Goal: Information Seeking & Learning: Learn about a topic

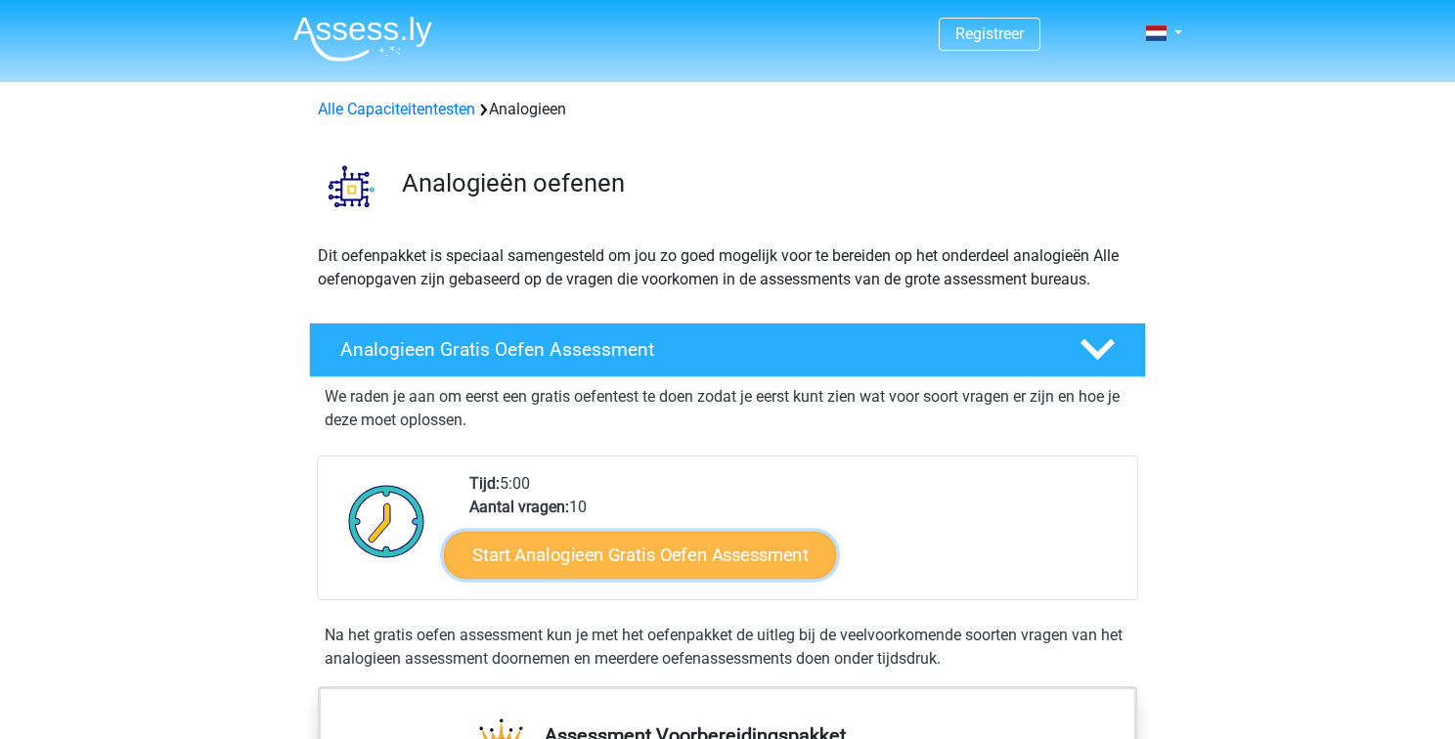
click at [555, 547] on link "Start Analogieen Gratis Oefen Assessment" at bounding box center [640, 554] width 392 height 47
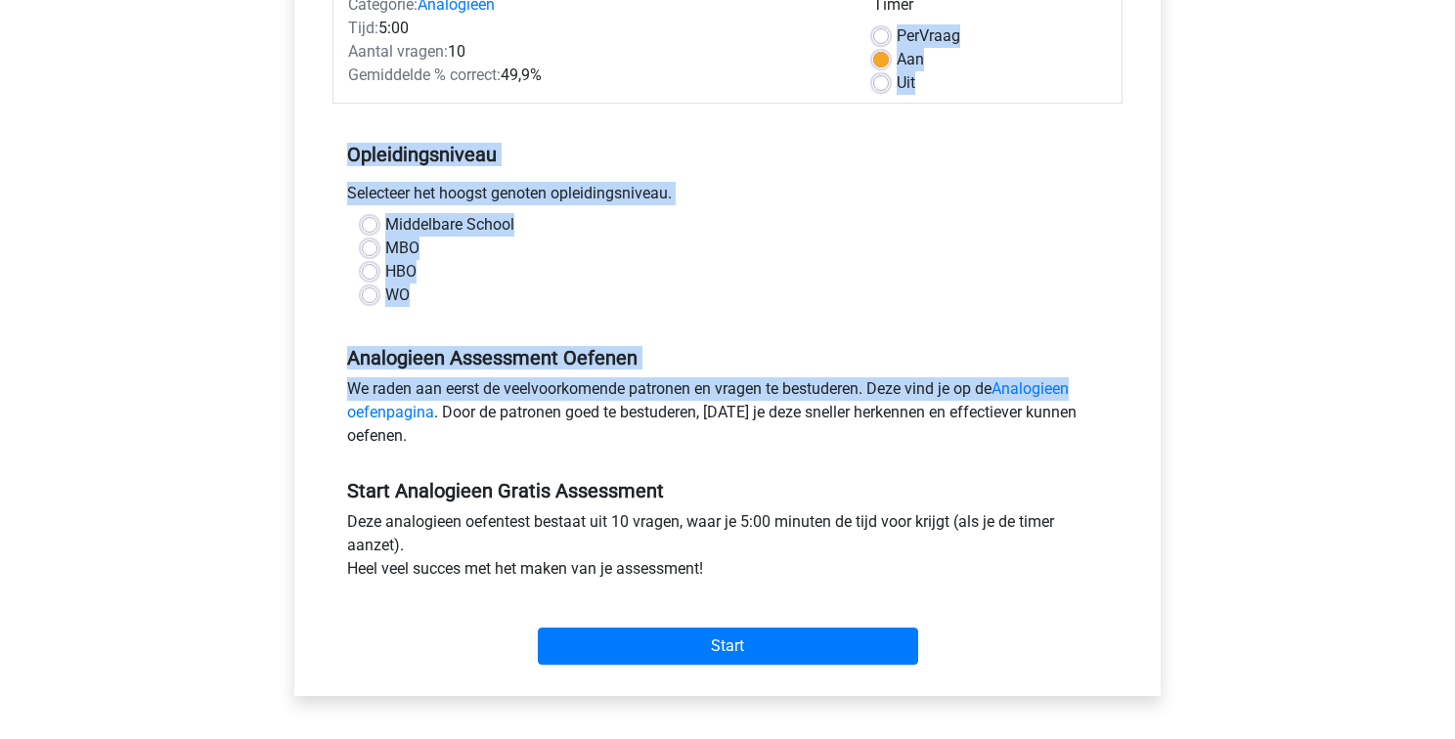
scroll to position [294, 0]
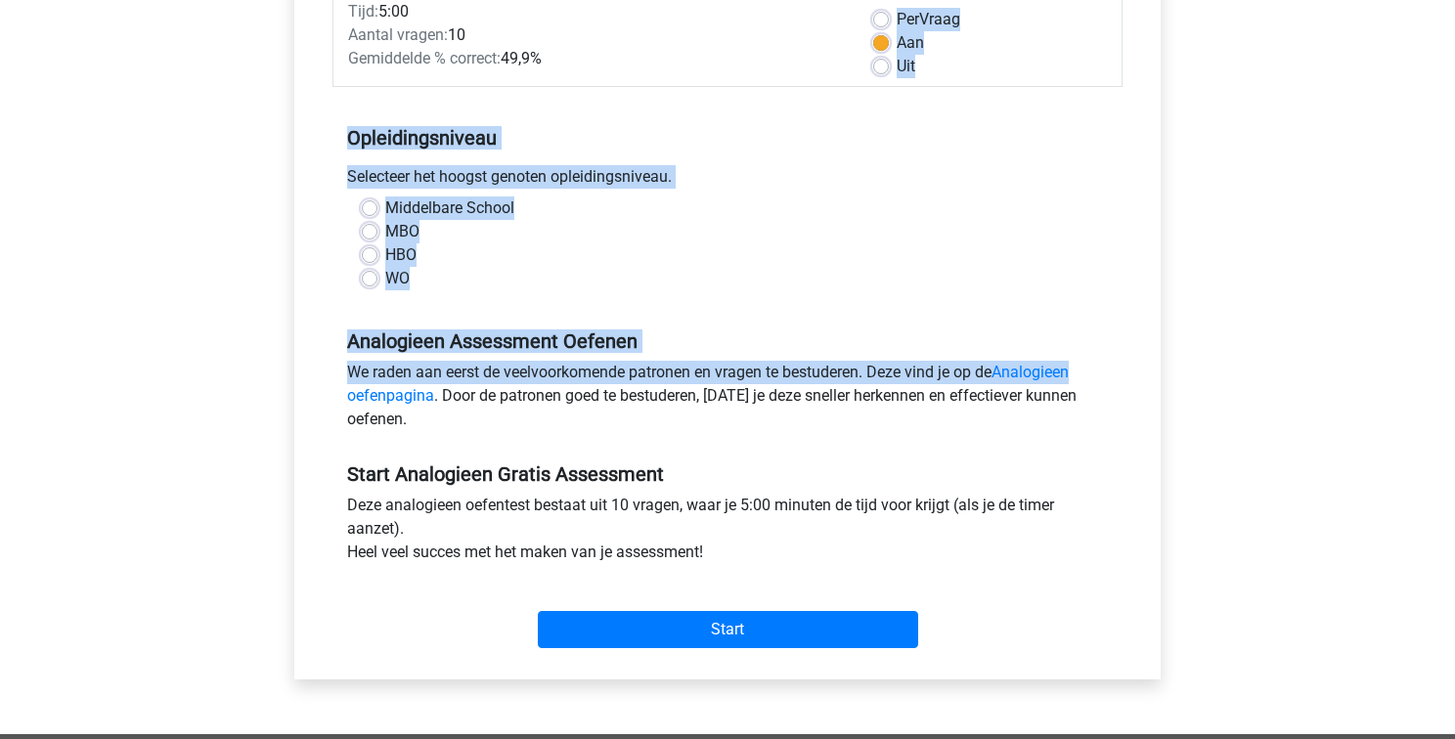
drag, startPoint x: 1451, startPoint y: 230, endPoint x: 1431, endPoint y: 371, distance: 143.1
click at [1431, 371] on div "Registreer Nederlands English" at bounding box center [727, 478] width 1455 height 1544
click at [385, 253] on label "HBO" at bounding box center [400, 254] width 31 height 23
click at [369, 253] on input "HBO" at bounding box center [370, 253] width 16 height 20
radio input "true"
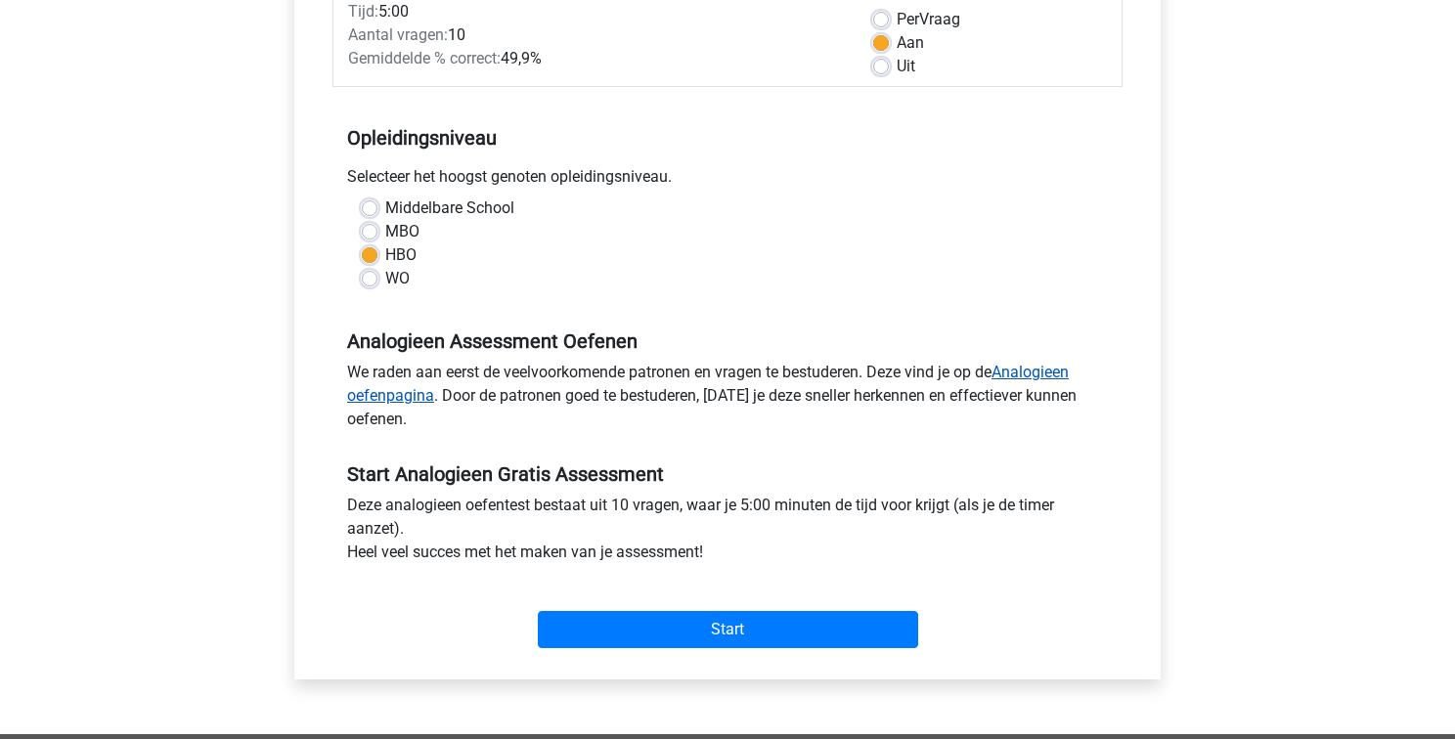
click at [1039, 378] on link "Analogieen oefenpagina" at bounding box center [707, 384] width 721 height 42
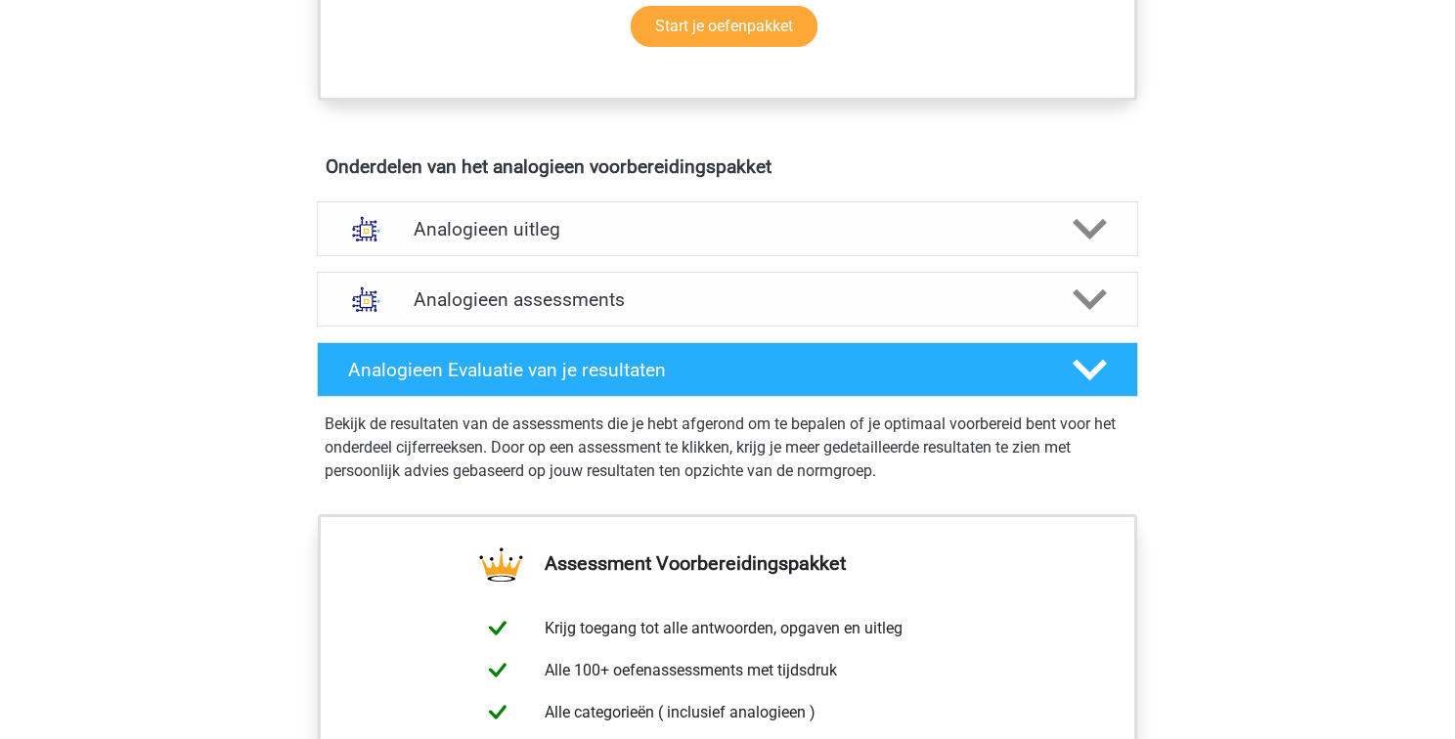
scroll to position [1002, 0]
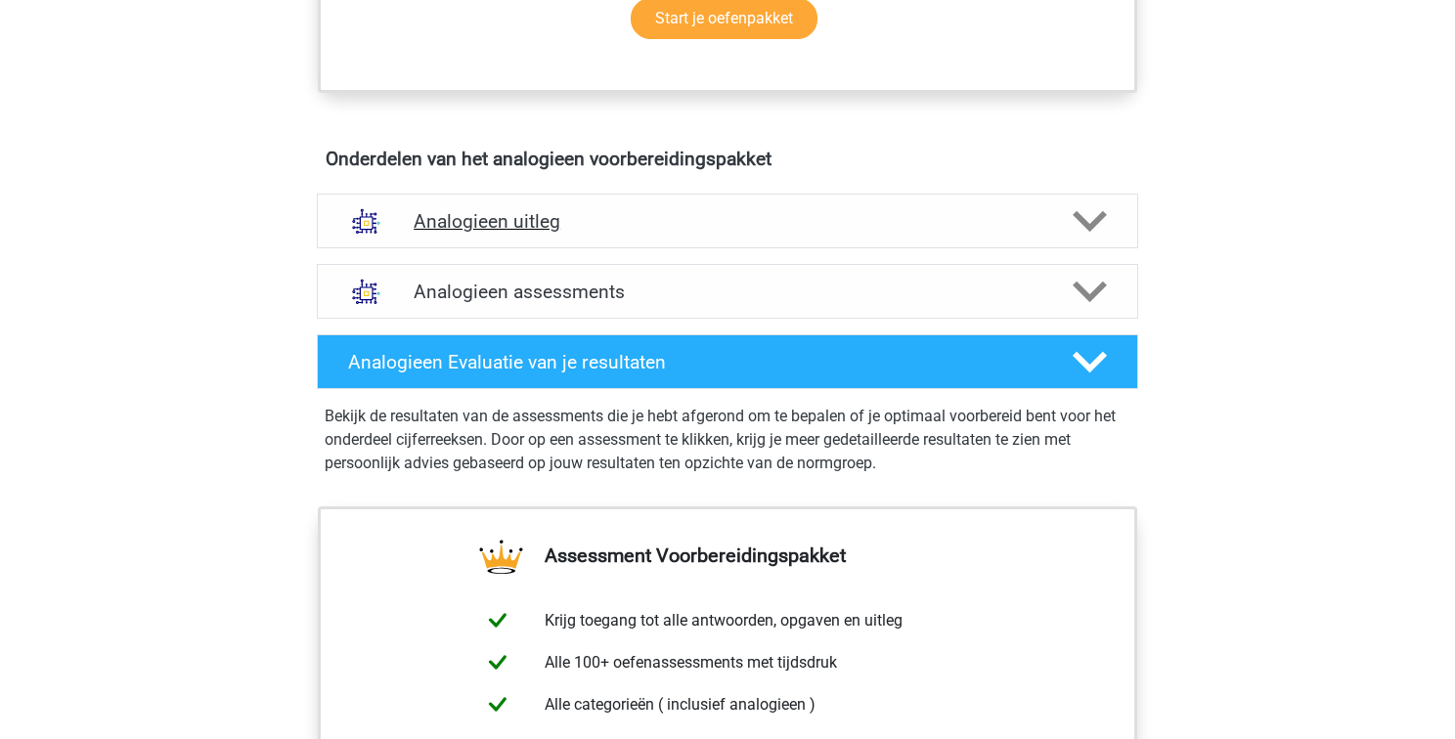
click at [1088, 226] on polygon at bounding box center [1089, 222] width 34 height 22
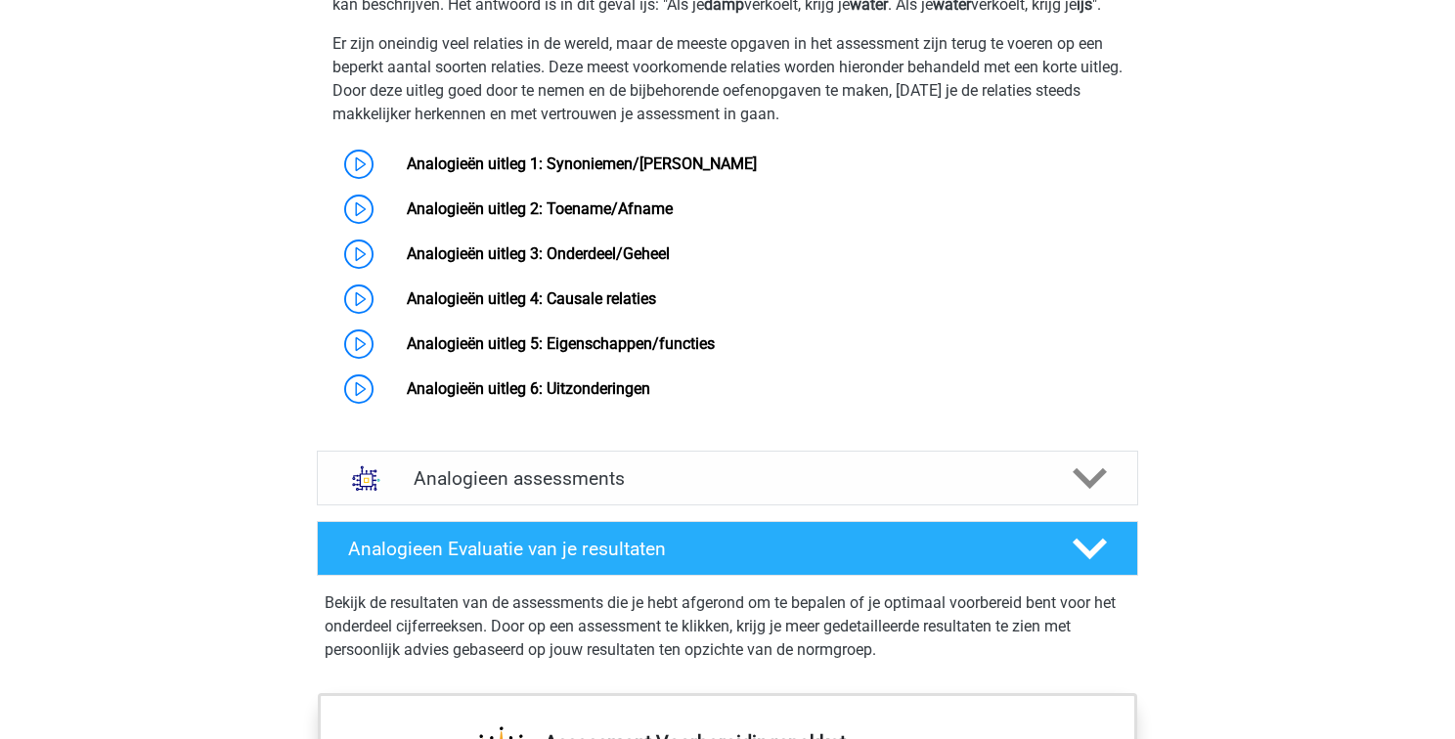
scroll to position [1424, 0]
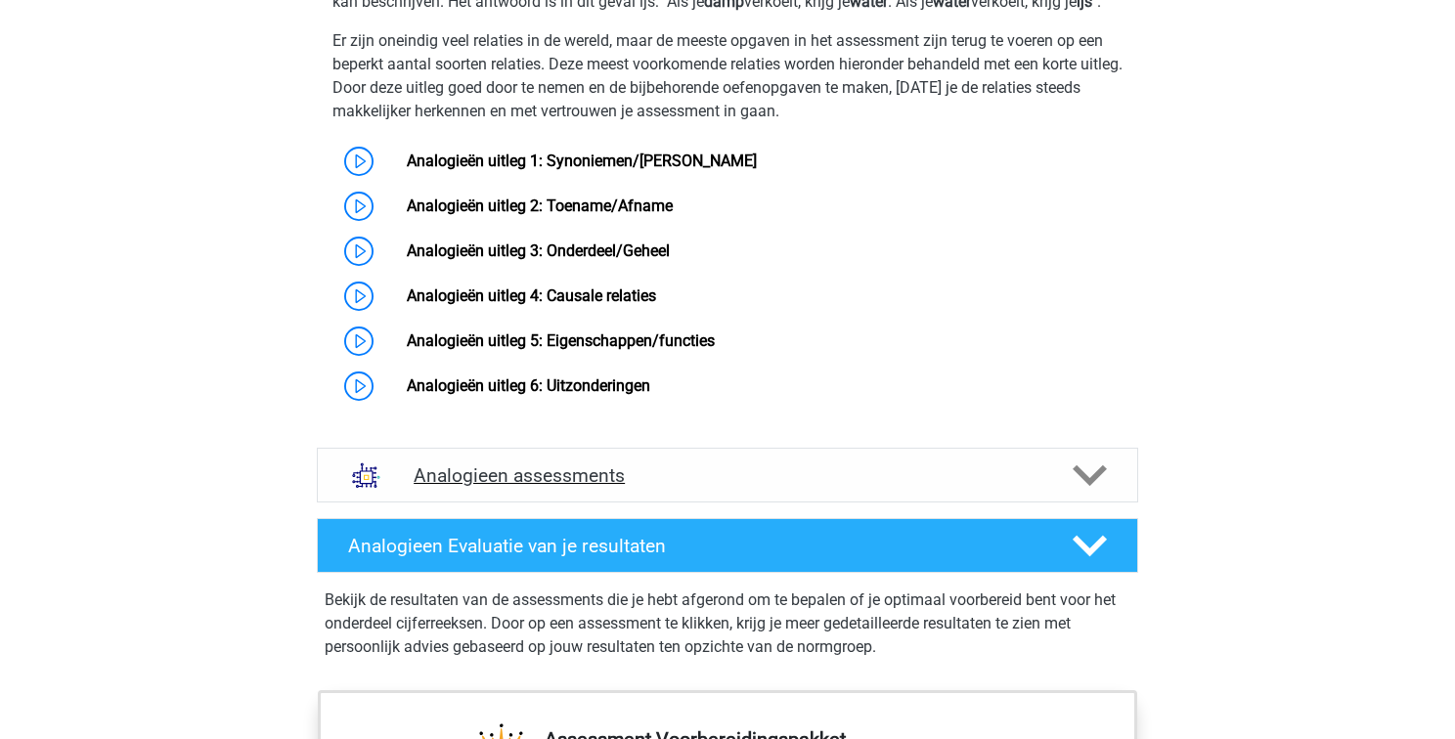
click at [1081, 489] on icon at bounding box center [1089, 475] width 34 height 34
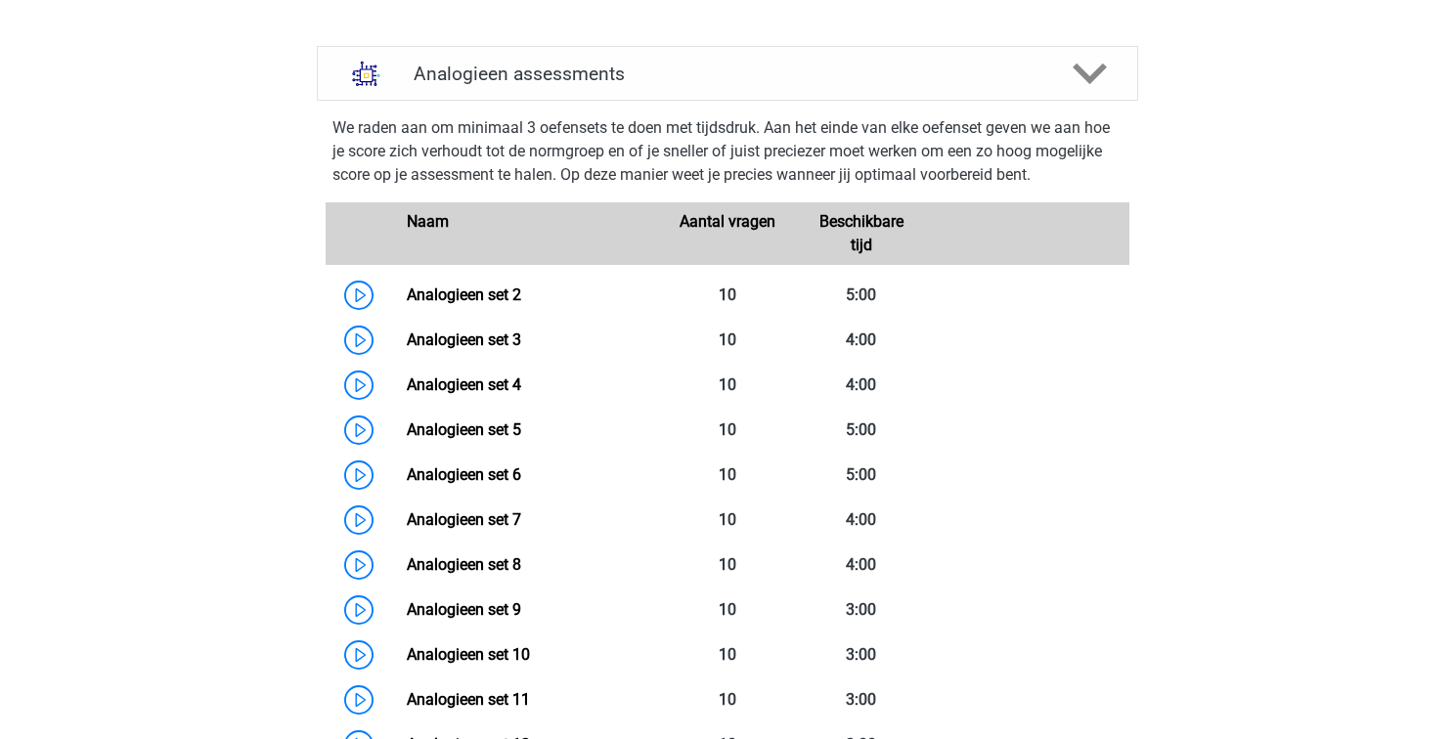
scroll to position [1803, 0]
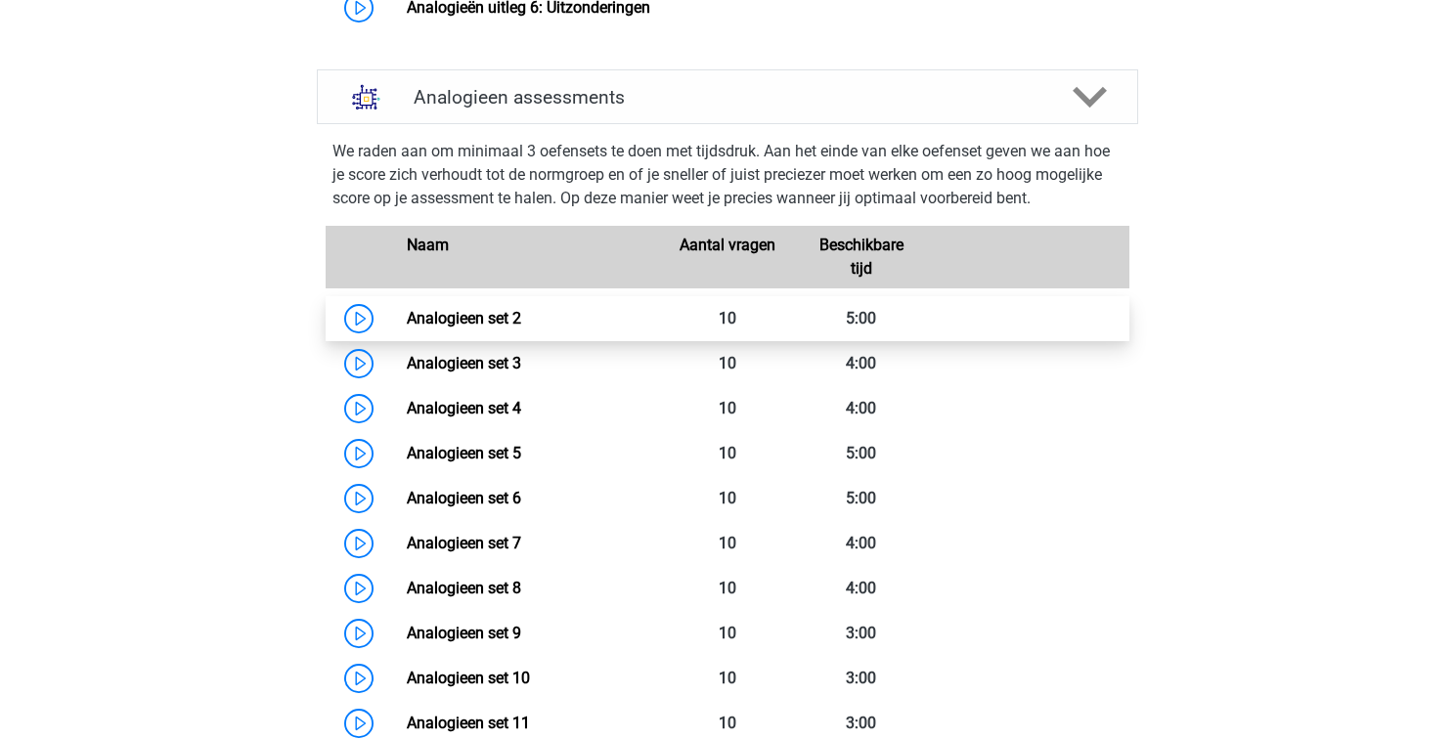
click at [407, 327] on link "Analogieen set 2" at bounding box center [464, 318] width 114 height 19
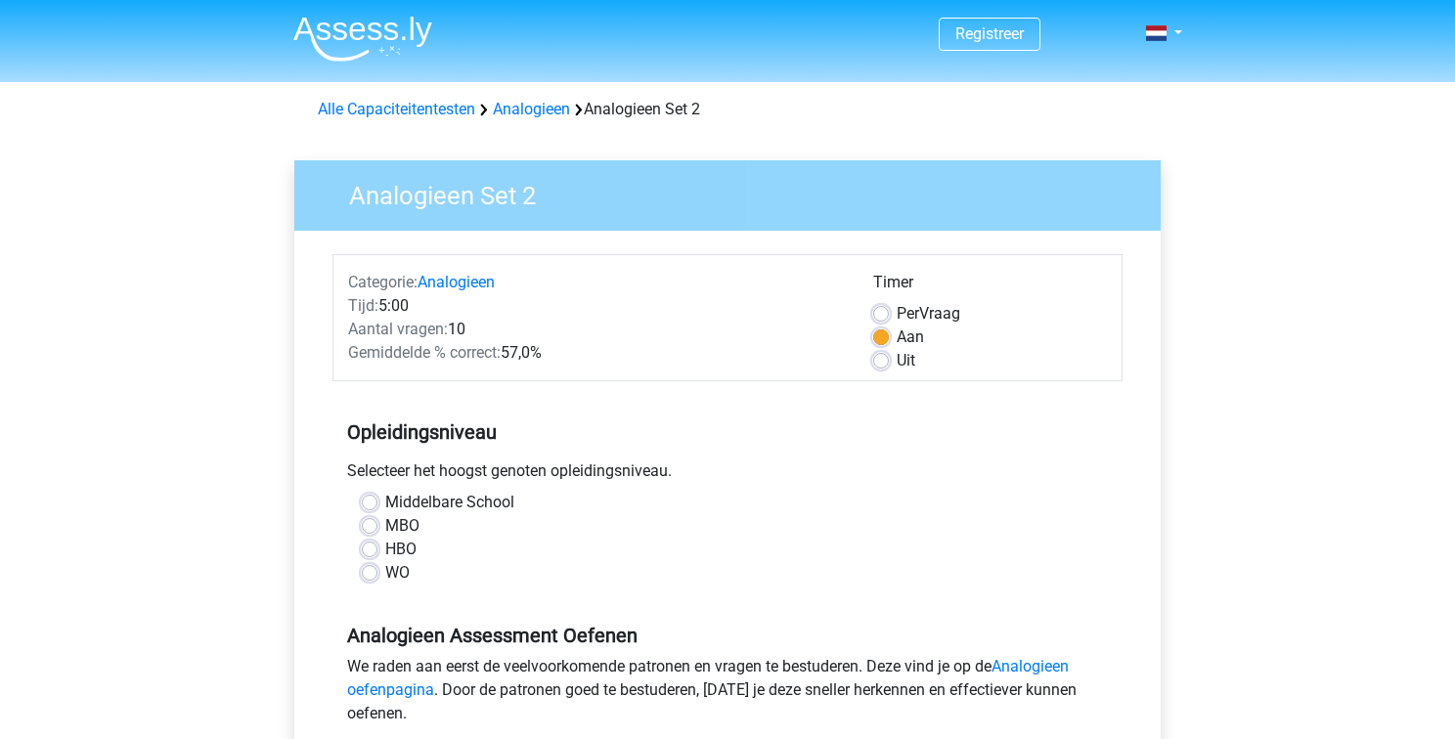
click at [385, 551] on label "HBO" at bounding box center [400, 549] width 31 height 23
click at [369, 551] on input "HBO" at bounding box center [370, 548] width 16 height 20
radio input "true"
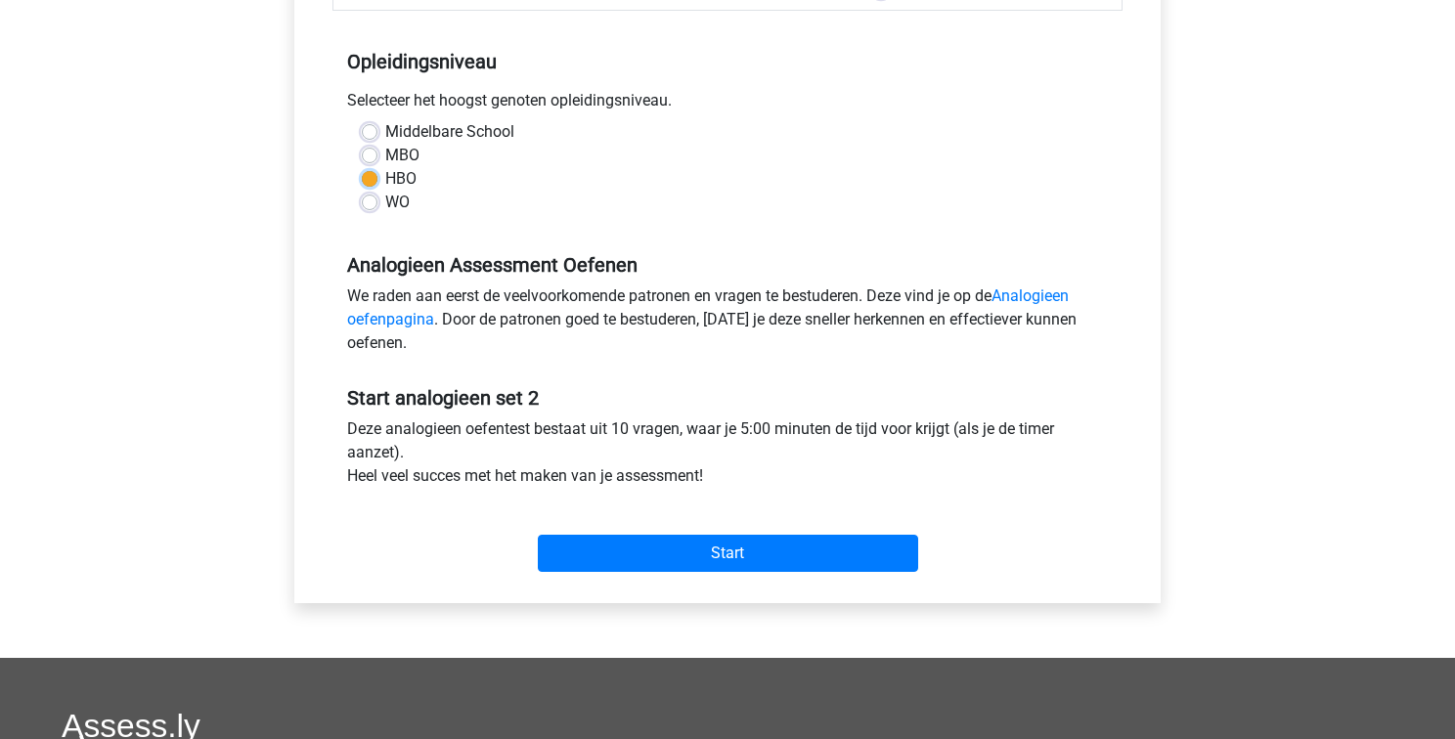
scroll to position [373, 0]
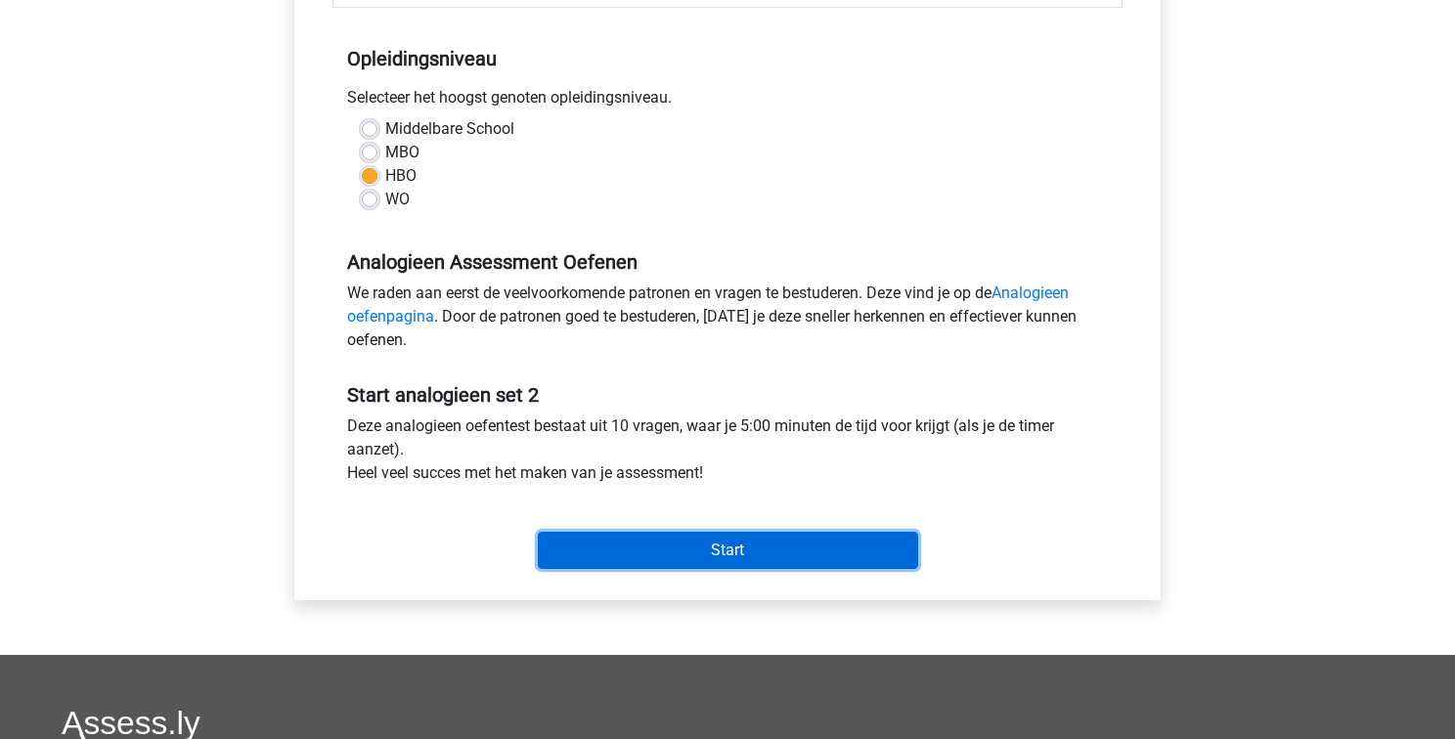
click at [689, 549] on input "Start" at bounding box center [728, 550] width 380 height 37
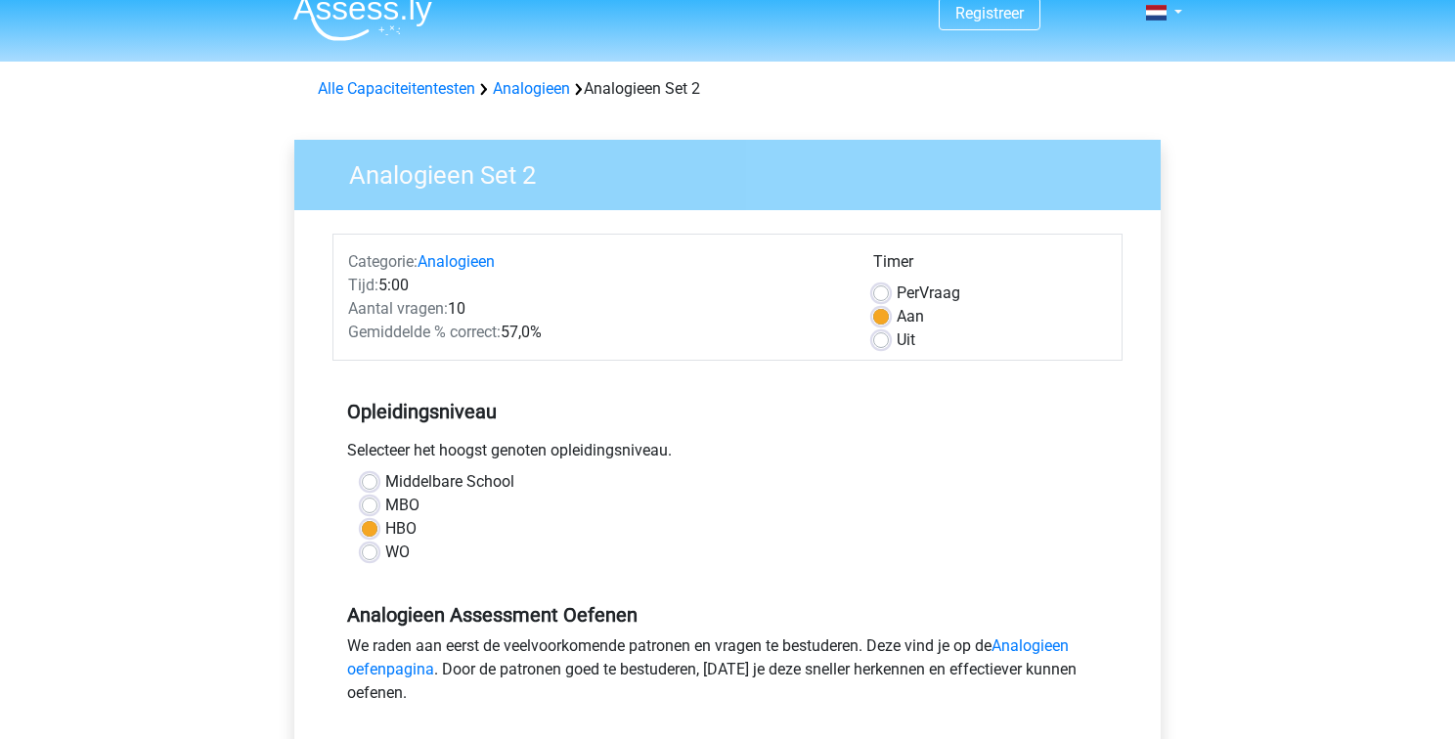
scroll to position [0, 0]
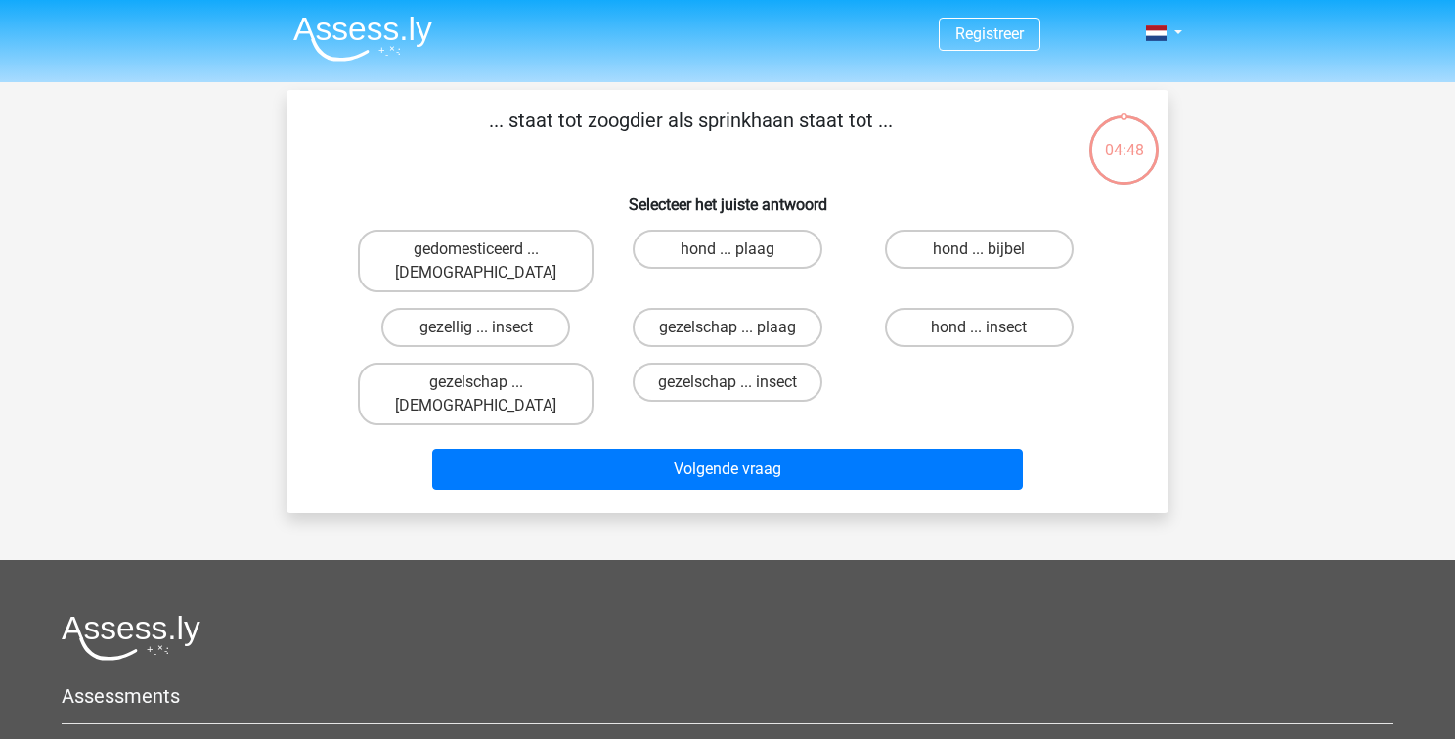
click at [980, 327] on input "hond ... insect" at bounding box center [984, 333] width 13 height 13
radio input "true"
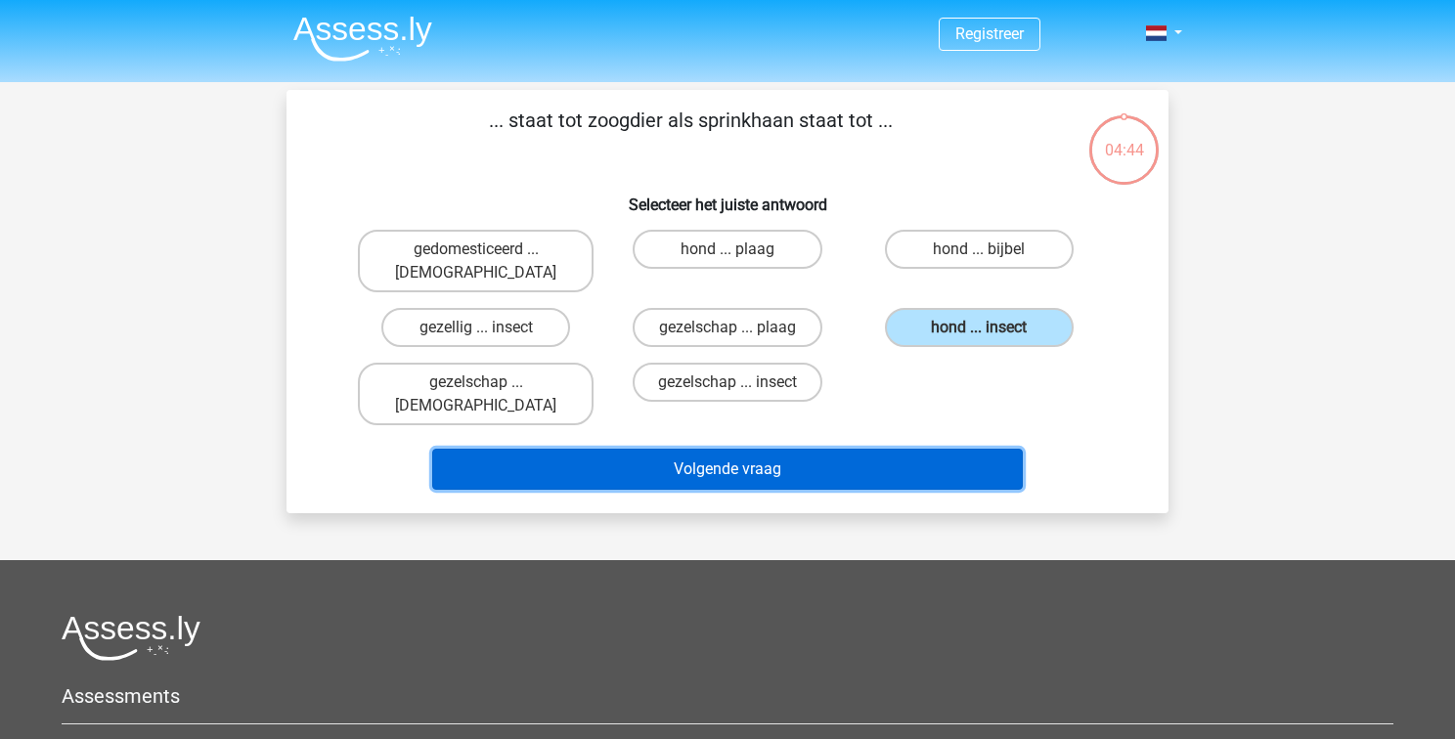
click at [733, 449] on button "Volgende vraag" at bounding box center [727, 469] width 591 height 41
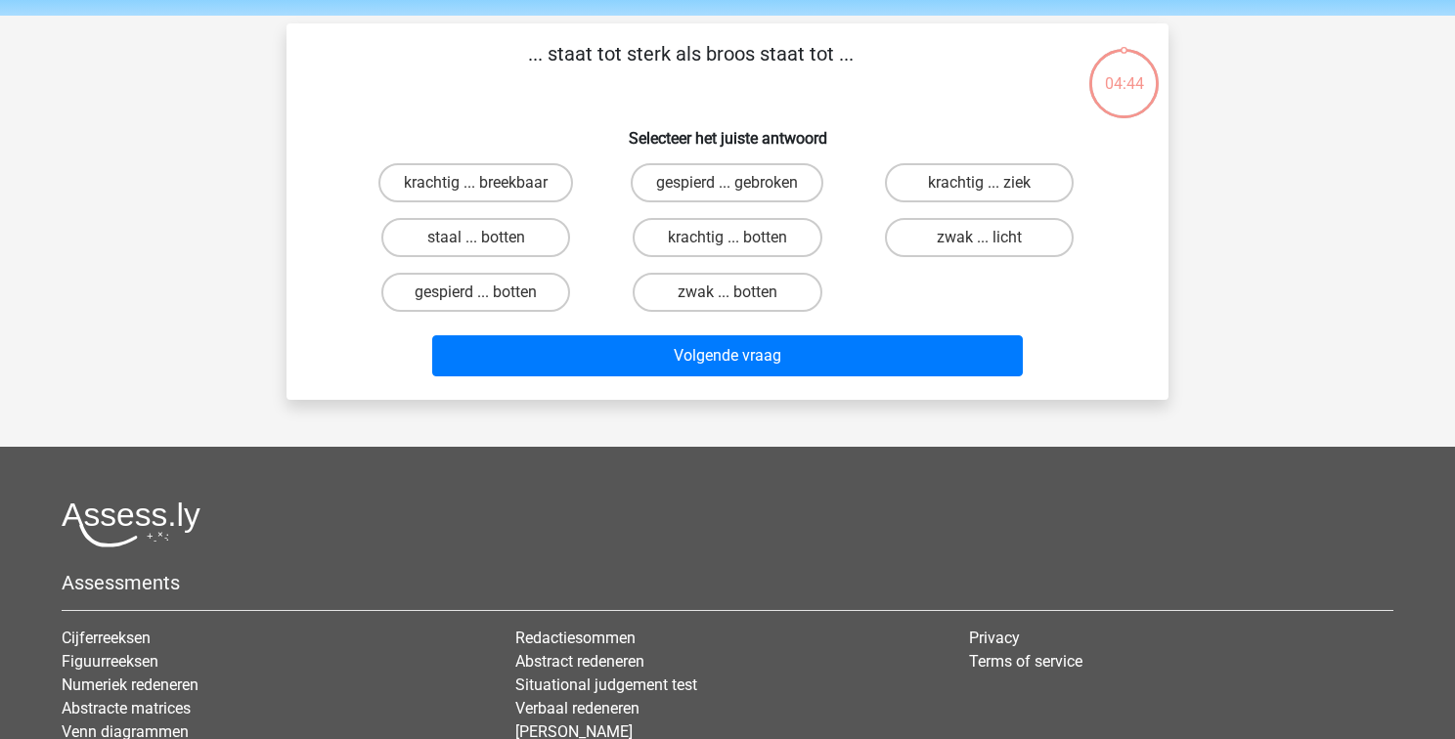
scroll to position [90, 0]
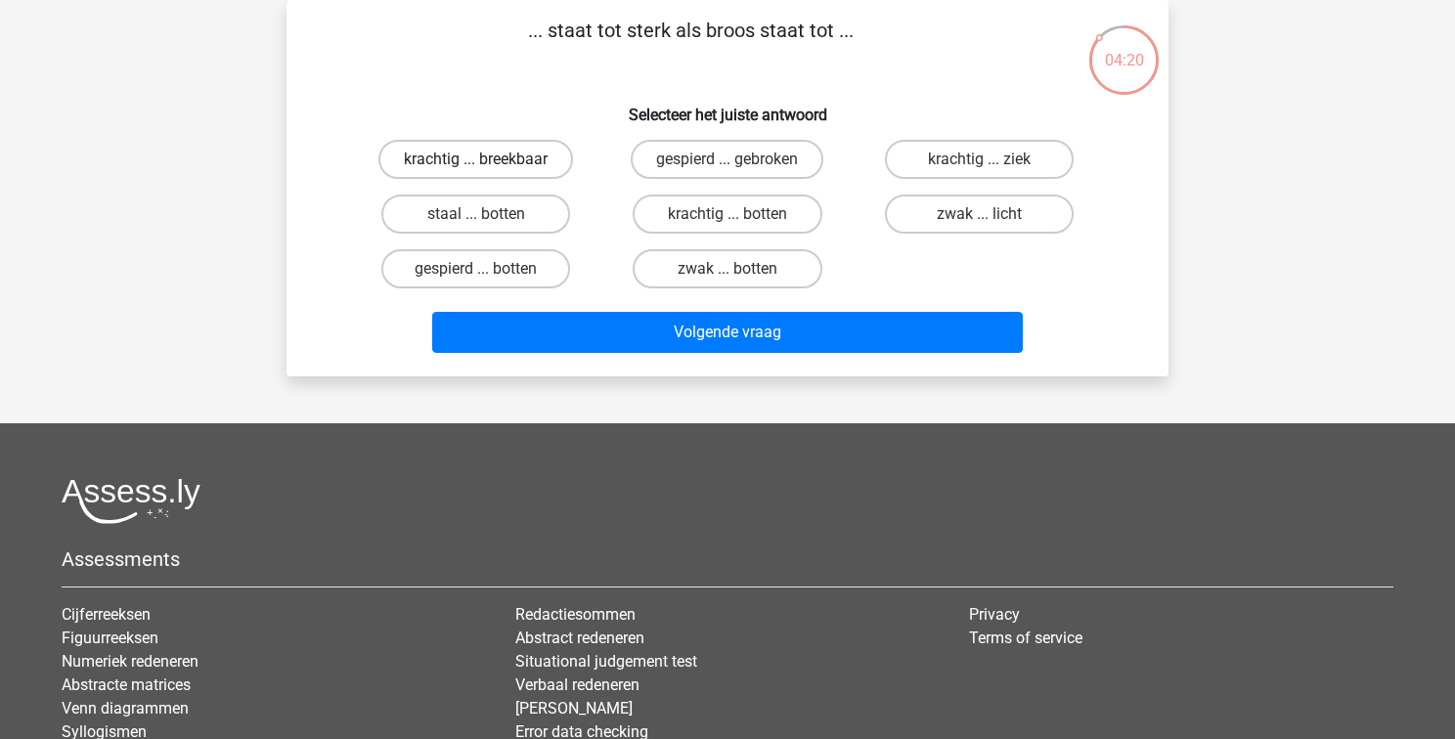
click at [473, 162] on label "krachtig ... breekbaar" at bounding box center [475, 159] width 195 height 39
click at [476, 162] on input "krachtig ... breekbaar" at bounding box center [482, 165] width 13 height 13
radio input "true"
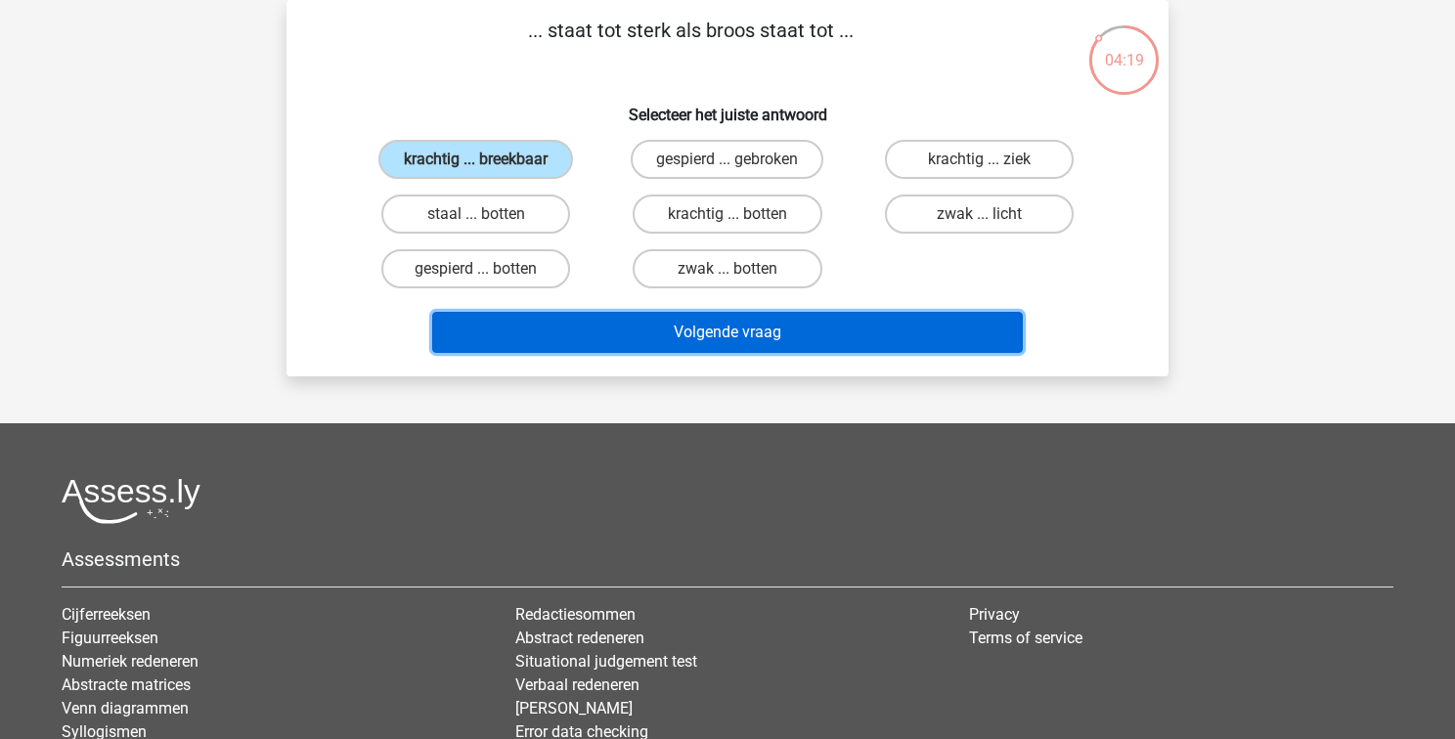
click at [698, 337] on button "Volgende vraag" at bounding box center [727, 332] width 591 height 41
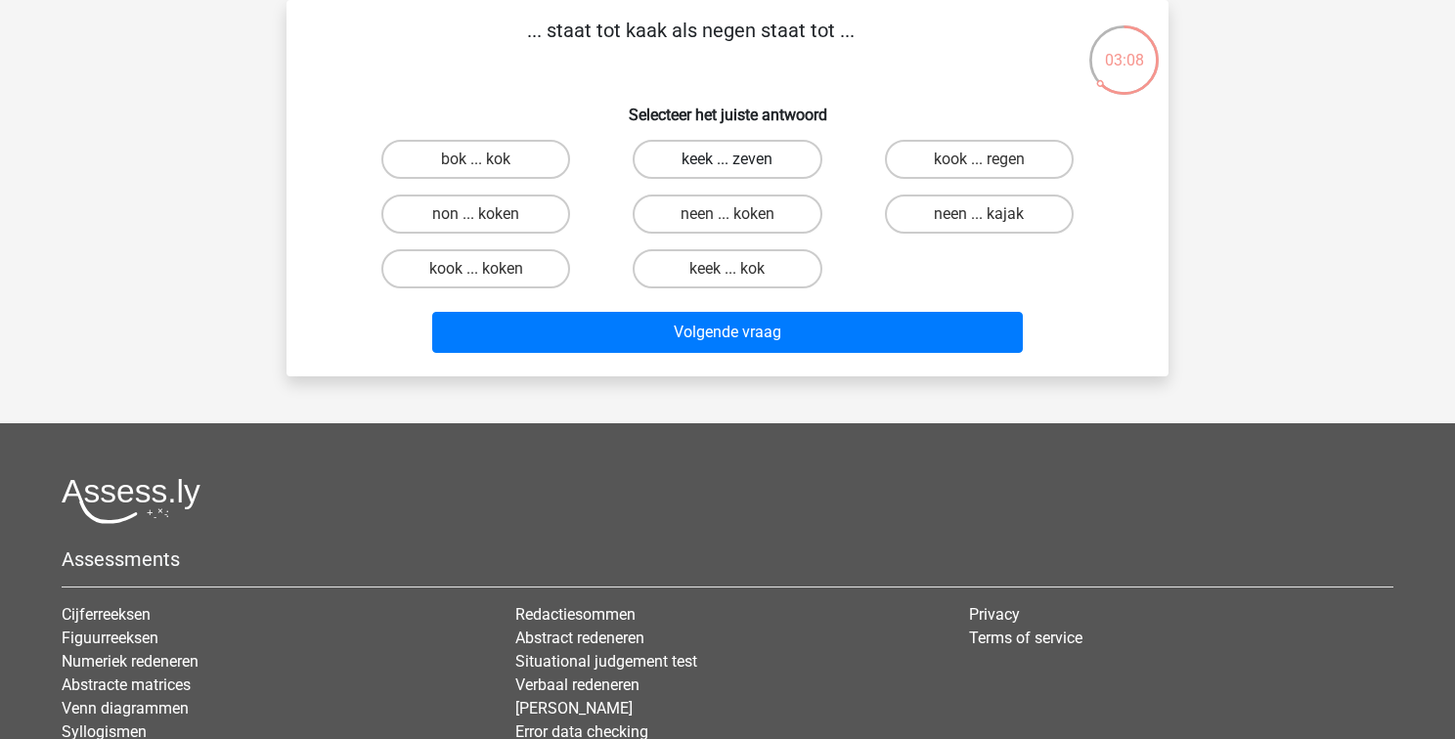
click at [760, 166] on label "keek ... zeven" at bounding box center [726, 159] width 189 height 39
click at [740, 166] on input "keek ... zeven" at bounding box center [733, 165] width 13 height 13
radio input "true"
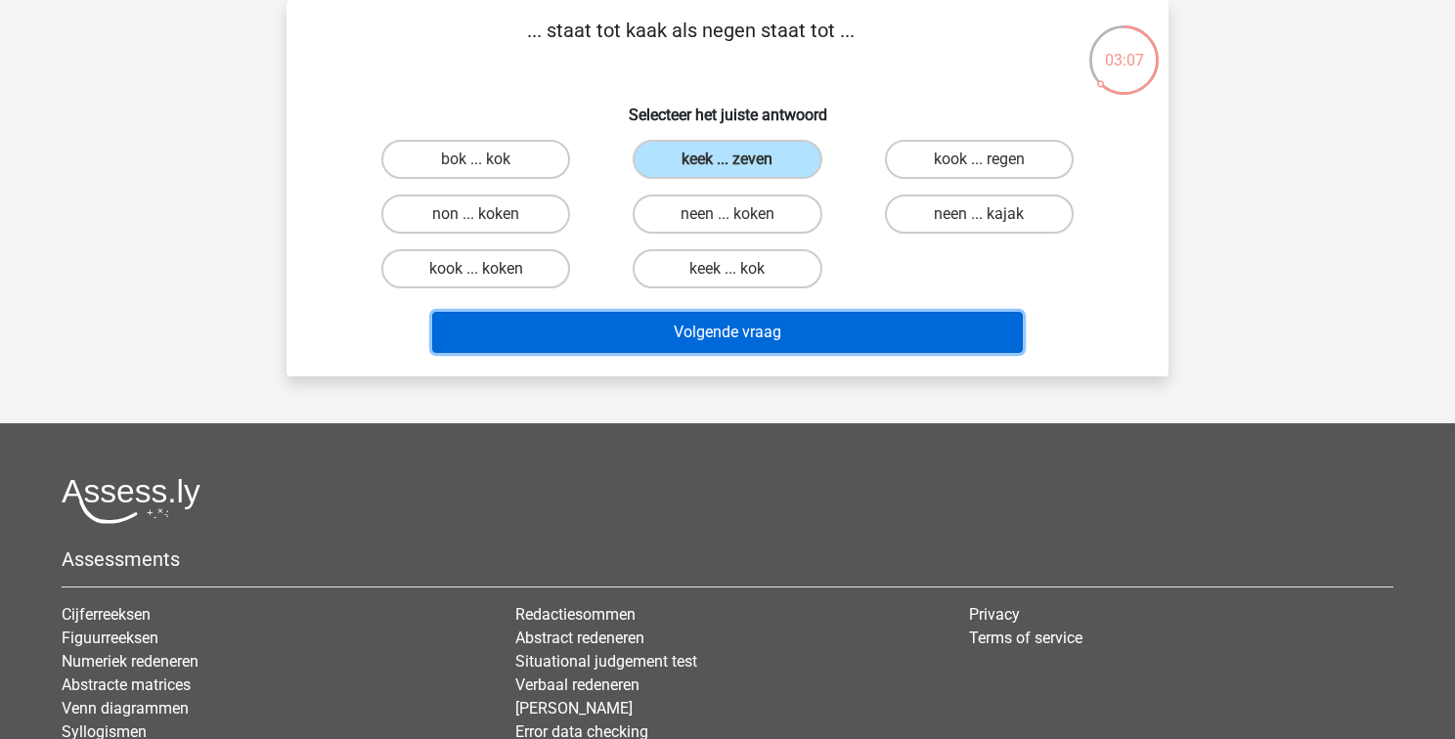
click at [735, 340] on button "Volgende vraag" at bounding box center [727, 332] width 591 height 41
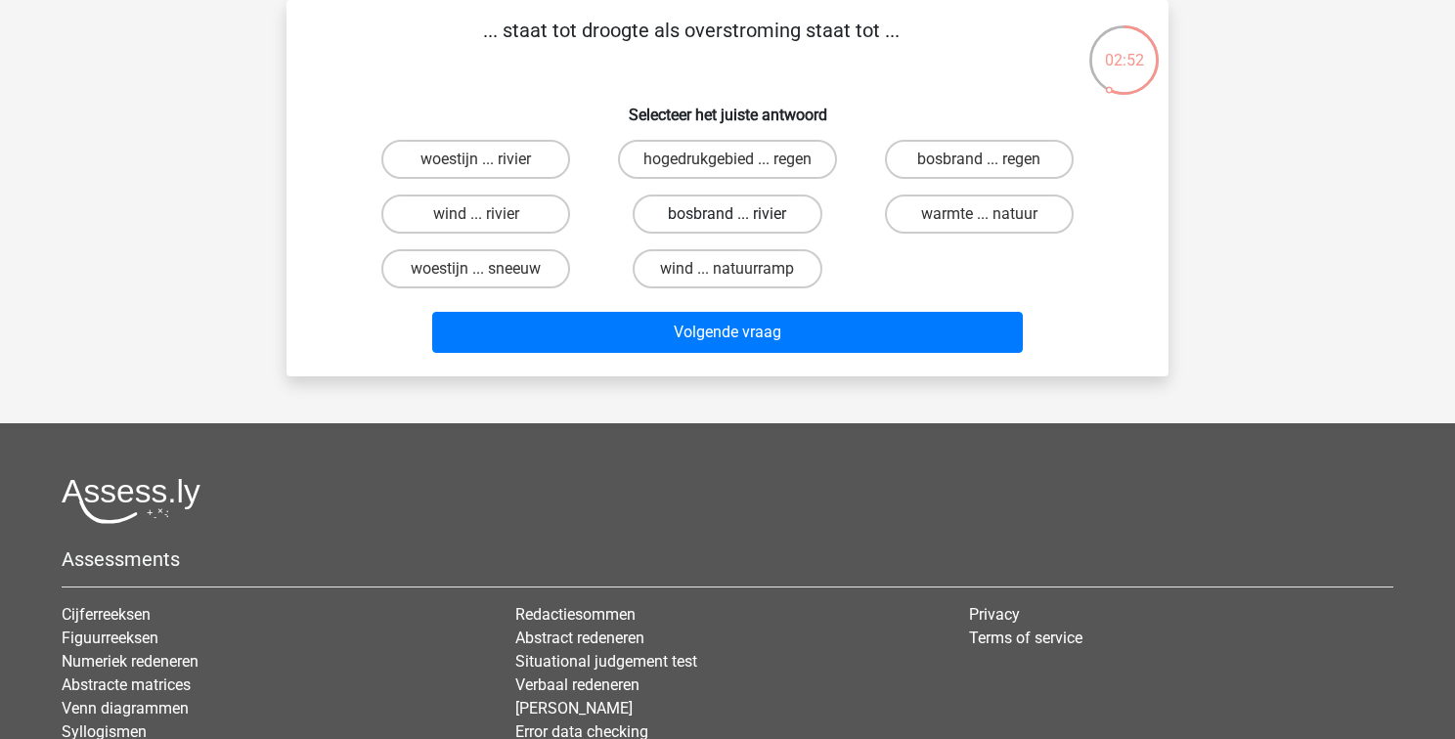
click at [705, 216] on label "bosbrand ... rivier" at bounding box center [726, 214] width 189 height 39
click at [727, 216] on input "bosbrand ... rivier" at bounding box center [733, 220] width 13 height 13
radio input "true"
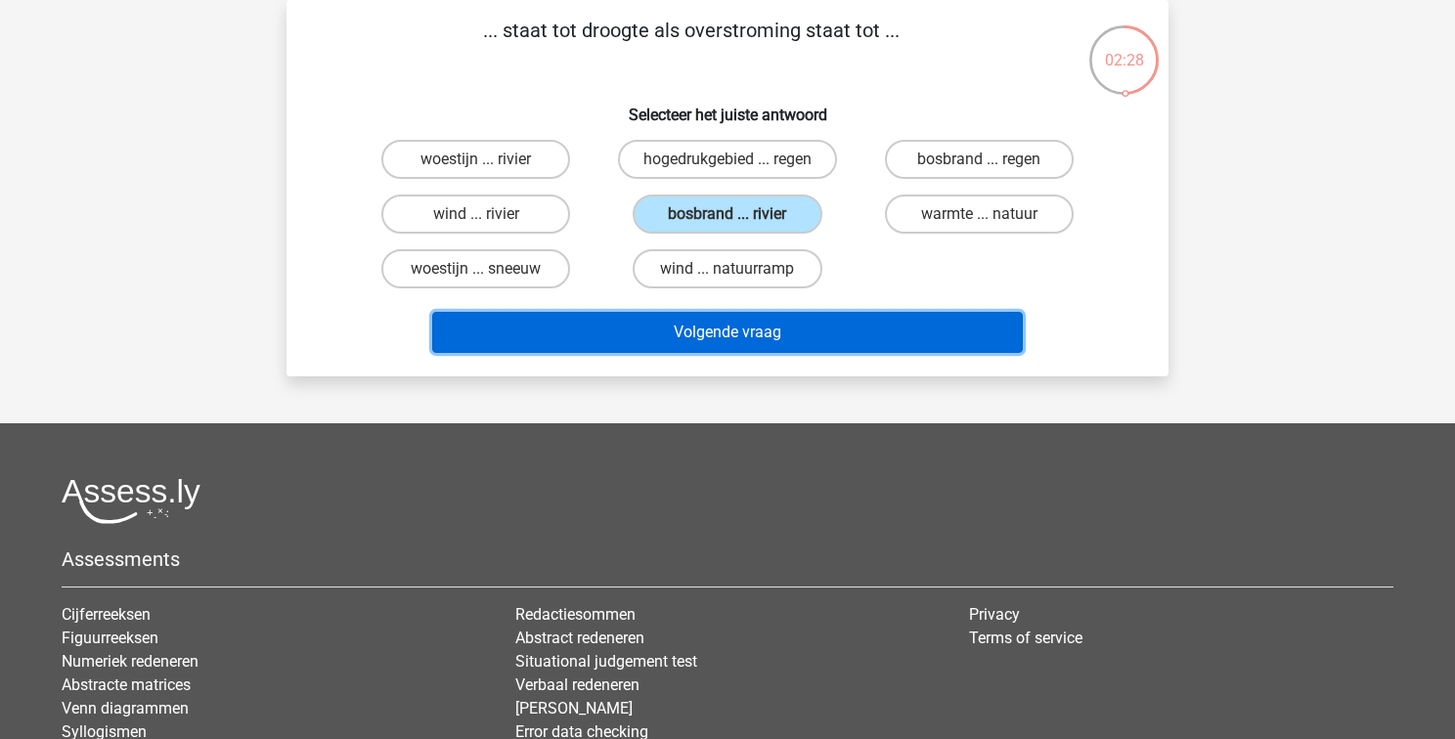
click at [779, 337] on button "Volgende vraag" at bounding box center [727, 332] width 591 height 41
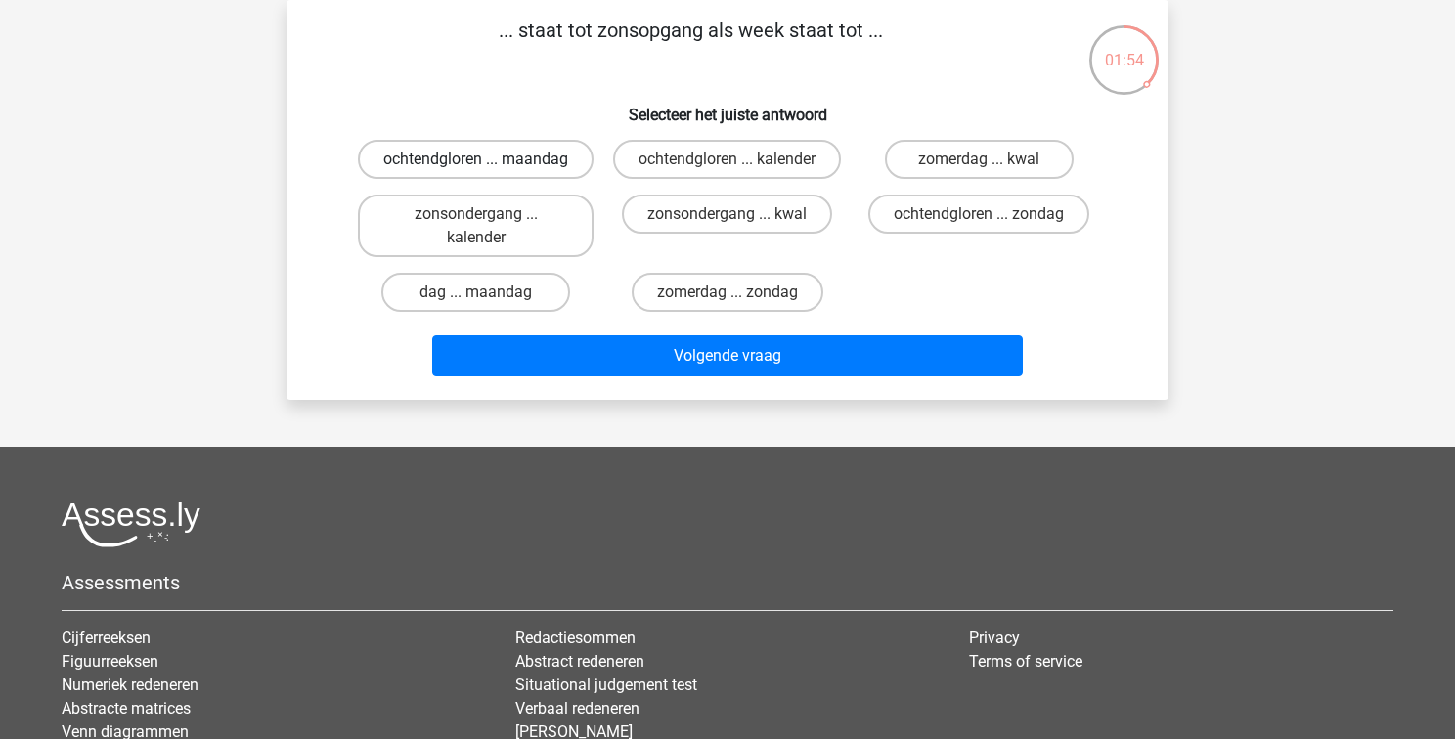
click at [498, 157] on label "ochtendgloren ... maandag" at bounding box center [476, 159] width 236 height 39
click at [489, 159] on input "ochtendgloren ... maandag" at bounding box center [482, 165] width 13 height 13
radio input "true"
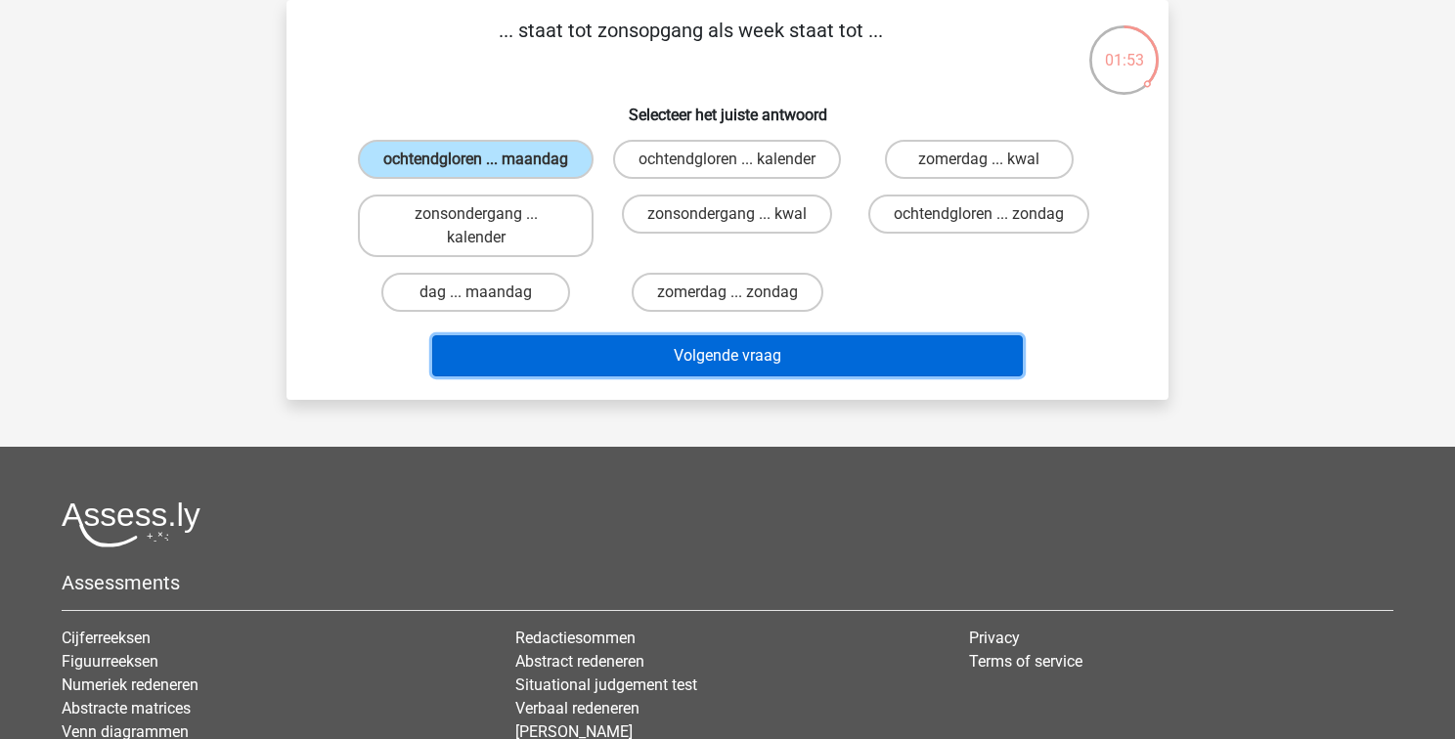
click at [751, 364] on button "Volgende vraag" at bounding box center [727, 355] width 591 height 41
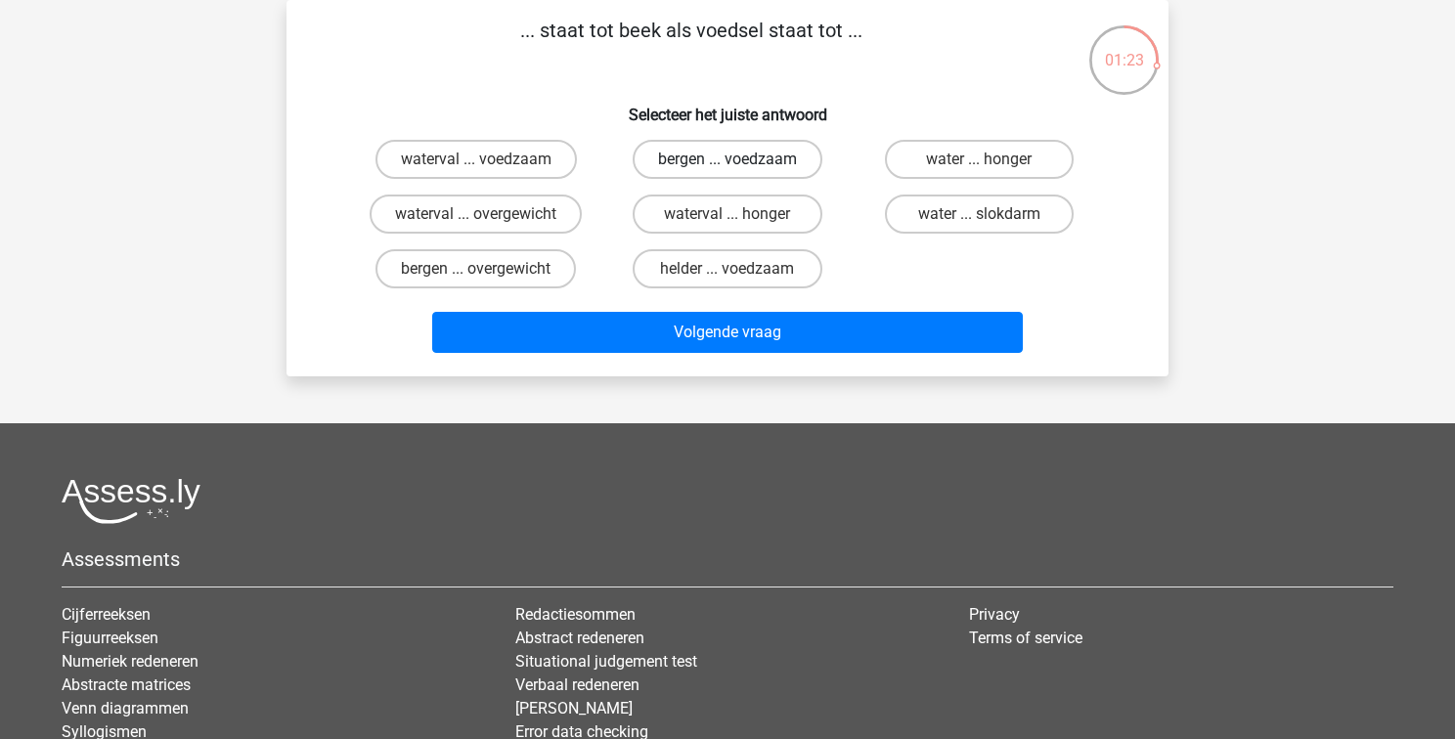
click at [676, 163] on label "bergen ... voedzaam" at bounding box center [727, 159] width 190 height 39
click at [727, 163] on input "bergen ... voedzaam" at bounding box center [733, 165] width 13 height 13
radio input "true"
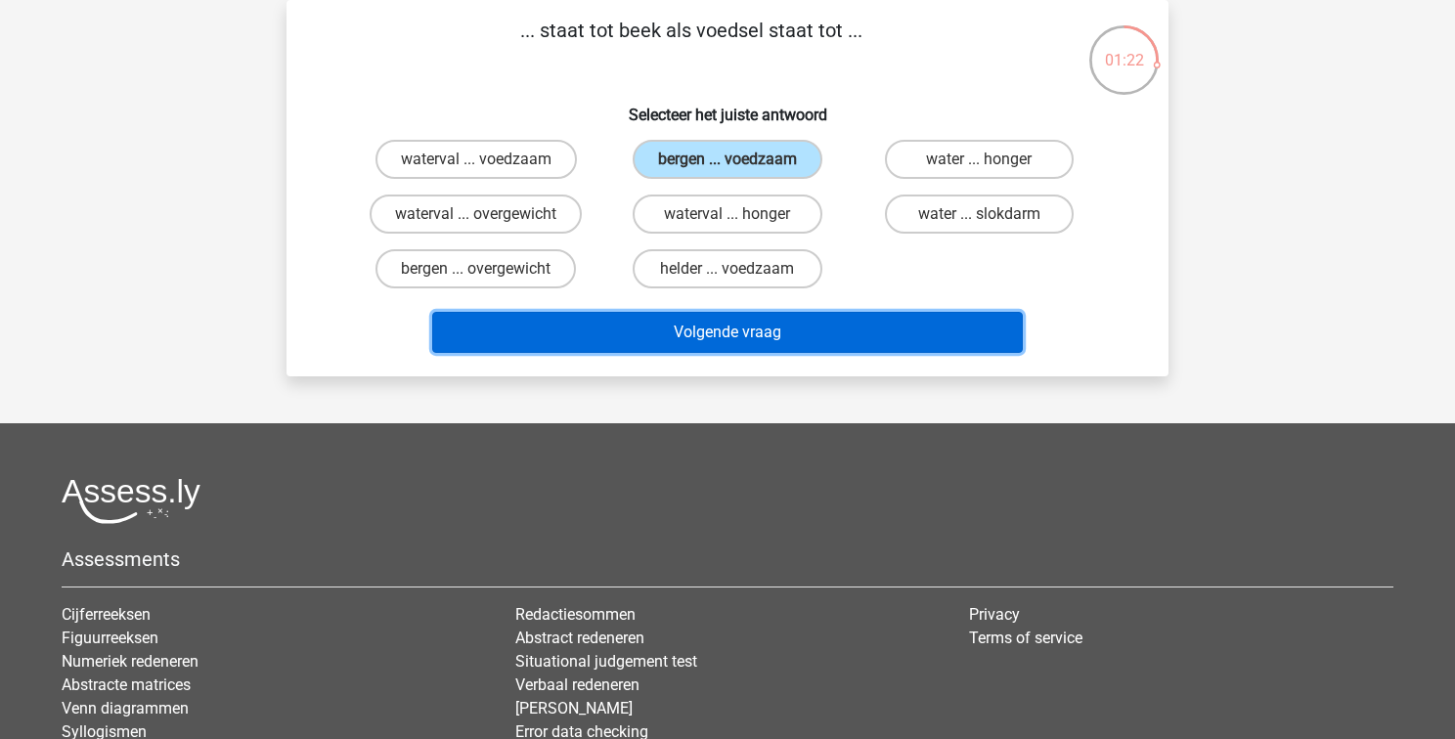
click at [707, 332] on button "Volgende vraag" at bounding box center [727, 332] width 591 height 41
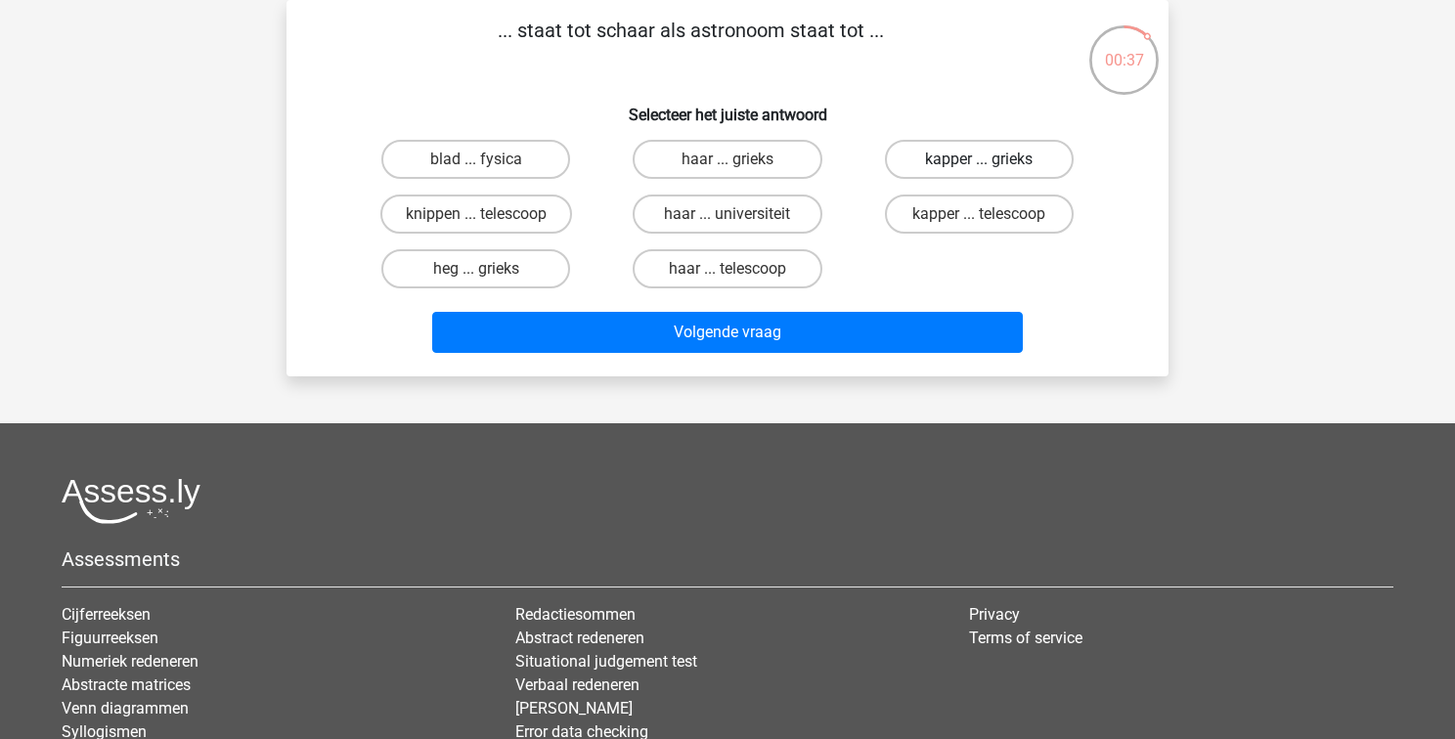
click at [969, 153] on label "kapper ... grieks" at bounding box center [979, 159] width 189 height 39
click at [978, 159] on input "kapper ... grieks" at bounding box center [984, 165] width 13 height 13
radio input "true"
click at [519, 162] on label "blad ... fysica" at bounding box center [475, 159] width 189 height 39
click at [489, 162] on input "blad ... fysica" at bounding box center [482, 165] width 13 height 13
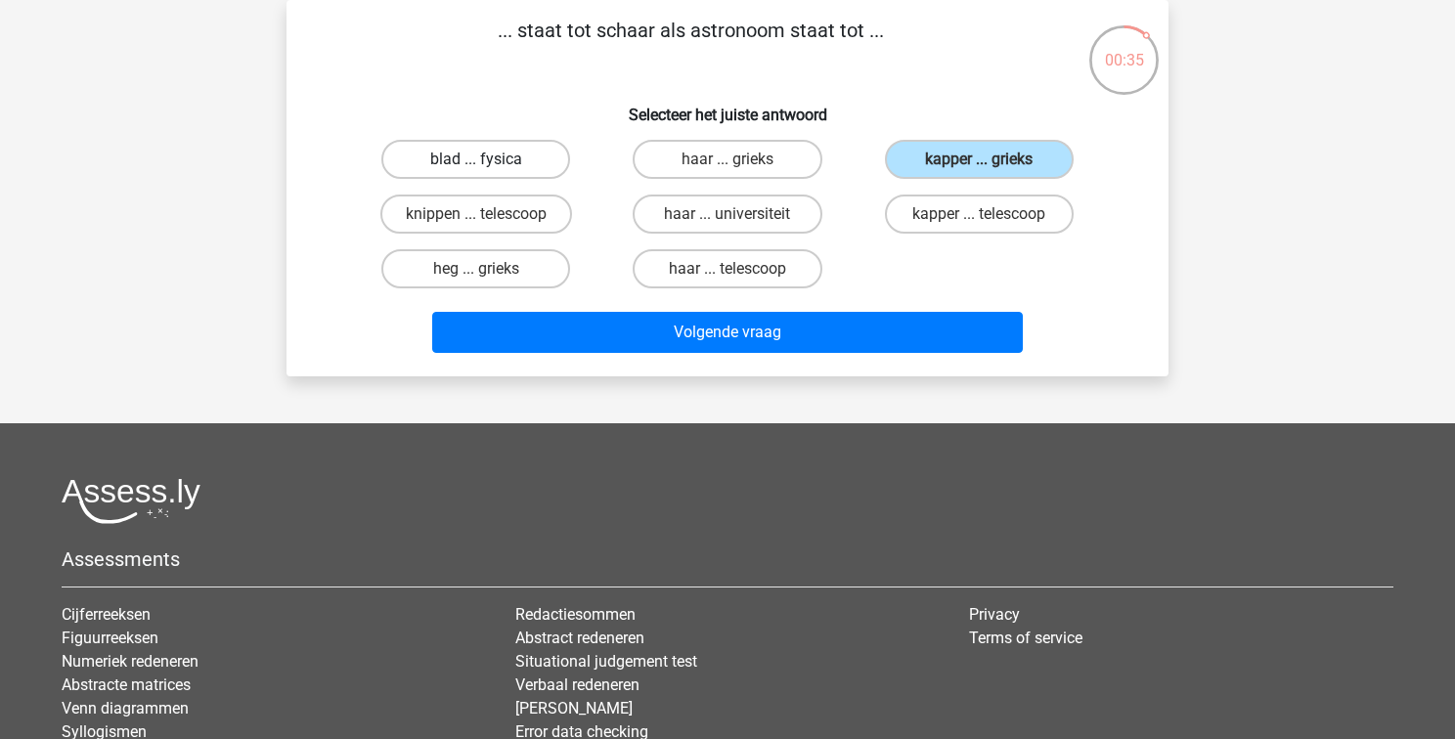
radio input "true"
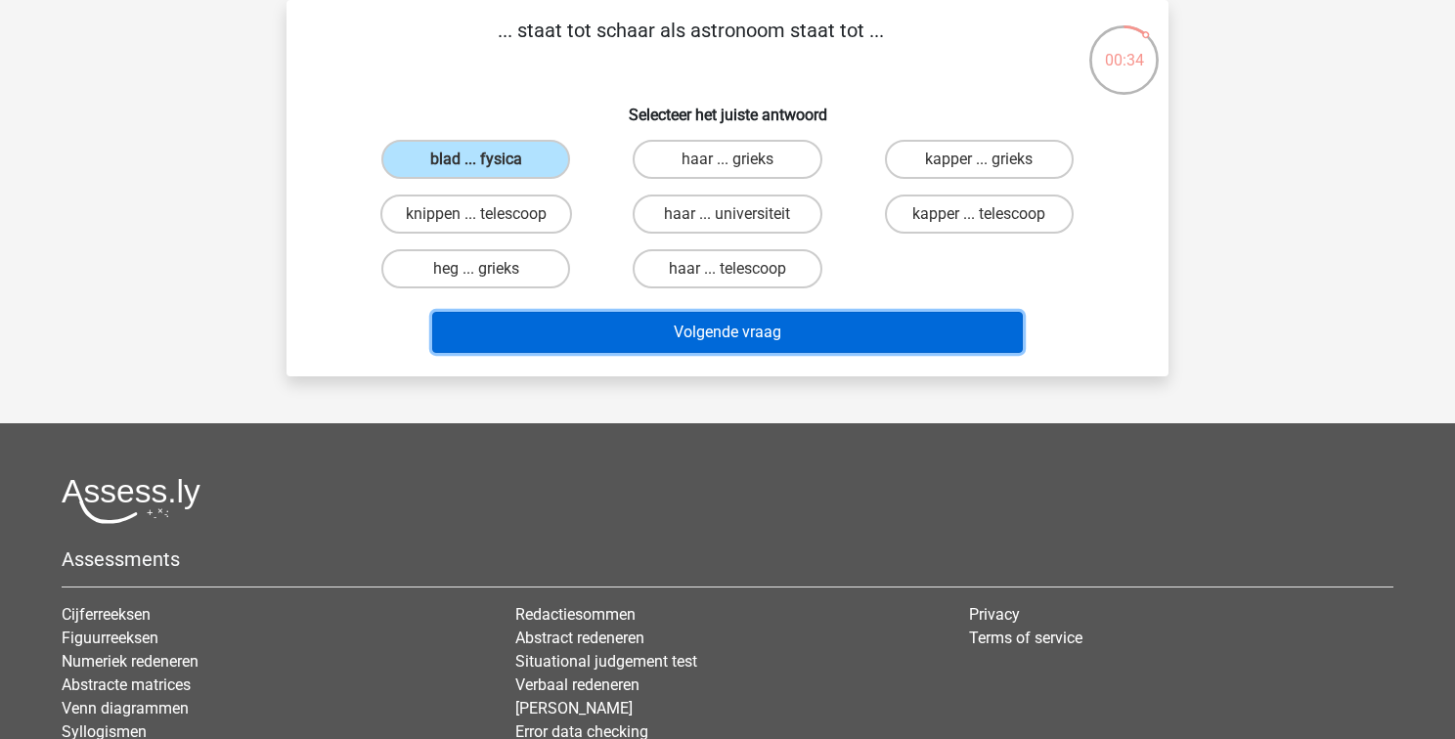
click at [625, 336] on button "Volgende vraag" at bounding box center [727, 332] width 591 height 41
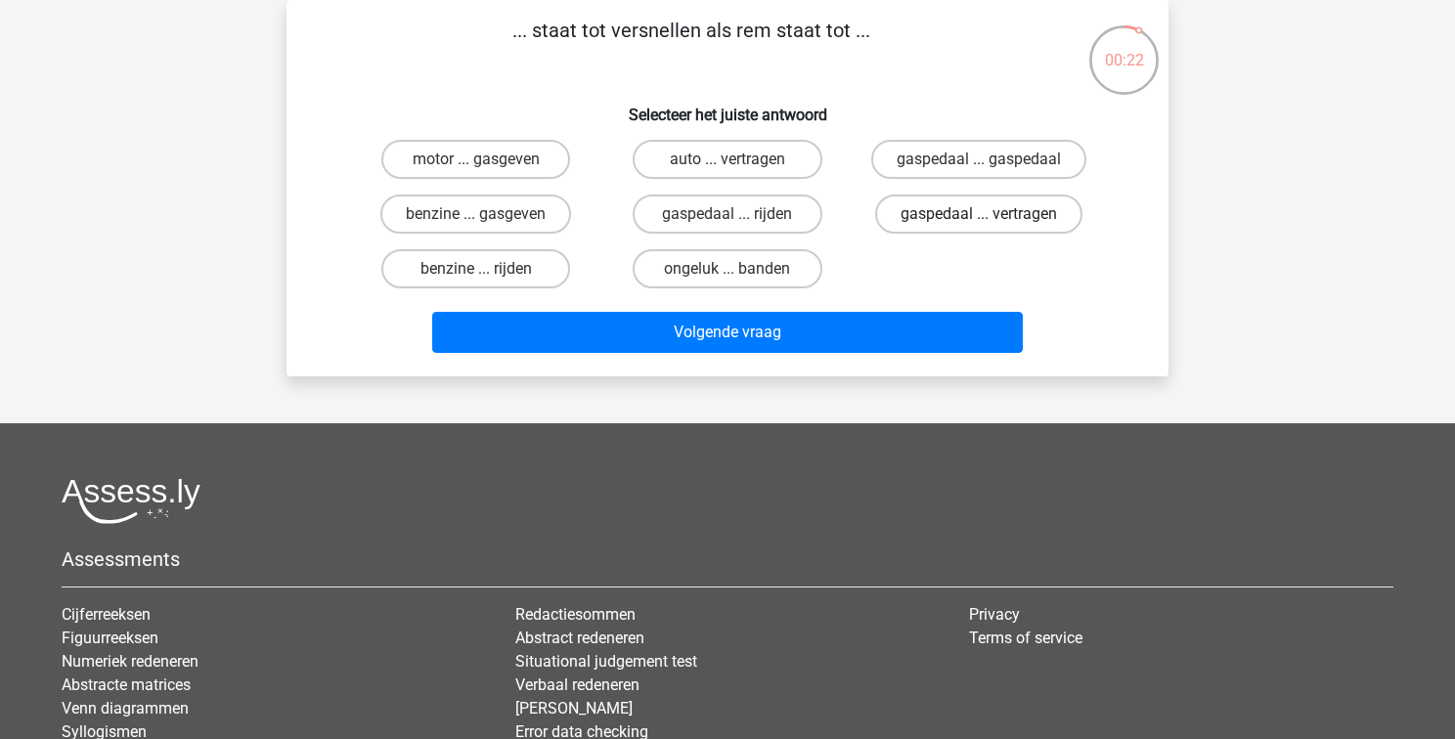
click at [987, 207] on label "gaspedaal ... vertragen" at bounding box center [978, 214] width 207 height 39
click at [987, 214] on input "gaspedaal ... vertragen" at bounding box center [984, 220] width 13 height 13
radio input "true"
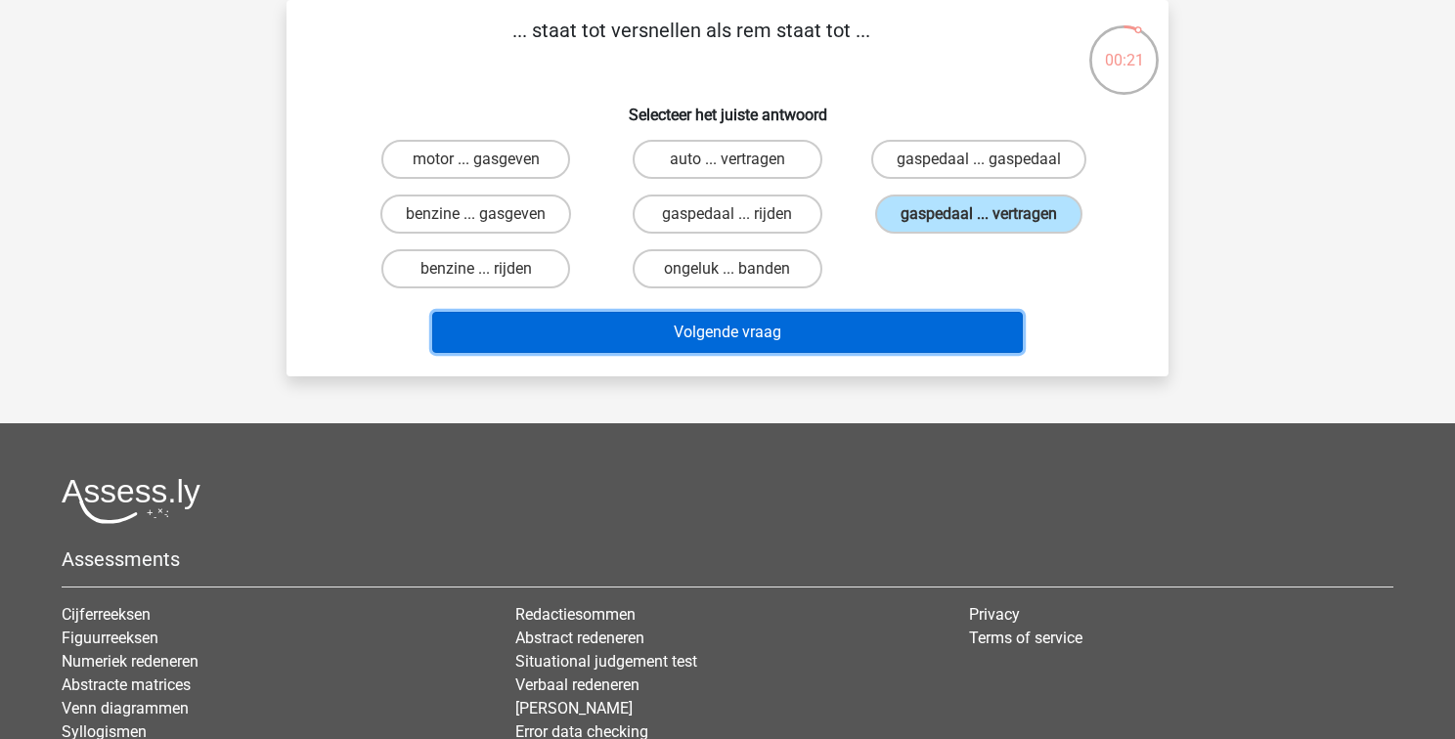
click at [878, 325] on button "Volgende vraag" at bounding box center [727, 332] width 591 height 41
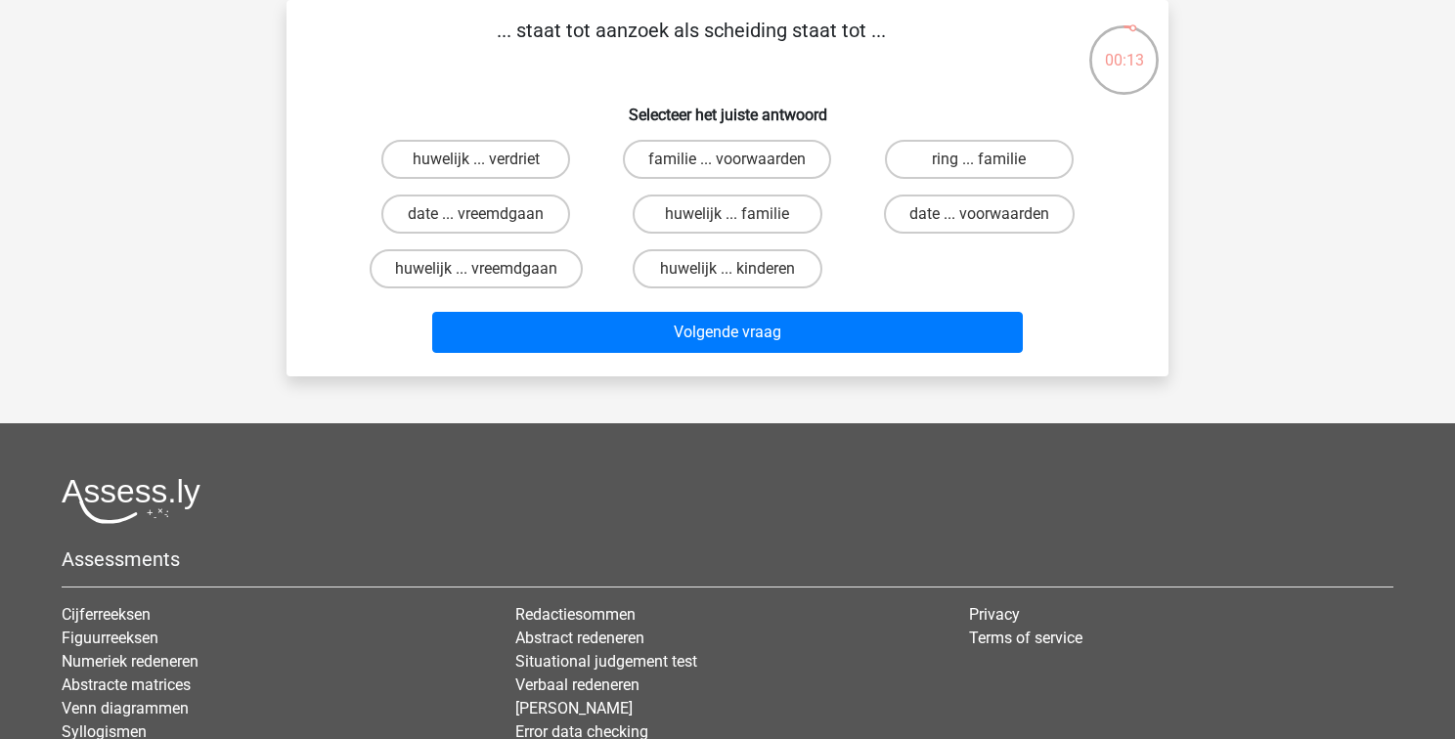
click at [482, 272] on input "huwelijk ... vreemdgaan" at bounding box center [482, 275] width 13 height 13
radio input "true"
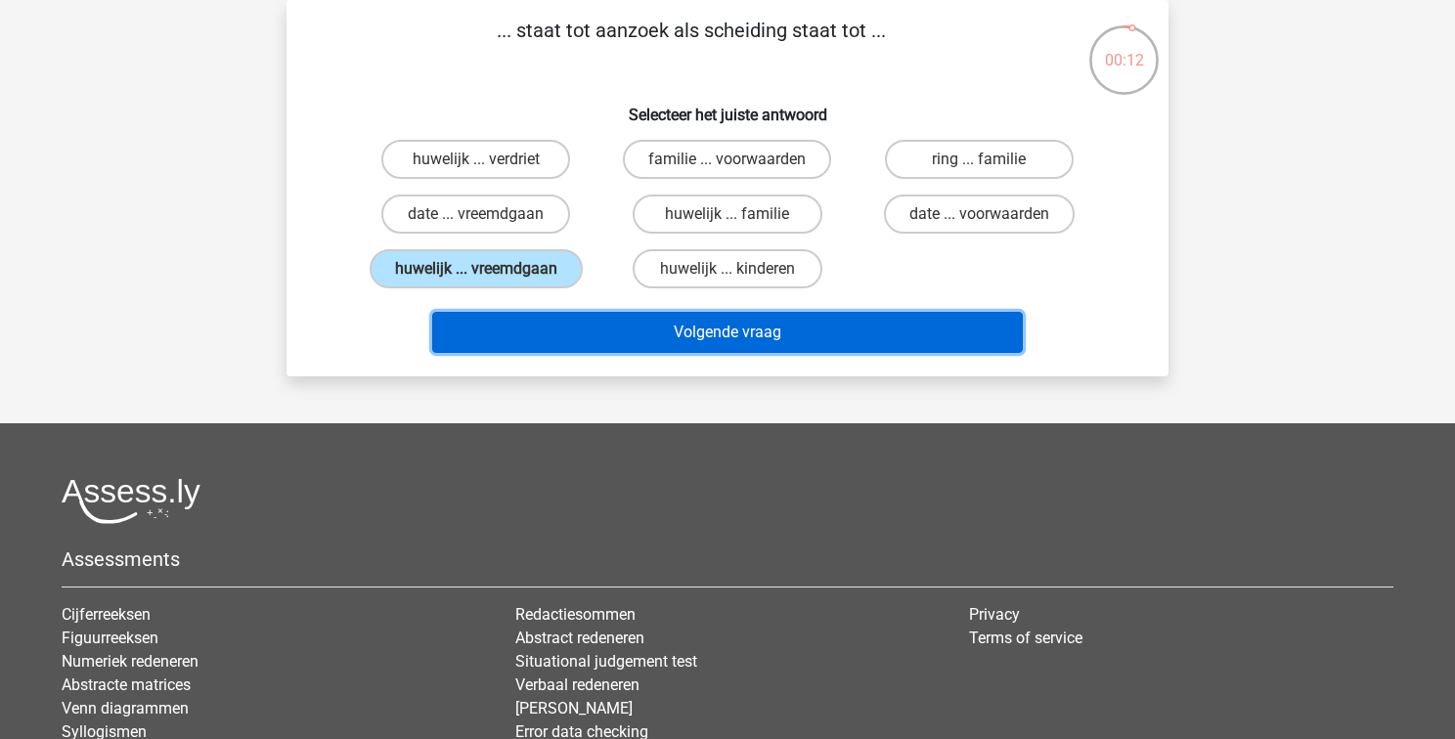
click at [718, 329] on button "Volgende vraag" at bounding box center [727, 332] width 591 height 41
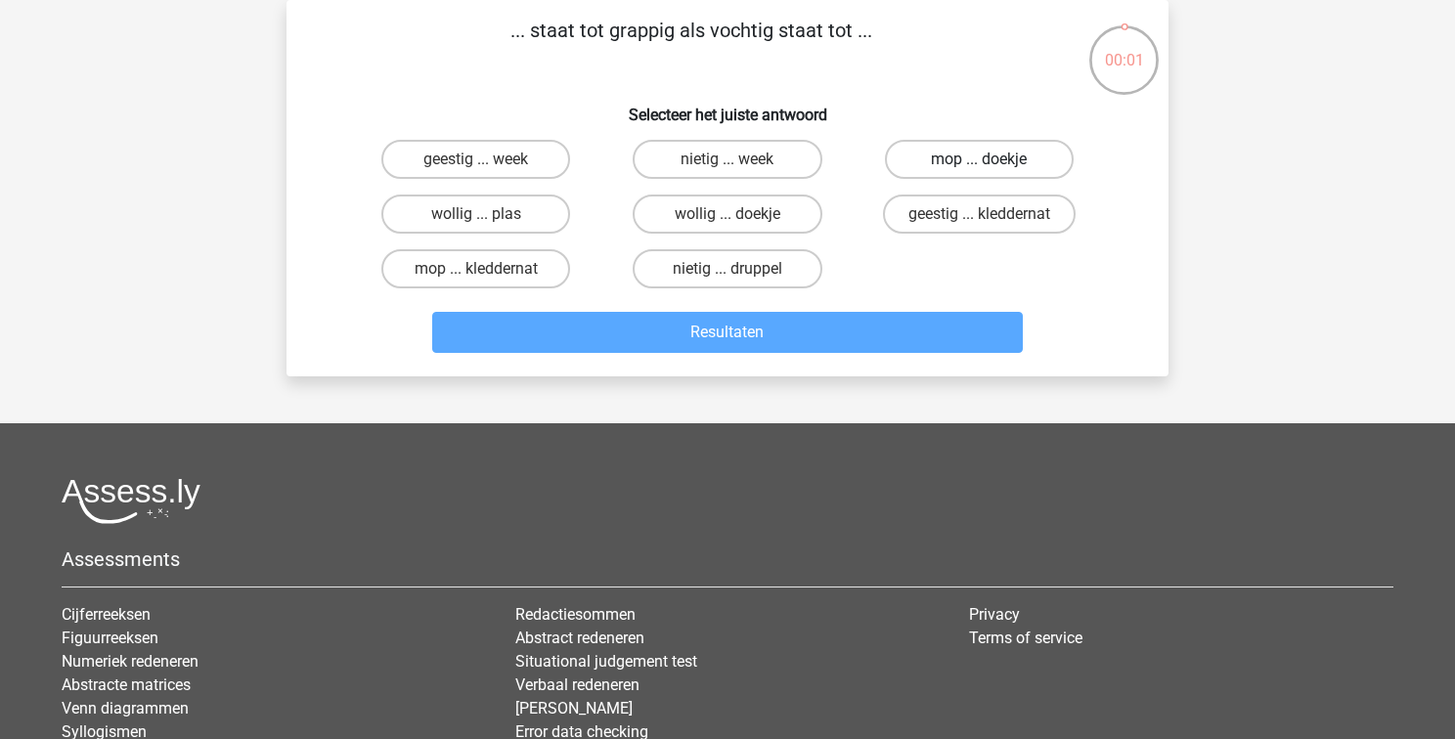
click at [968, 160] on label "mop ... doekje" at bounding box center [979, 159] width 189 height 39
click at [978, 160] on input "mop ... doekje" at bounding box center [984, 165] width 13 height 13
radio input "true"
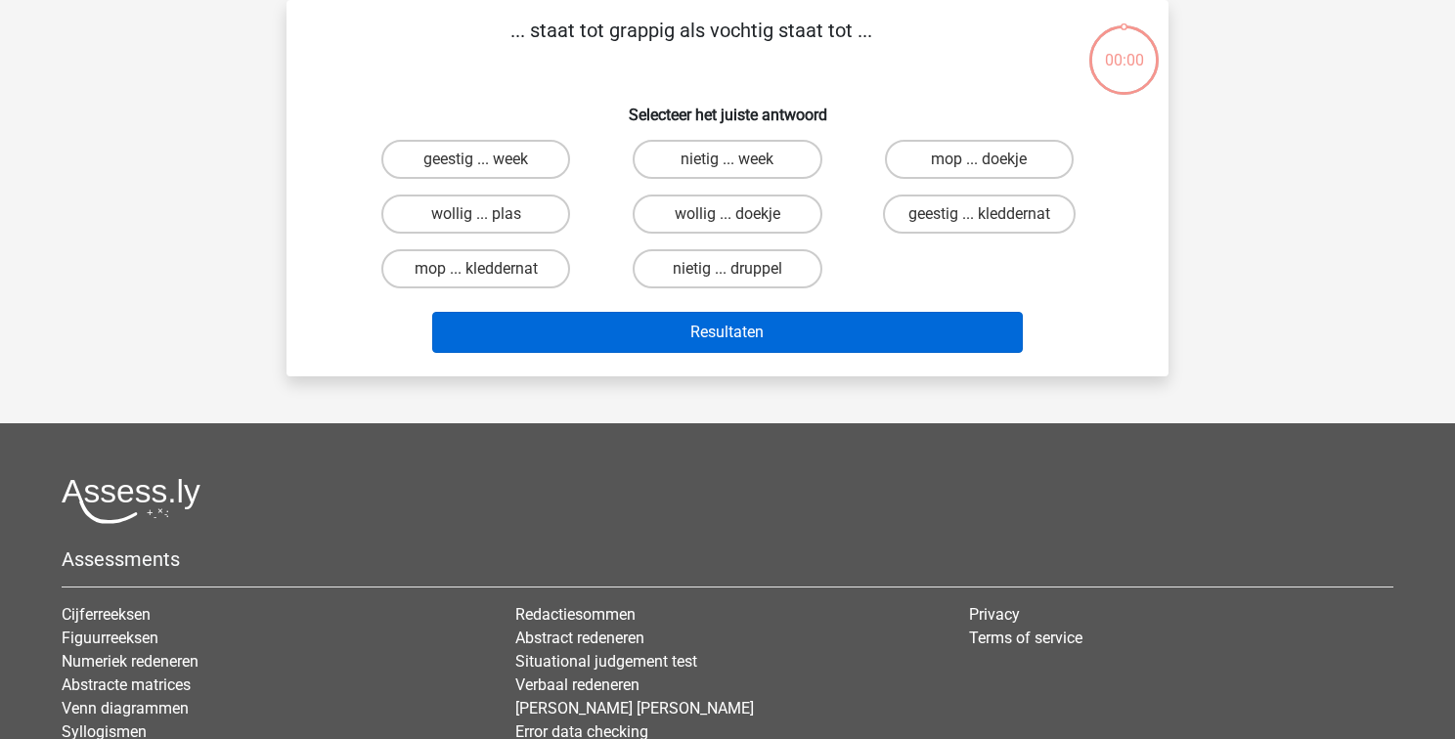
scroll to position [90, 0]
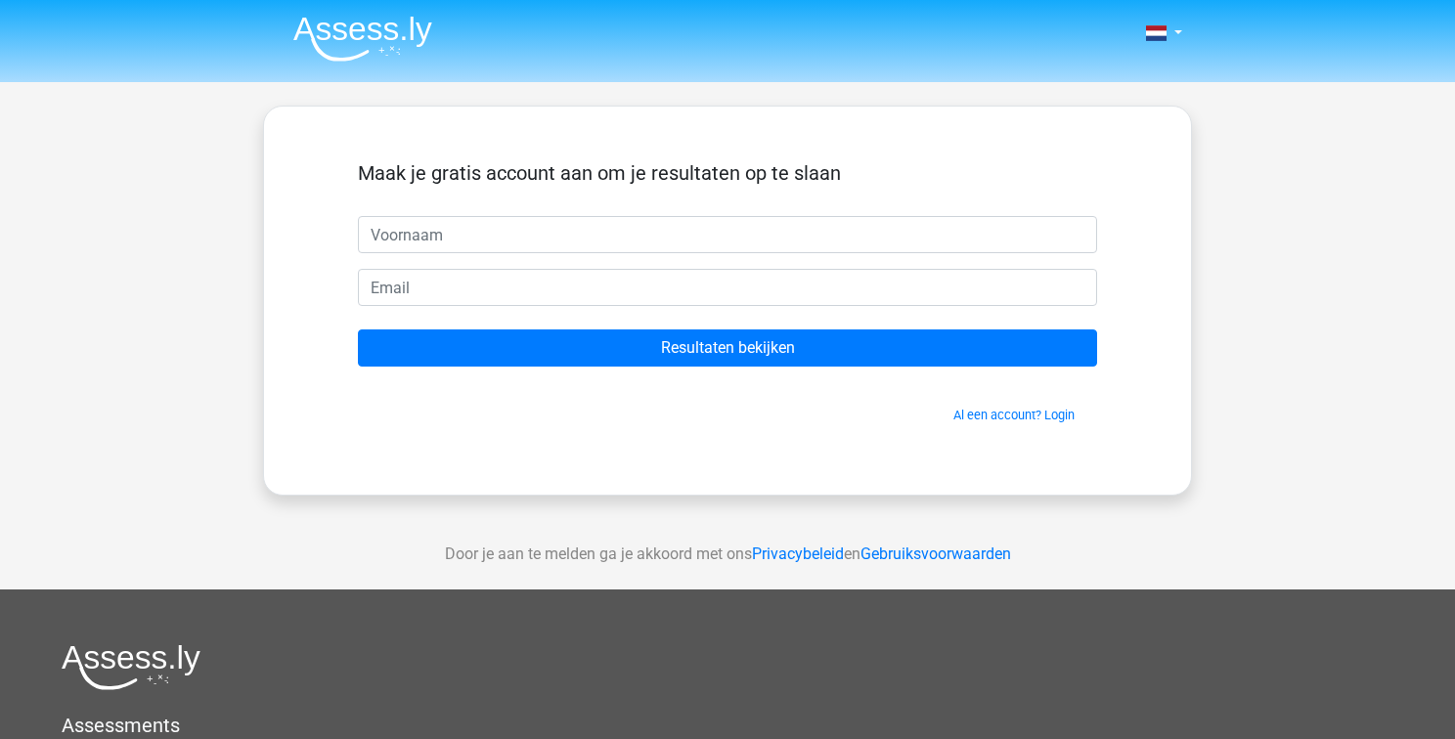
click at [514, 235] on input "text" at bounding box center [727, 234] width 739 height 37
type input "veroniek"
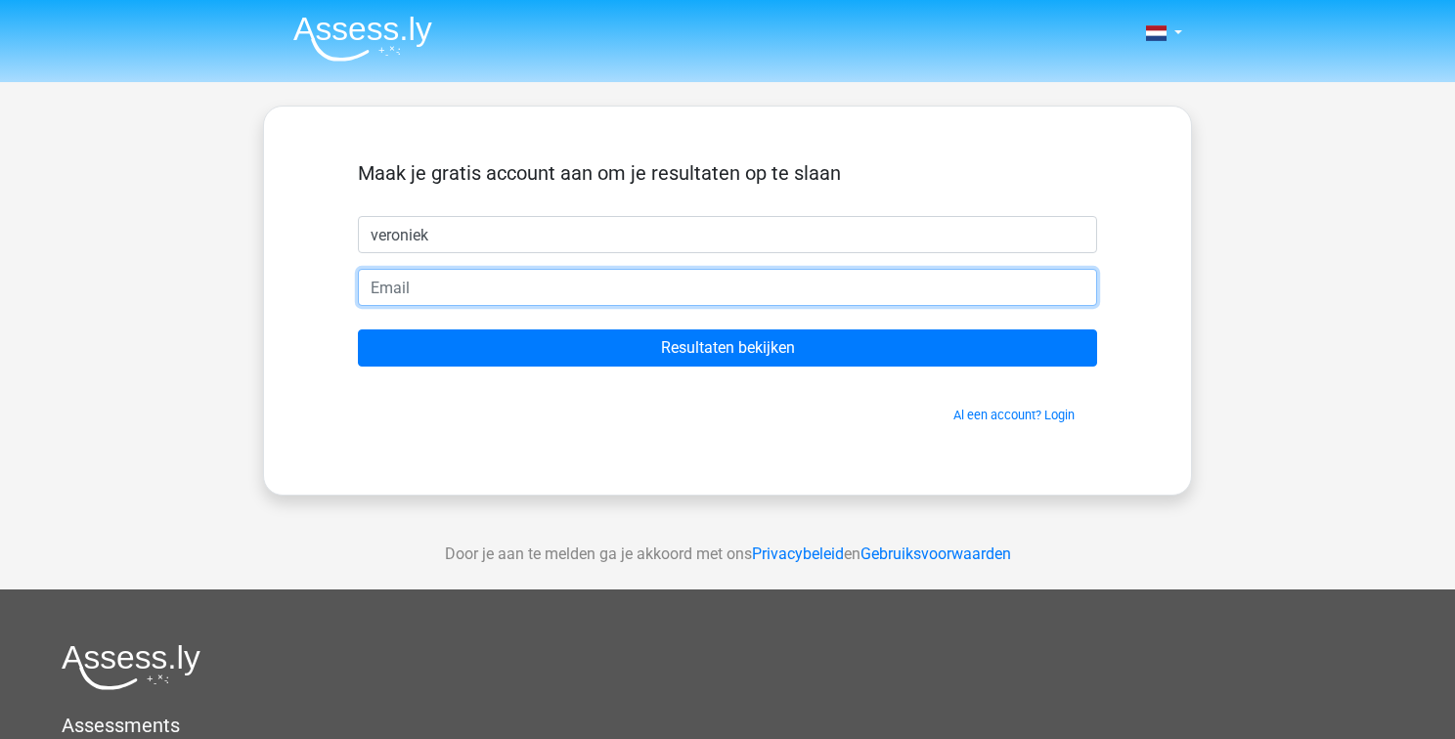
click at [420, 294] on input "email" at bounding box center [727, 287] width 739 height 37
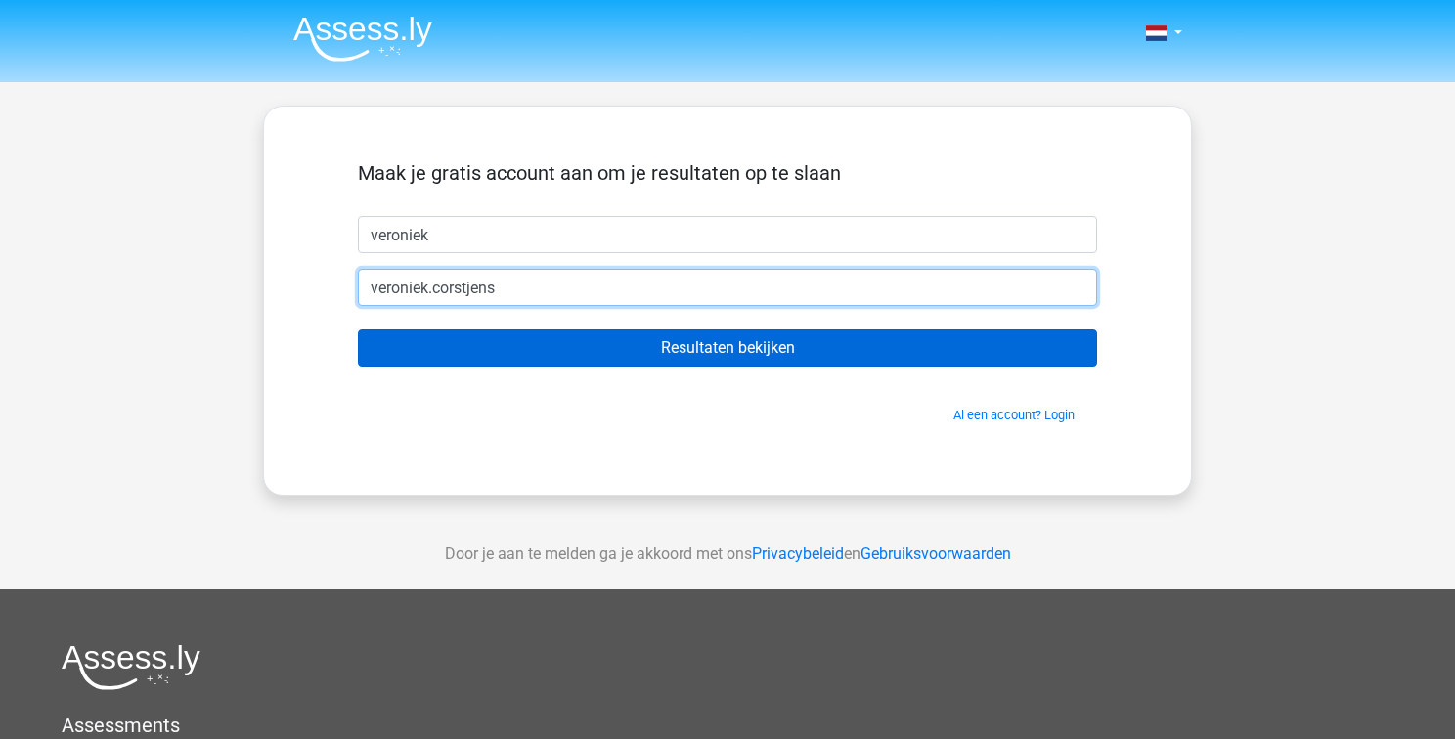
type input "[EMAIL_ADDRESS][DOMAIN_NAME]"
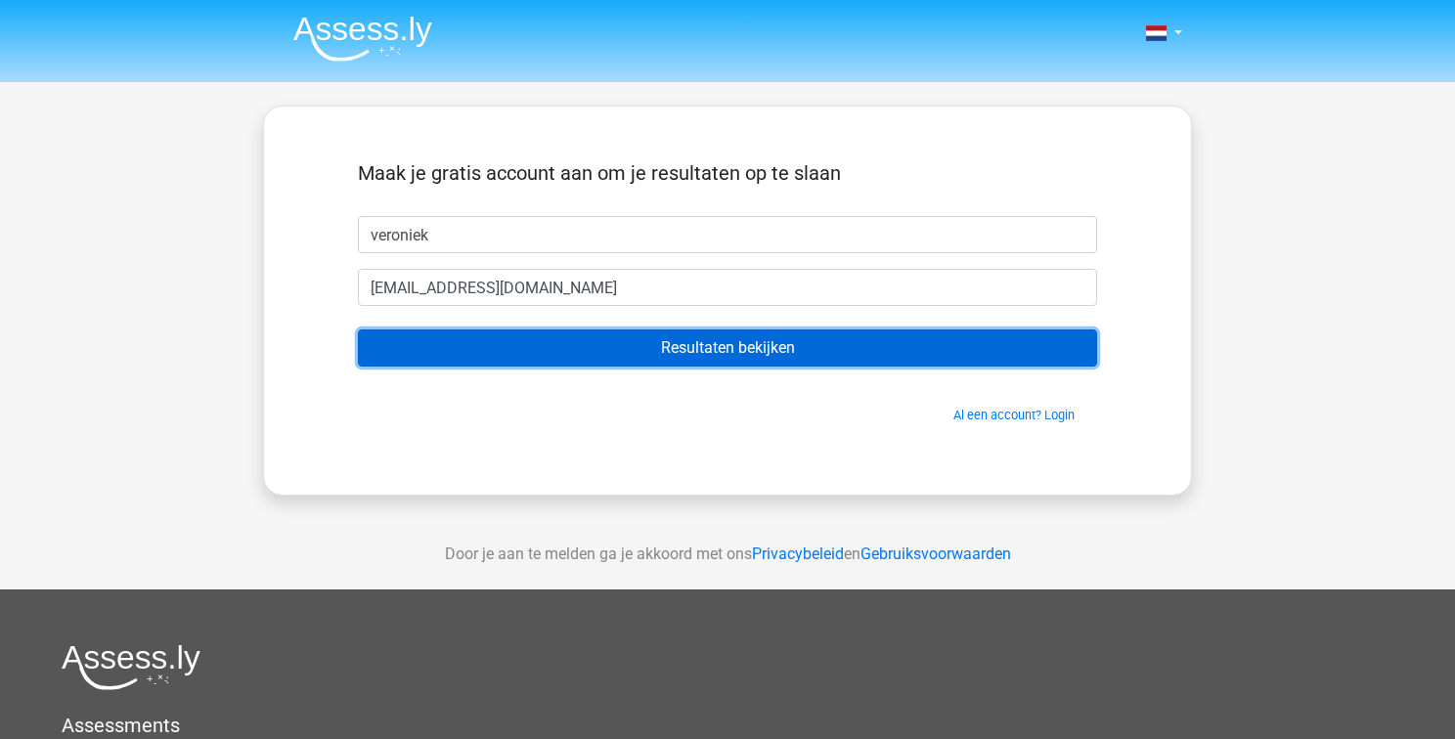
click at [744, 347] on input "Resultaten bekijken" at bounding box center [727, 347] width 739 height 37
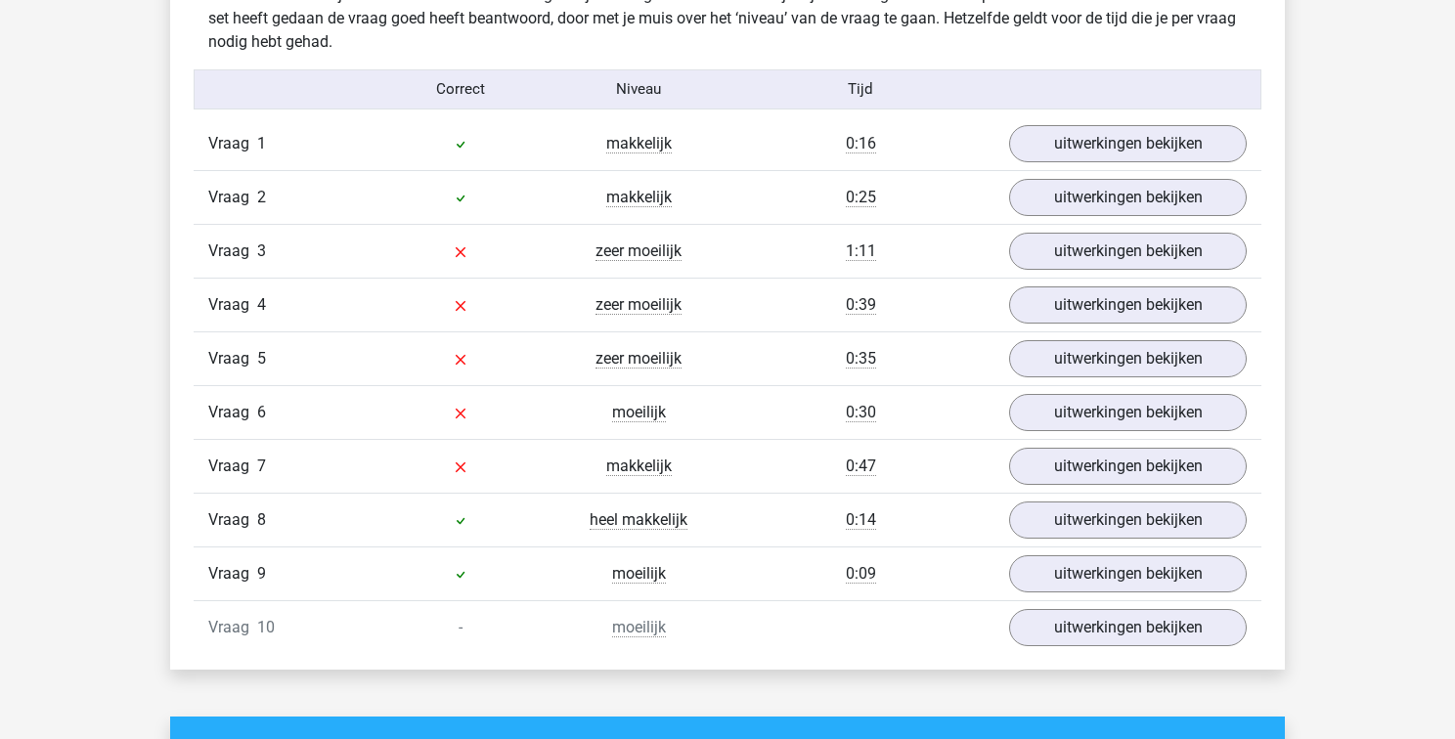
scroll to position [1575, 0]
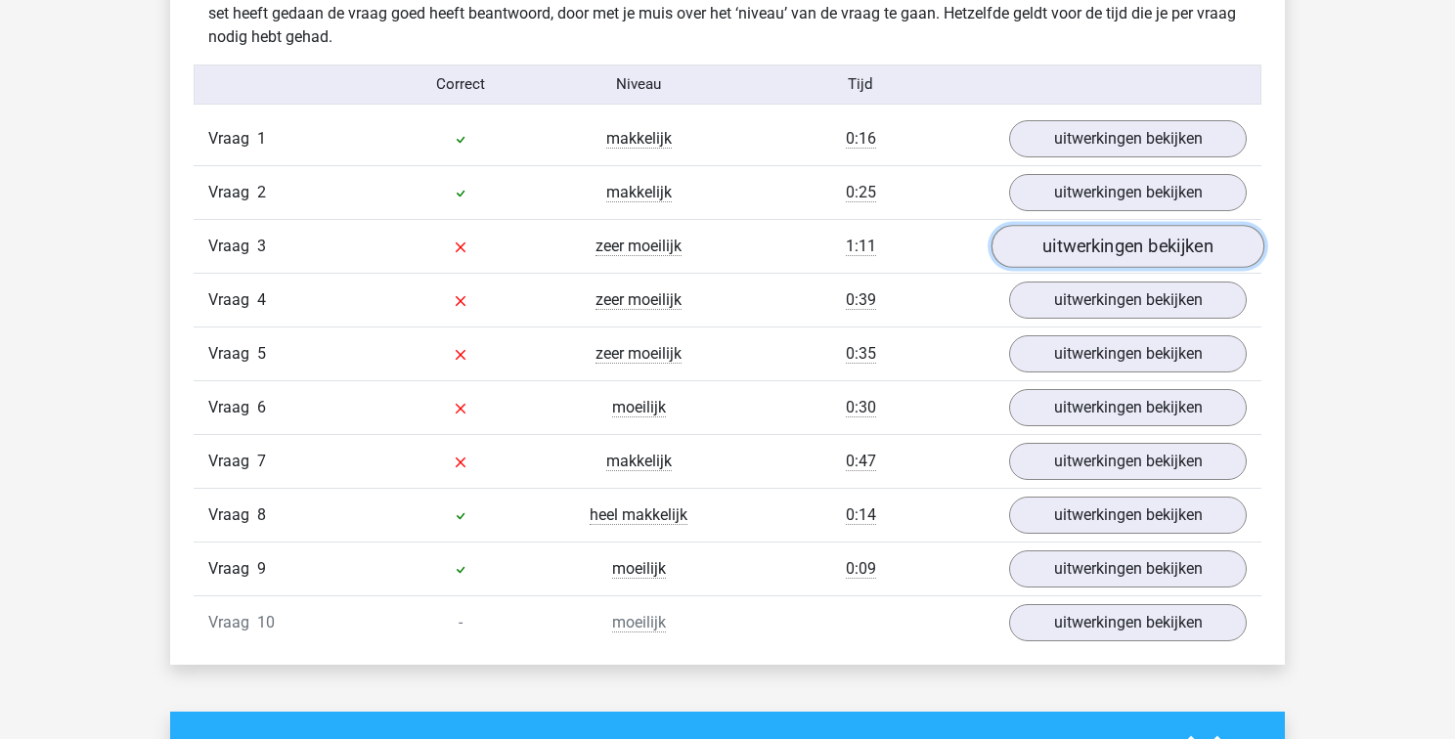
click at [1134, 255] on link "uitwerkingen bekijken" at bounding box center [1127, 246] width 273 height 43
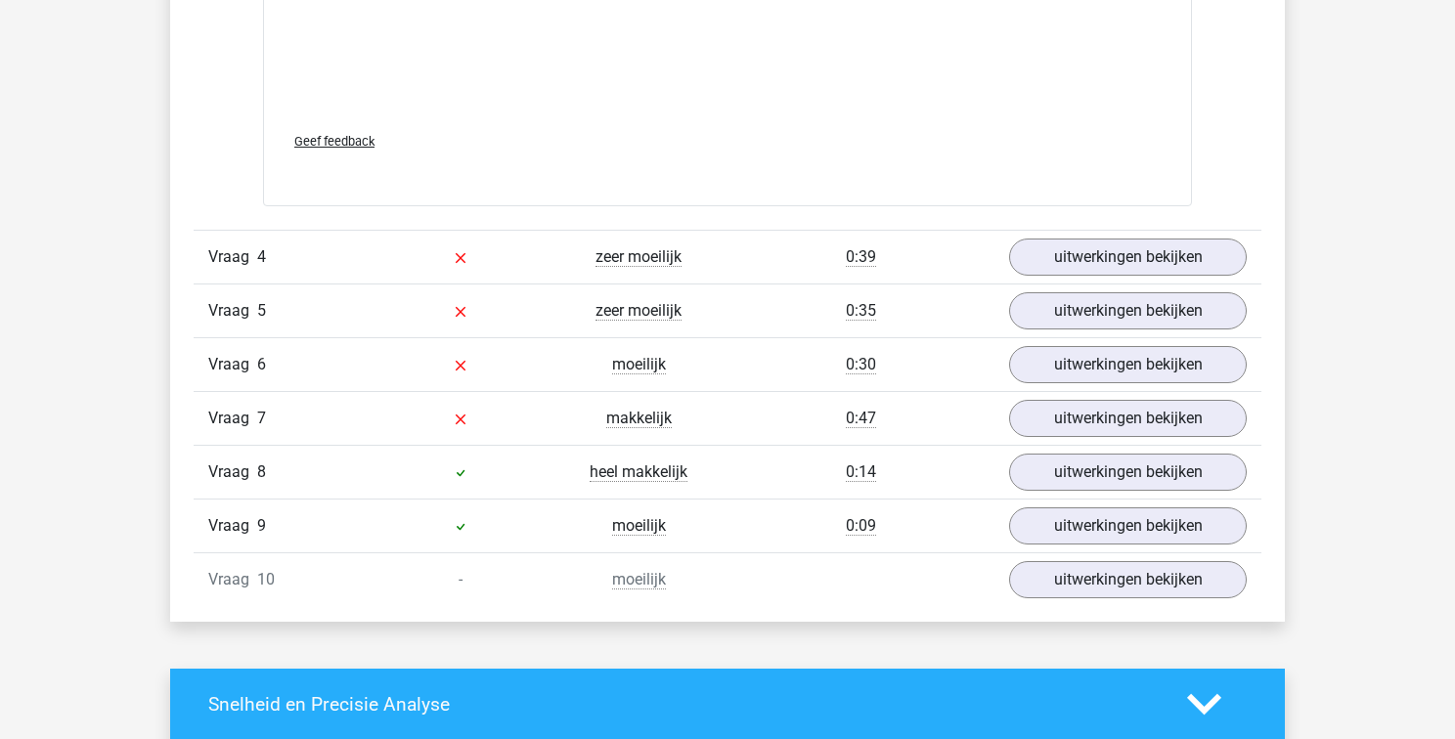
scroll to position [2659, 0]
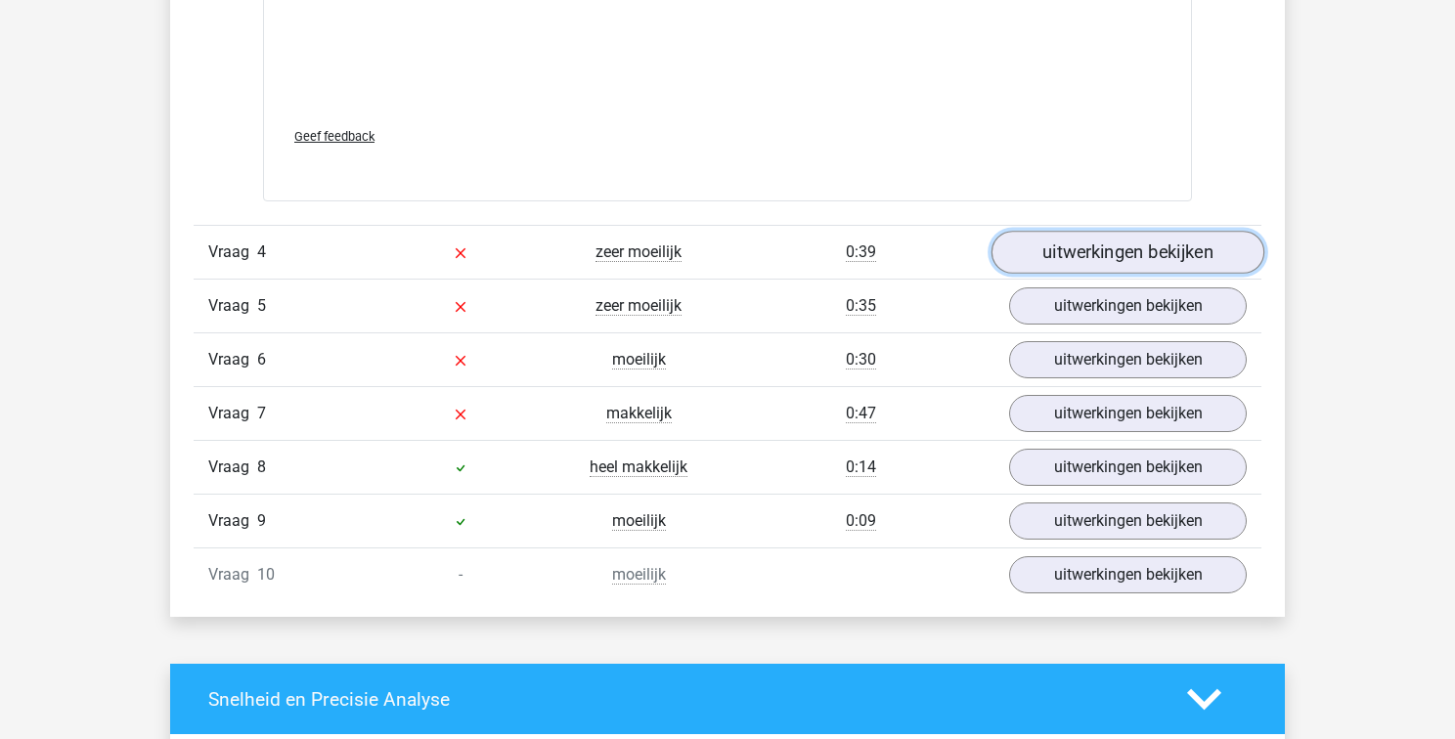
click at [1220, 248] on link "uitwerkingen bekijken" at bounding box center [1127, 252] width 273 height 43
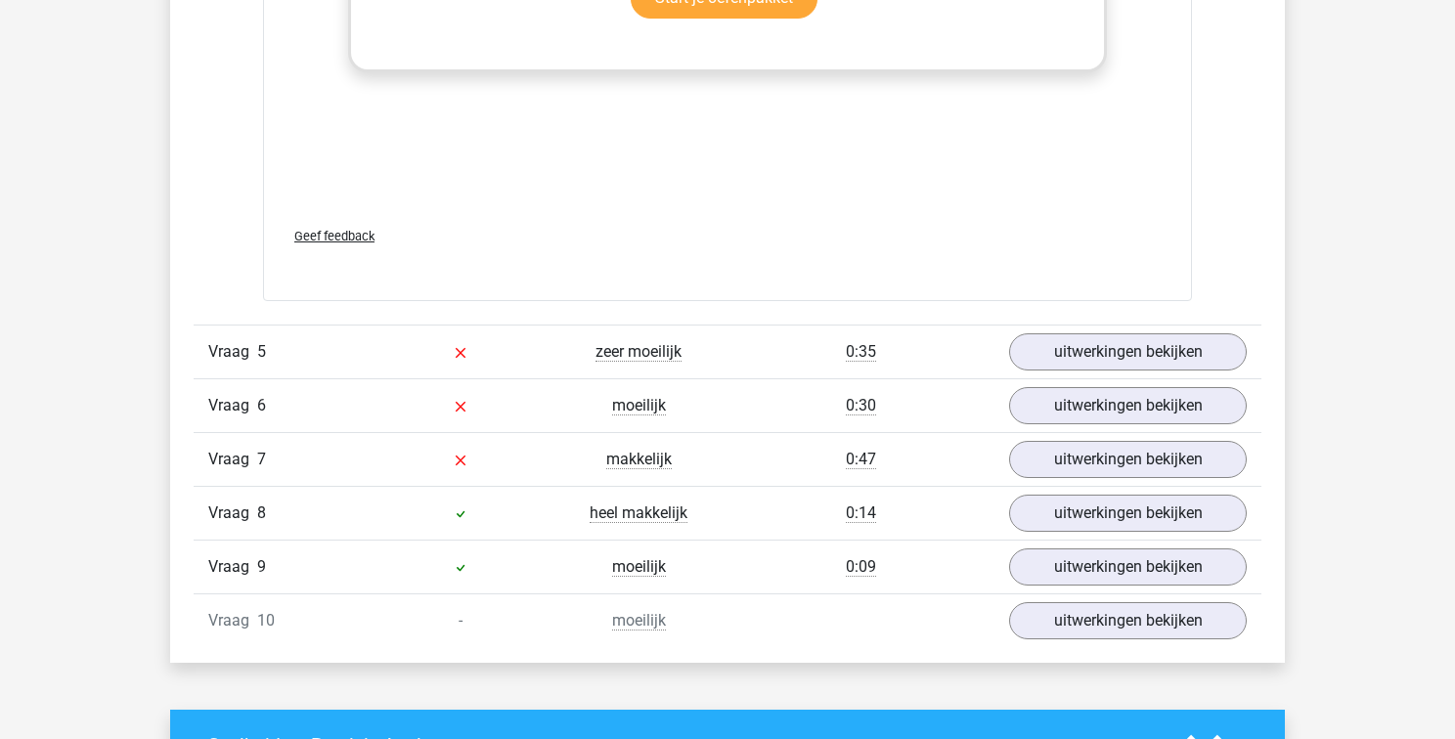
scroll to position [3693, 0]
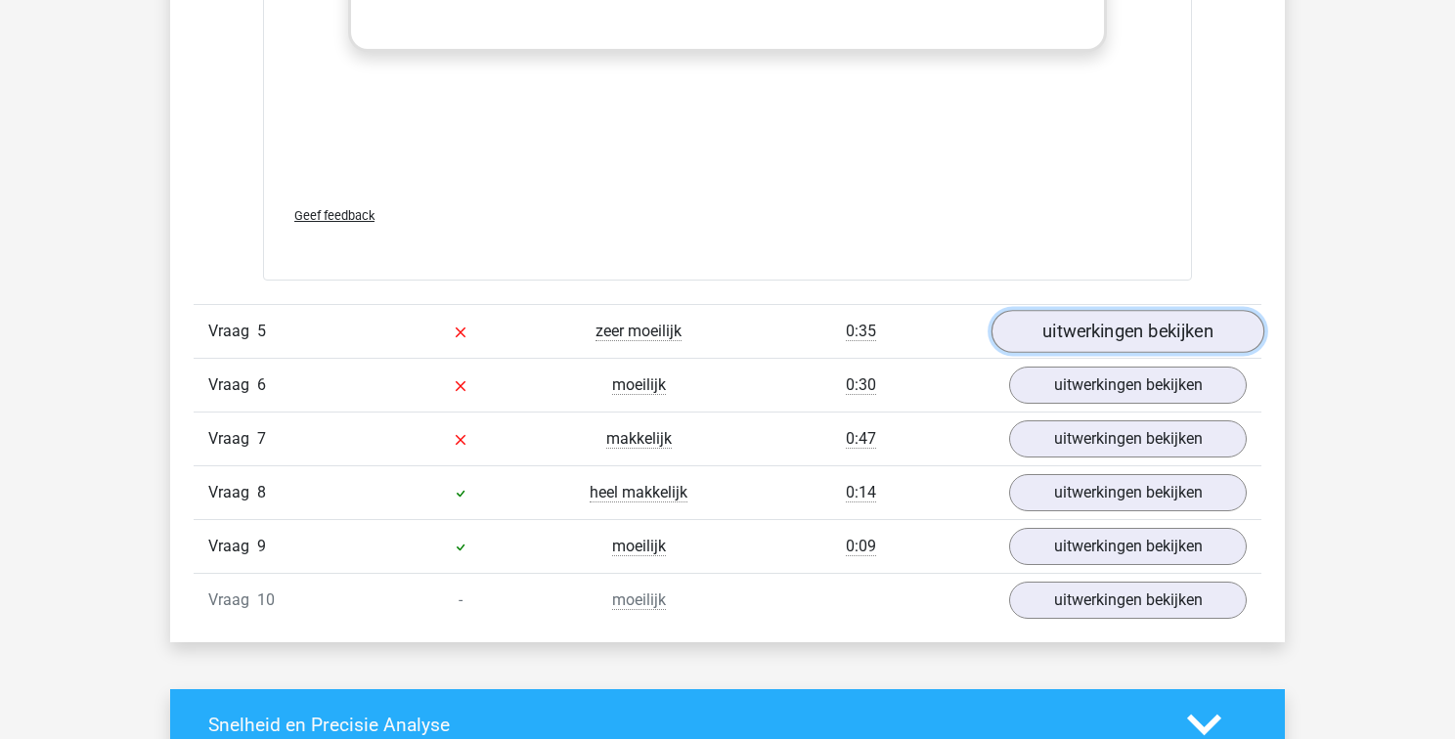
click at [1168, 326] on link "uitwerkingen bekijken" at bounding box center [1127, 331] width 273 height 43
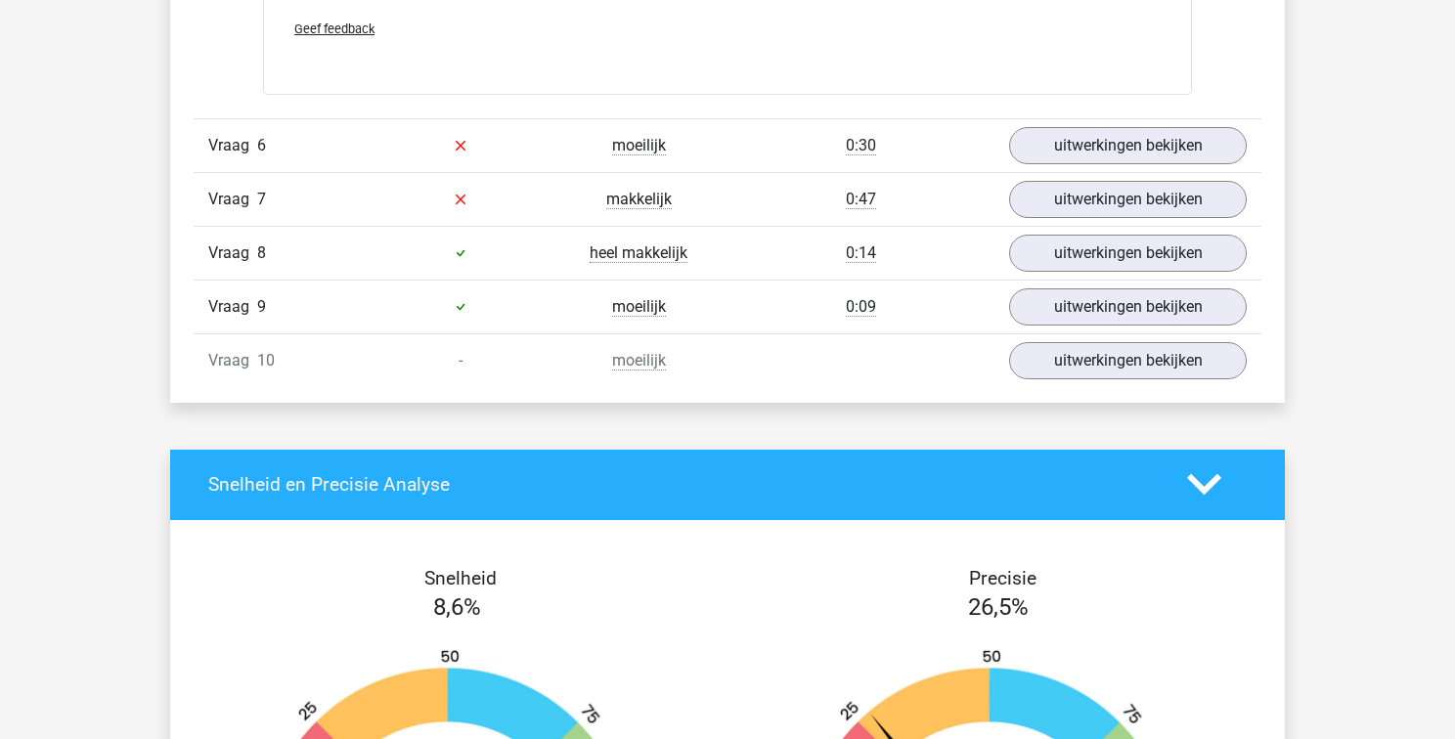
scroll to position [4985, 0]
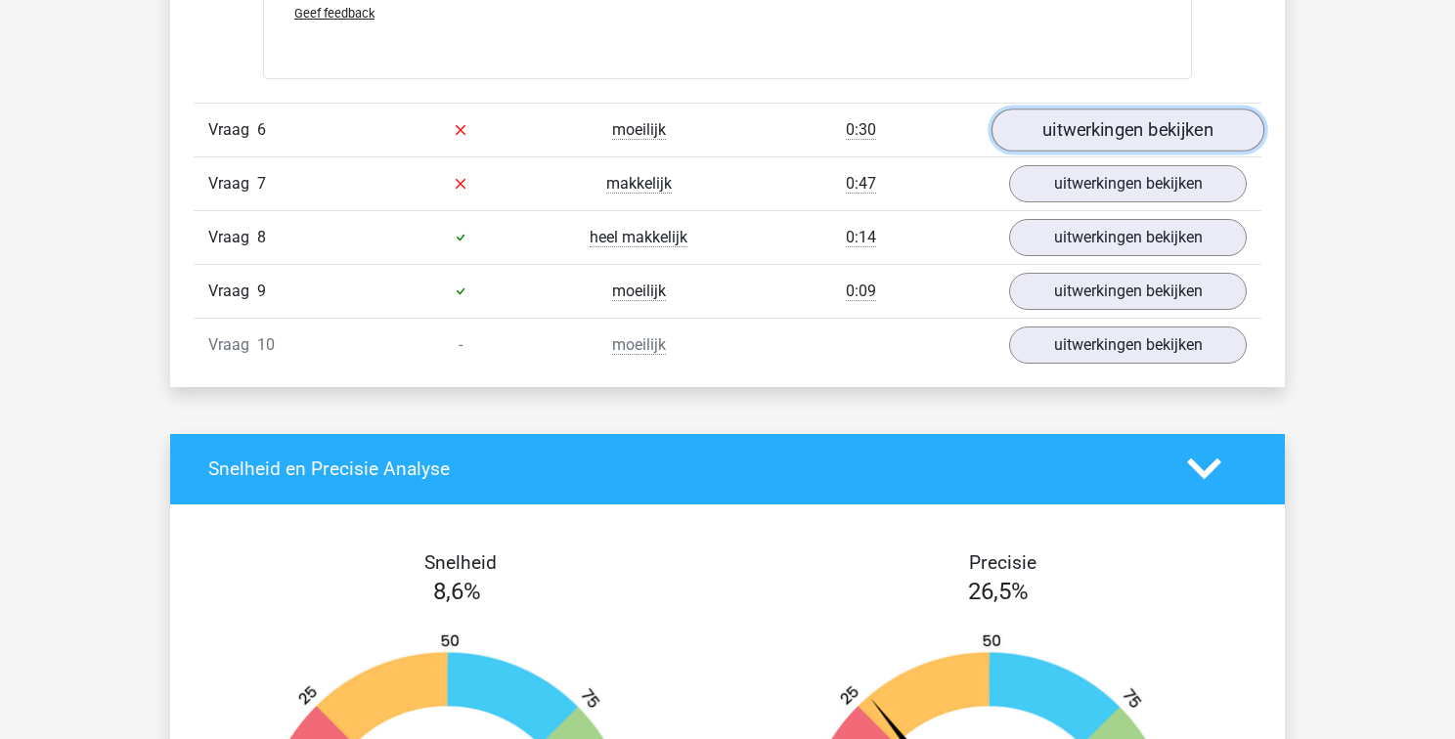
click at [1140, 131] on link "uitwerkingen bekijken" at bounding box center [1127, 130] width 273 height 43
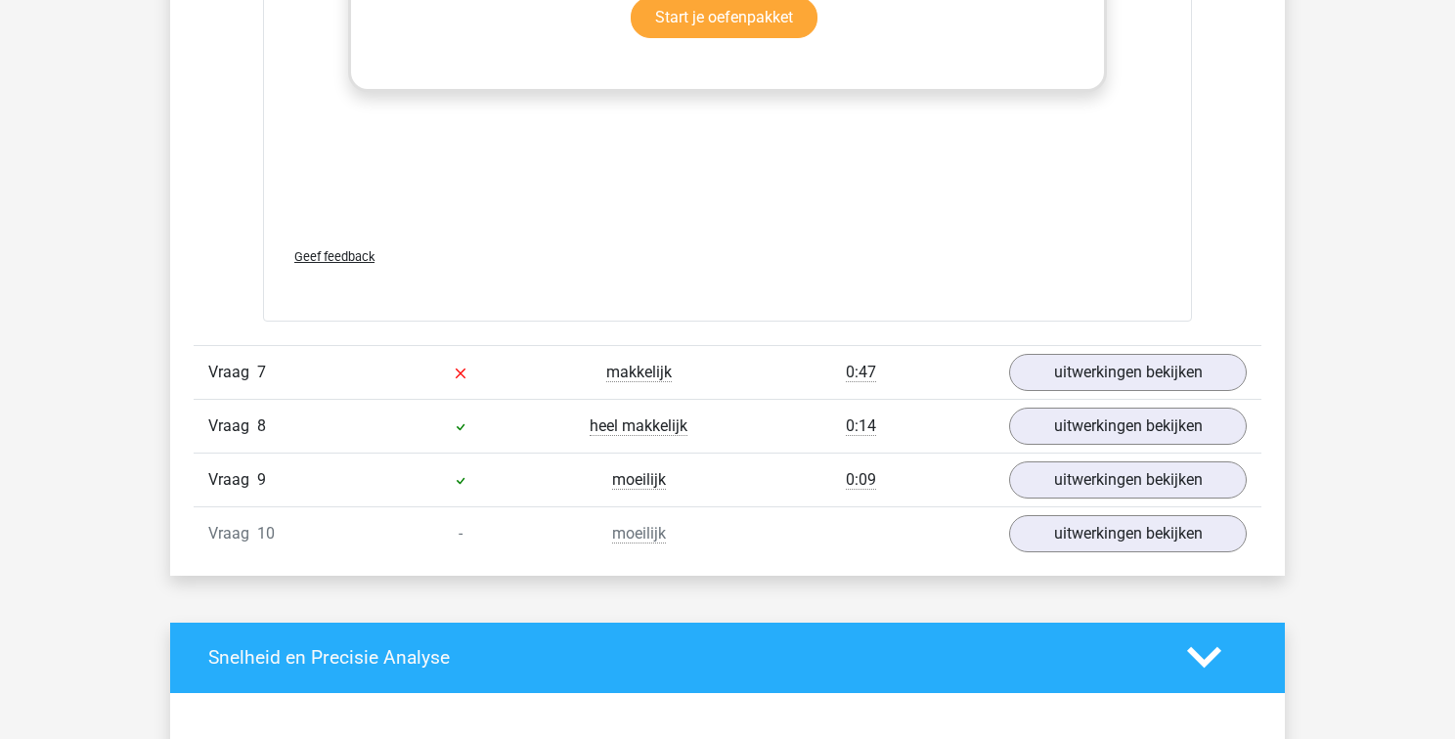
scroll to position [5904, 0]
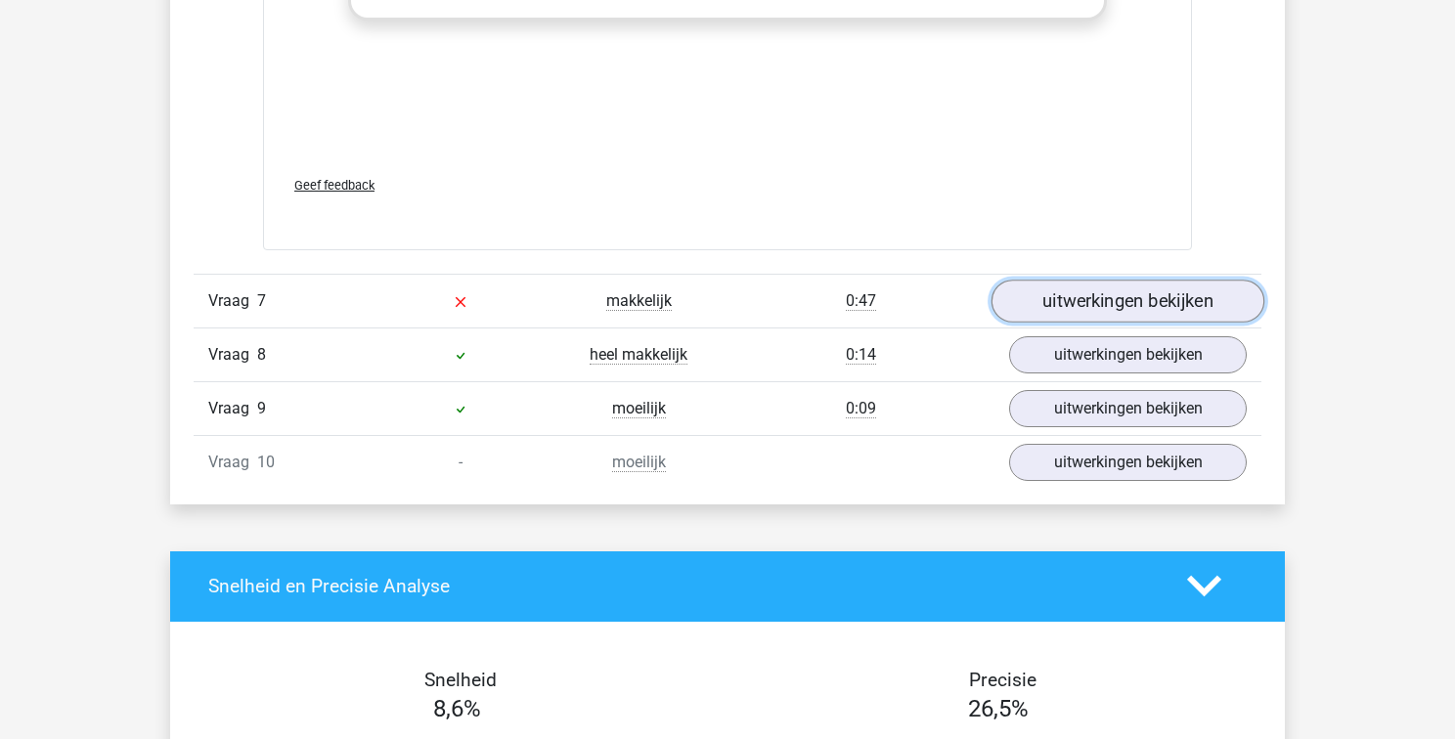
click at [1157, 296] on link "uitwerkingen bekijken" at bounding box center [1127, 301] width 273 height 43
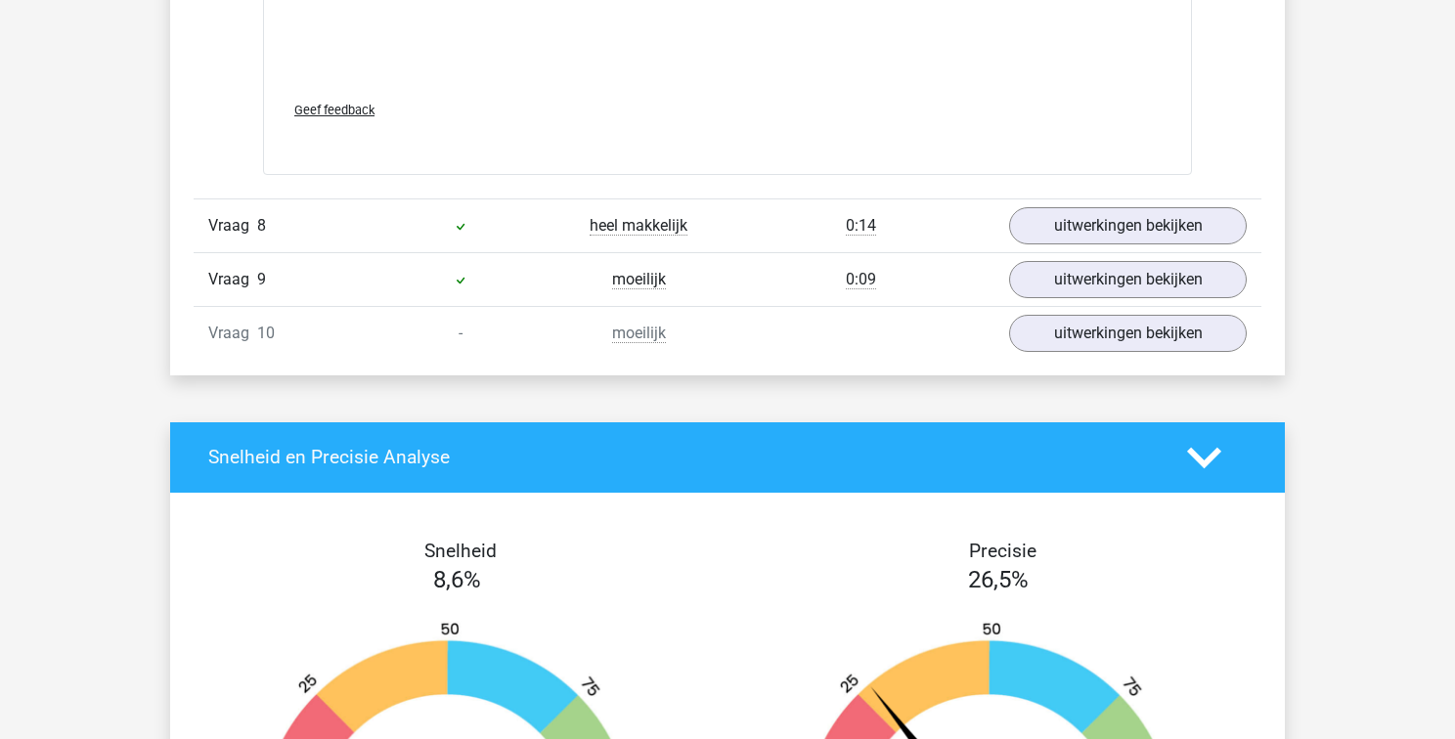
scroll to position [7089, 0]
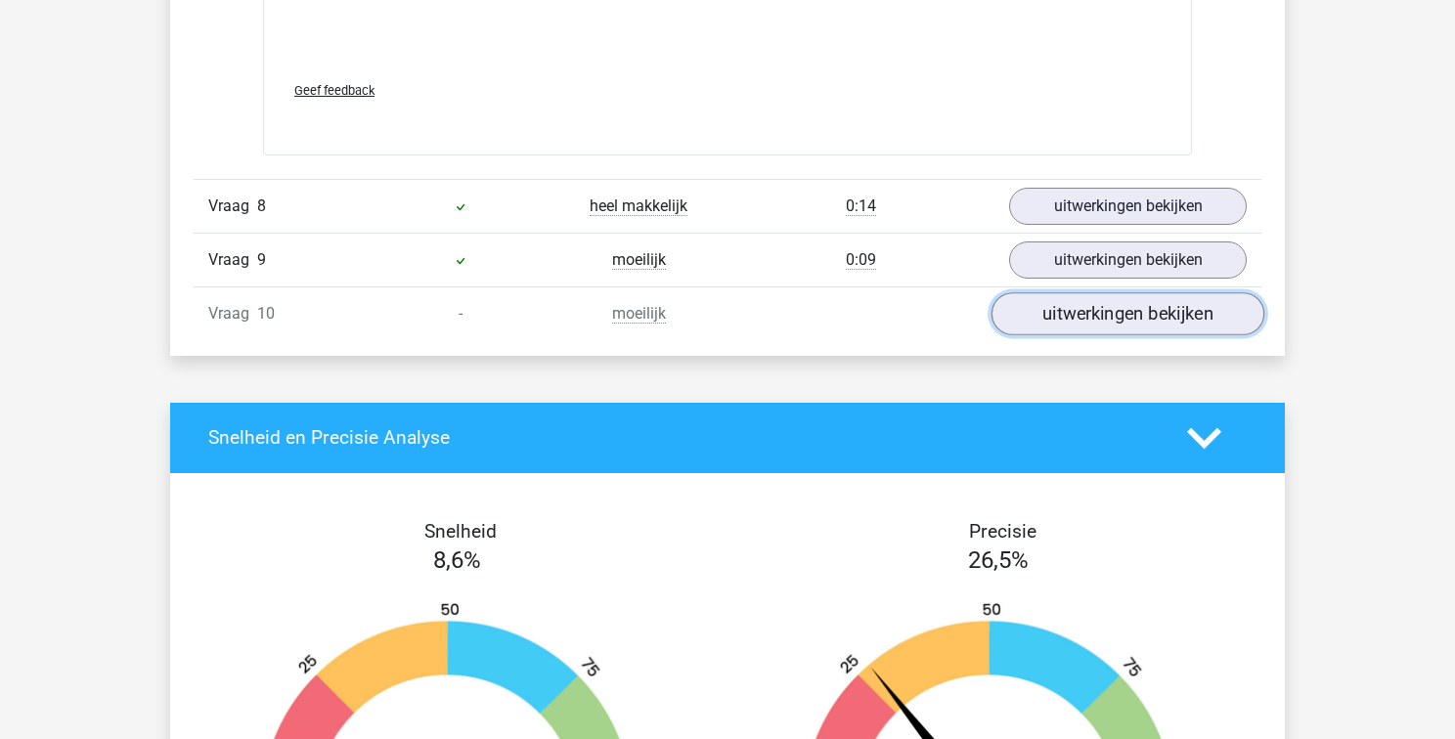
click at [1124, 315] on link "uitwerkingen bekijken" at bounding box center [1127, 313] width 273 height 43
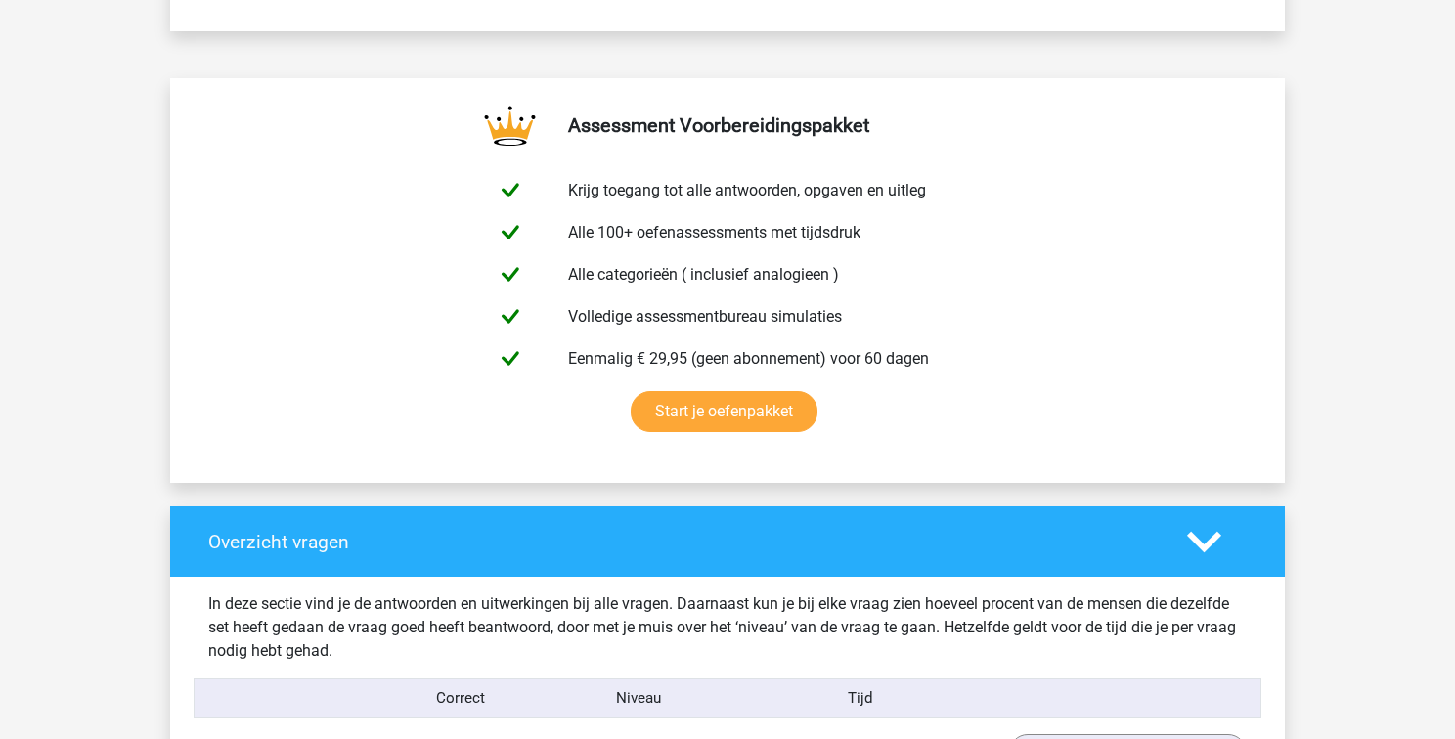
scroll to position [0, 0]
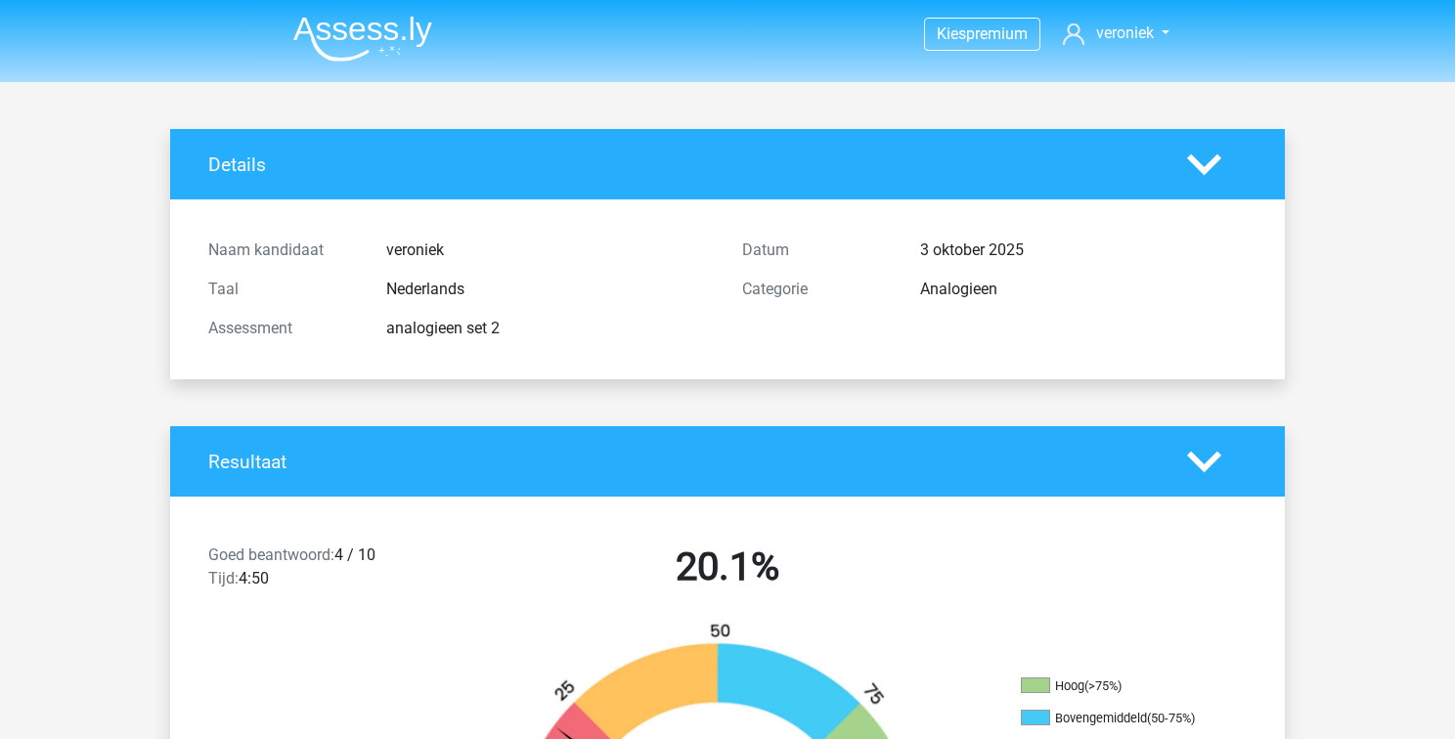
click at [1207, 163] on polygon at bounding box center [1204, 164] width 34 height 22
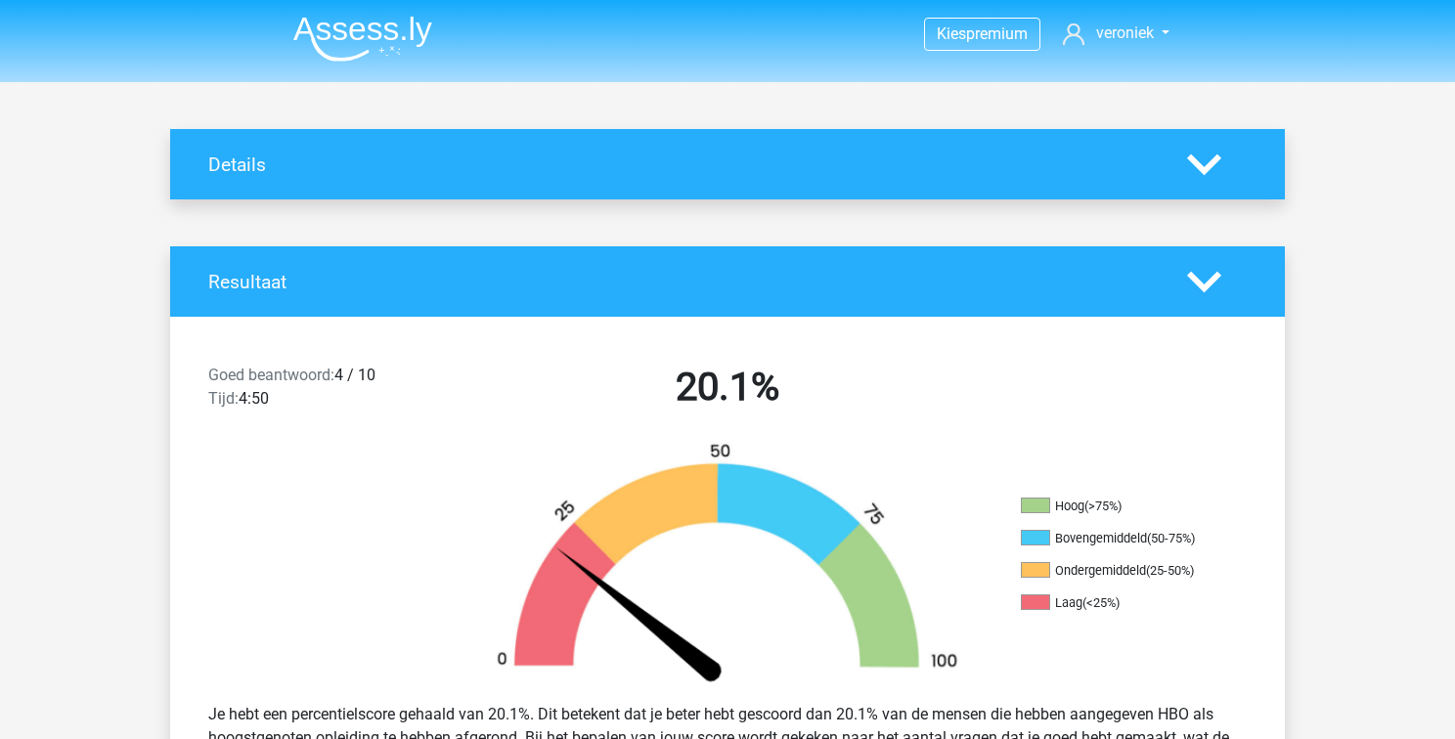
click at [1204, 277] on icon at bounding box center [1204, 282] width 34 height 34
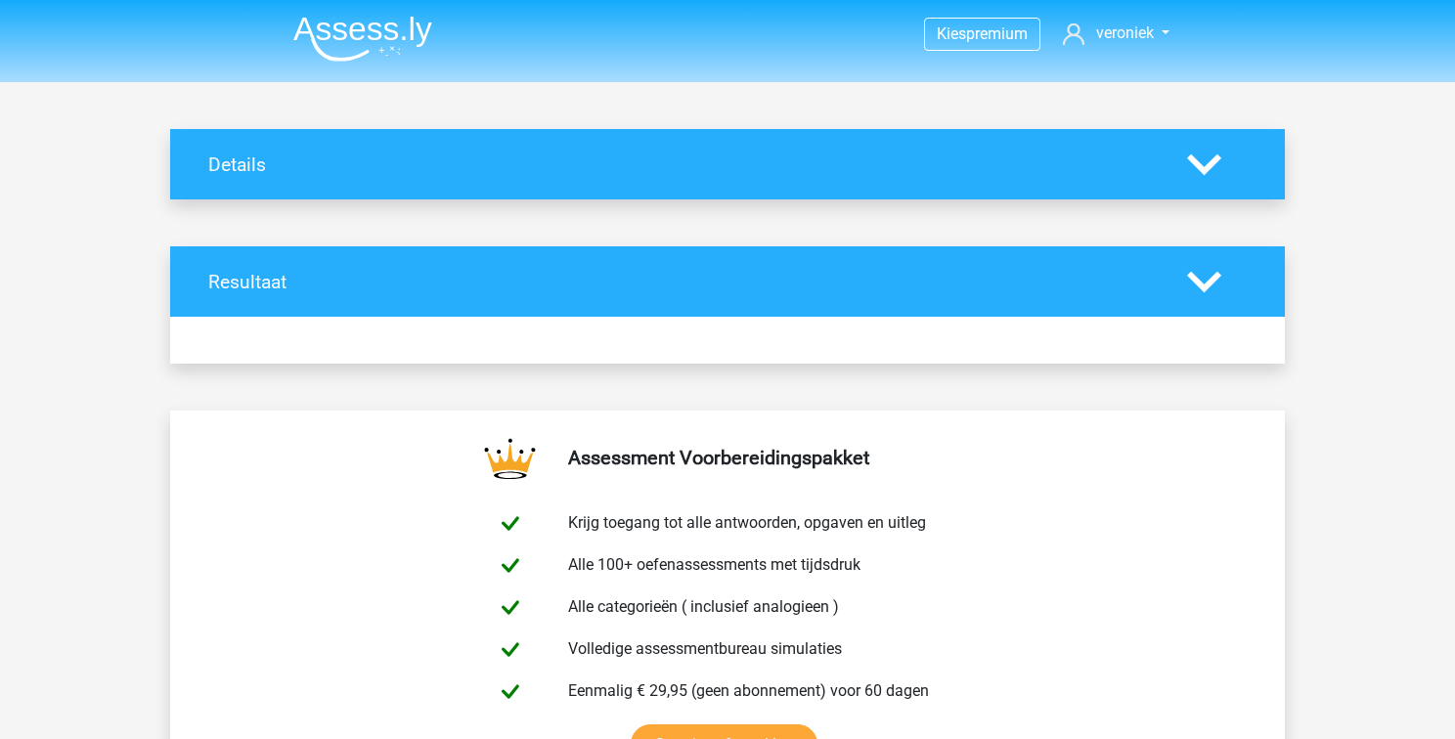
click at [1204, 277] on icon at bounding box center [1204, 282] width 34 height 34
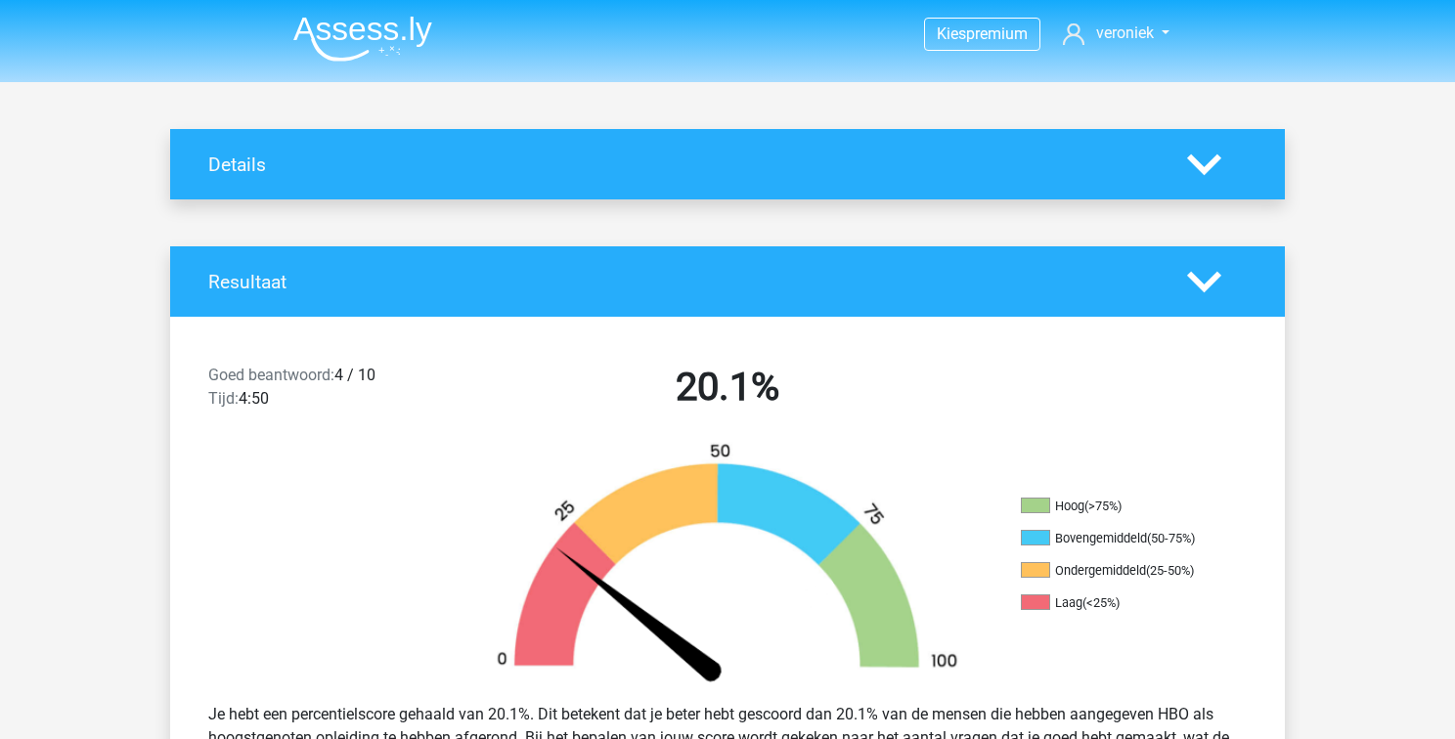
click at [1212, 290] on icon at bounding box center [1204, 282] width 34 height 34
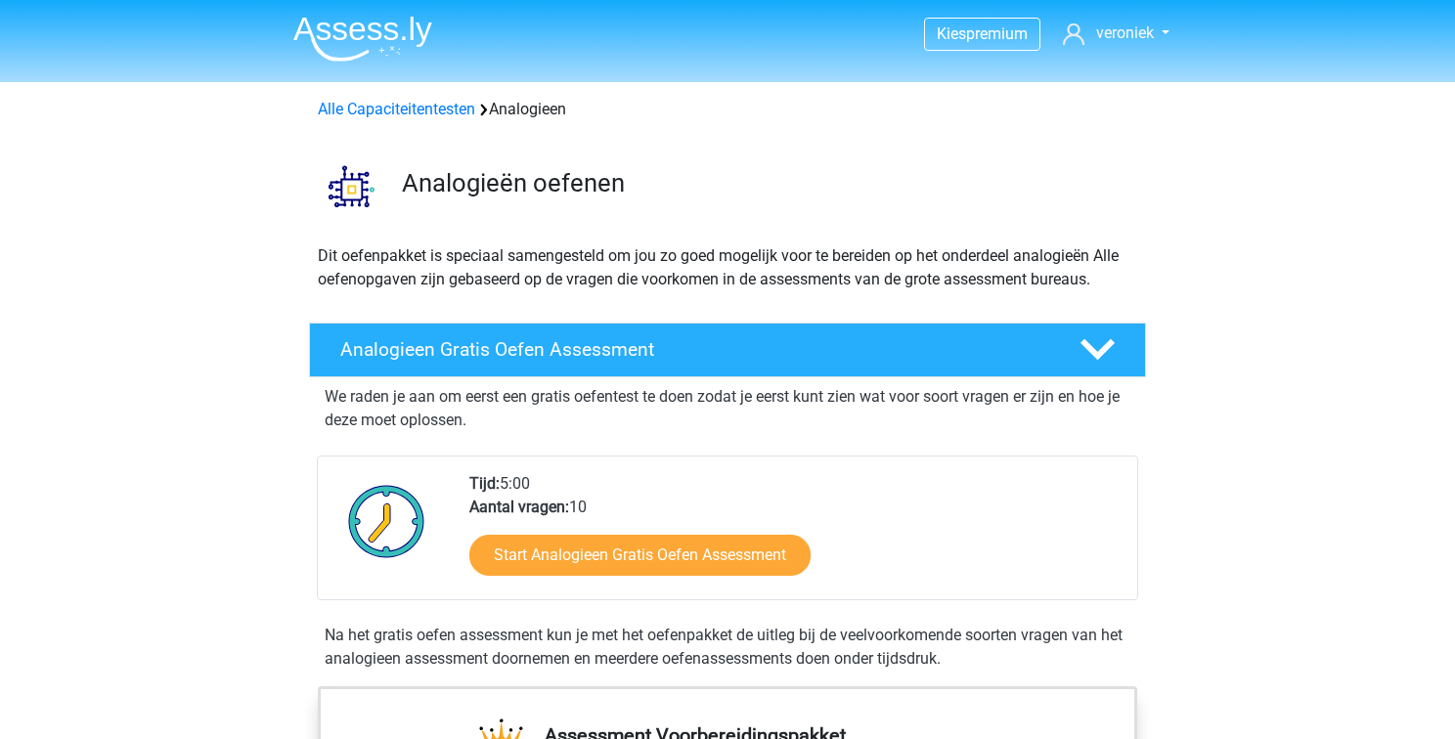
scroll to position [1738, 0]
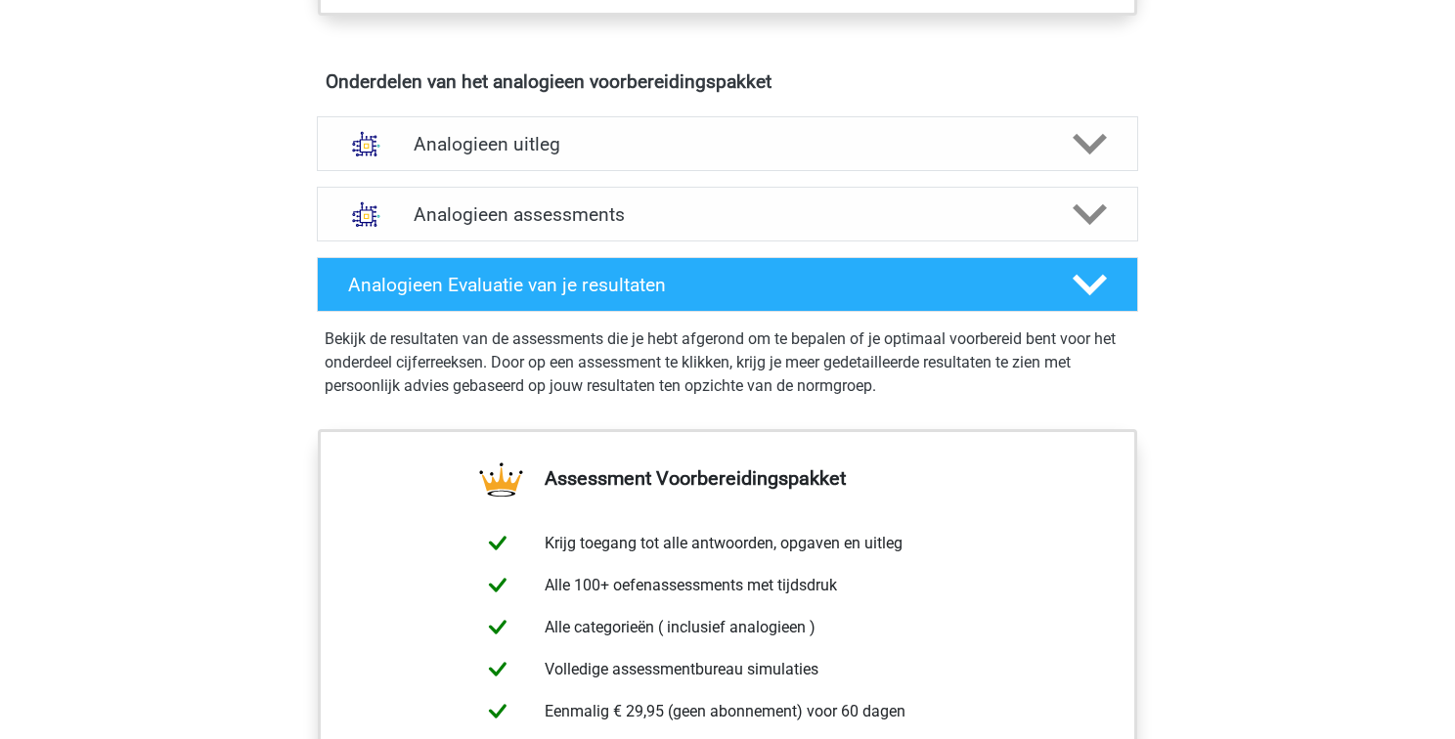
scroll to position [1212, 0]
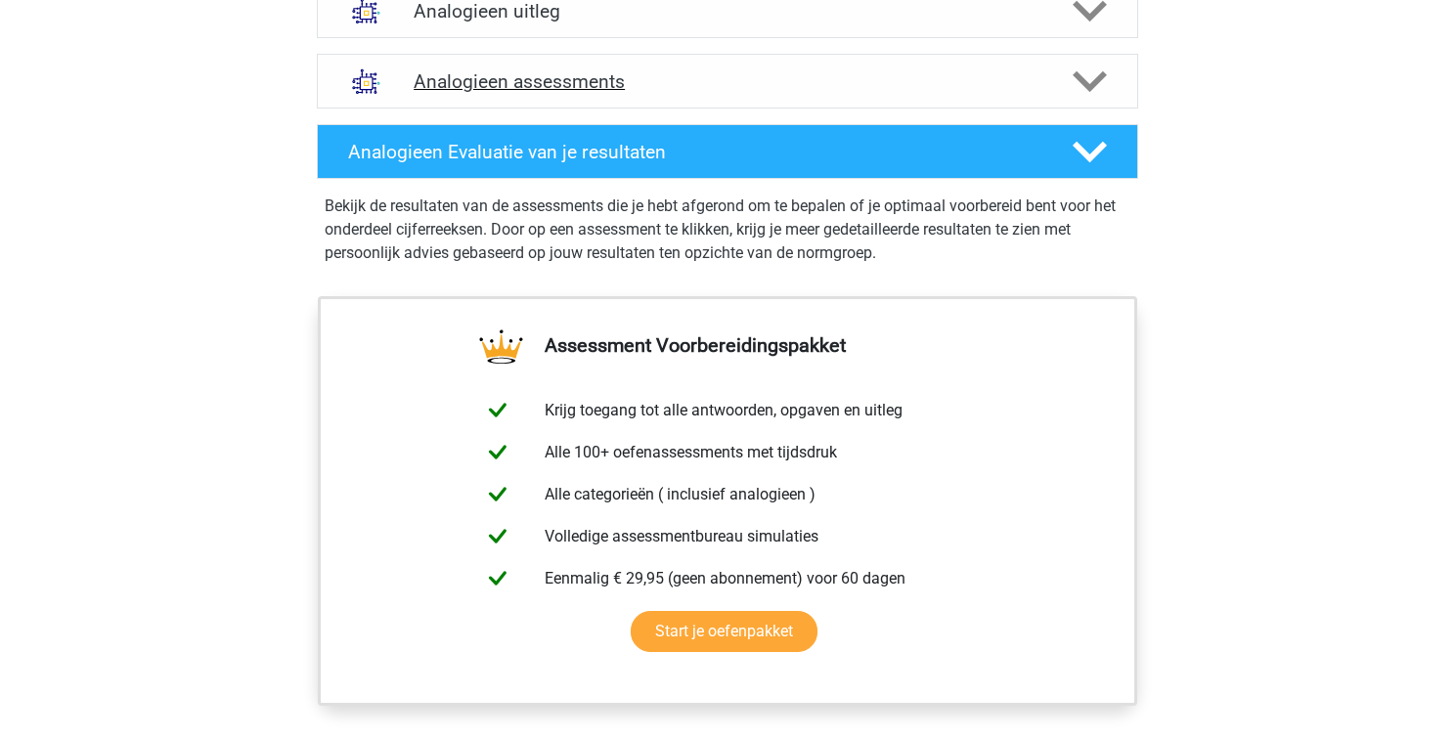
click at [1091, 70] on icon at bounding box center [1089, 82] width 34 height 34
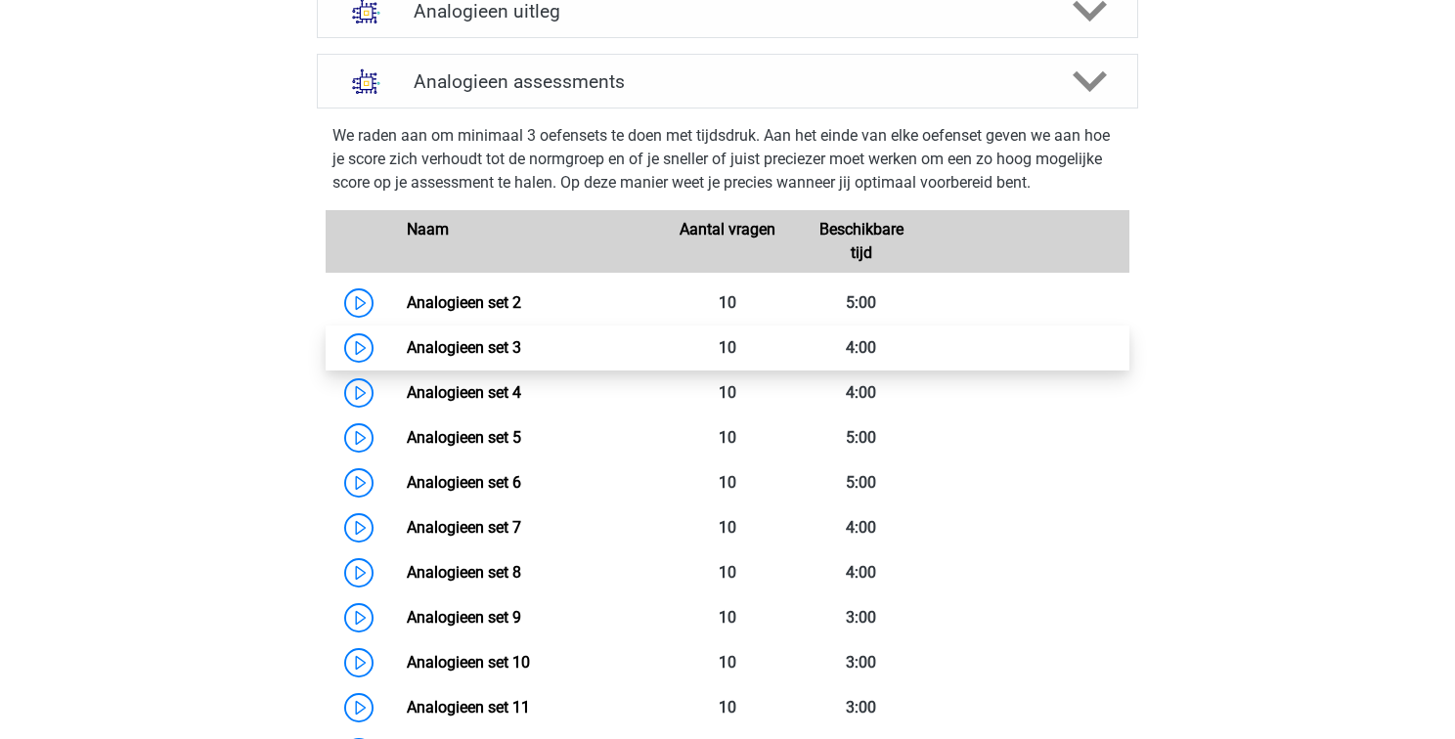
click at [407, 350] on link "Analogieen set 3" at bounding box center [464, 347] width 114 height 19
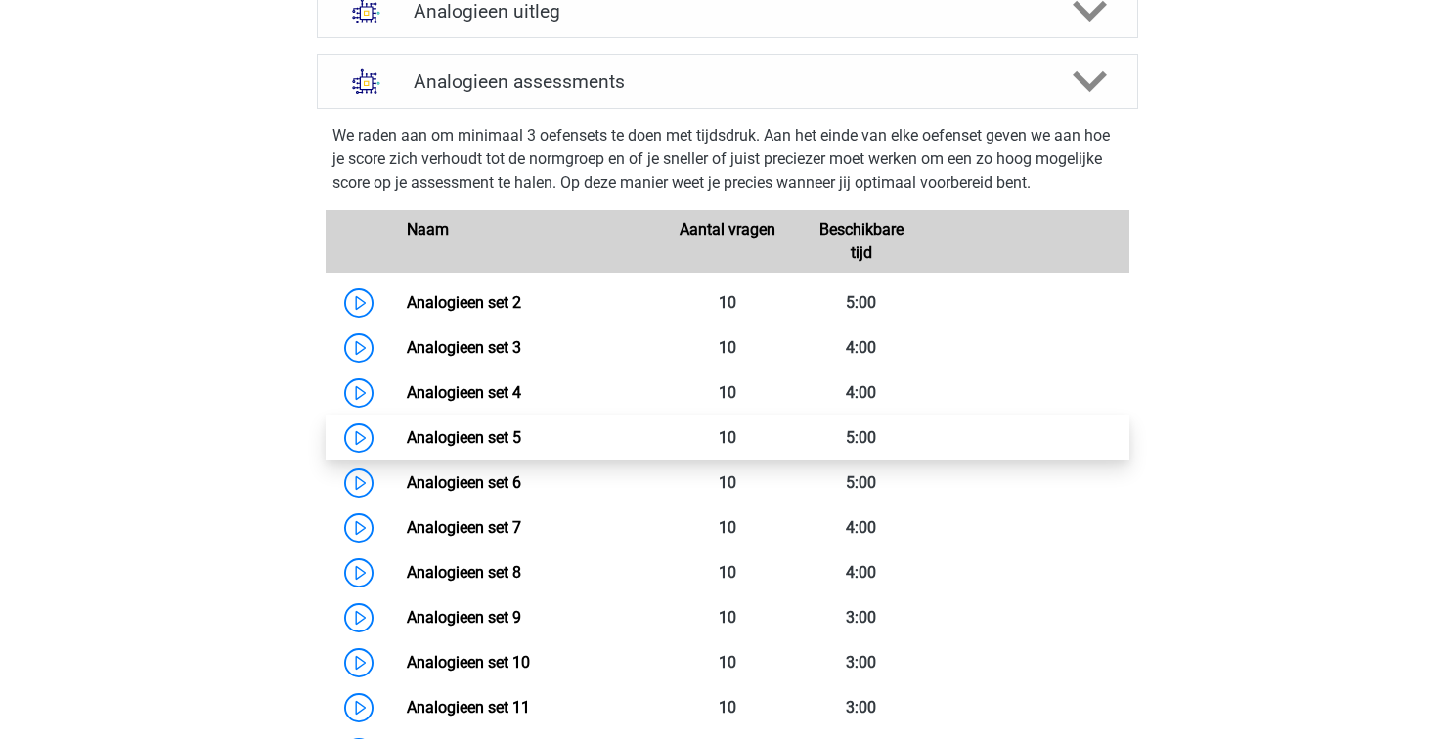
click at [440, 435] on link "Analogieen set 5" at bounding box center [464, 437] width 114 height 19
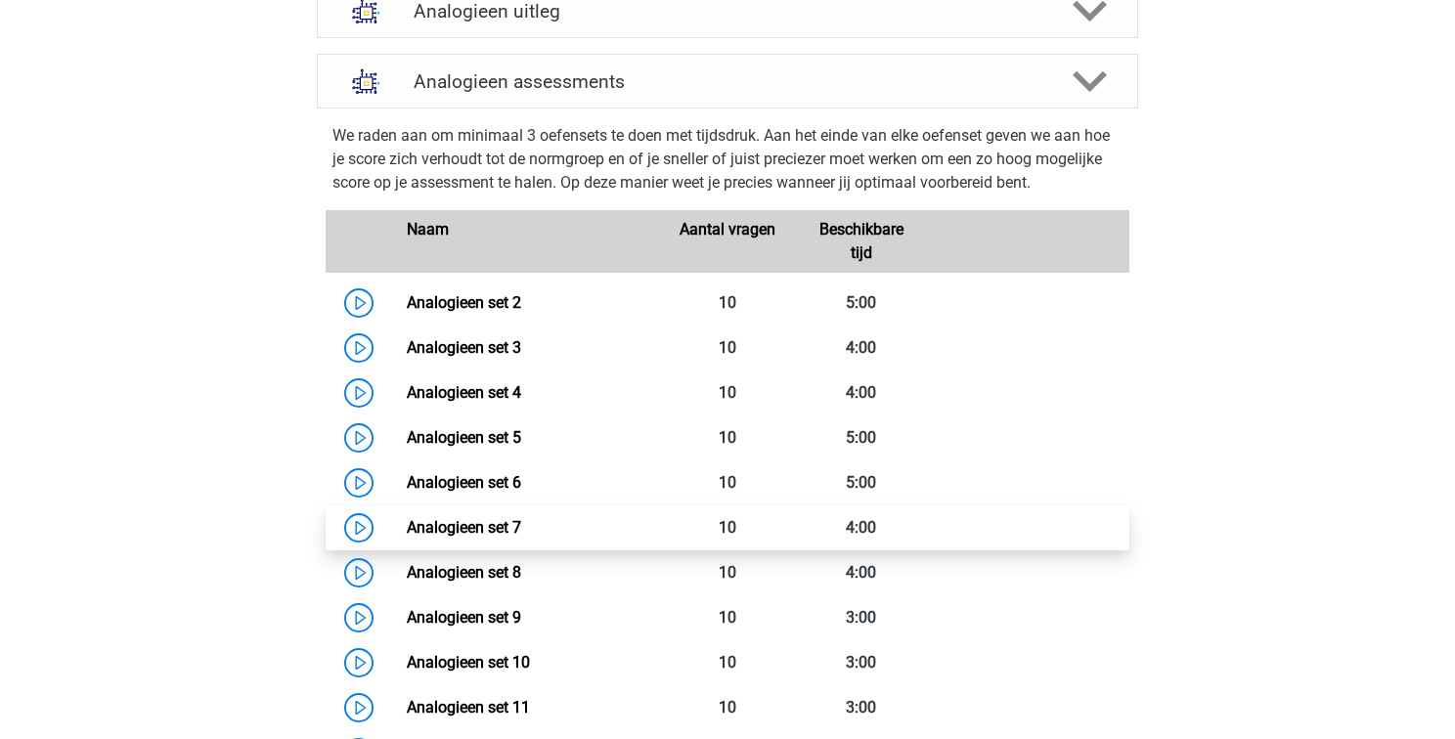
click at [465, 535] on link "Analogieen set 7" at bounding box center [464, 527] width 114 height 19
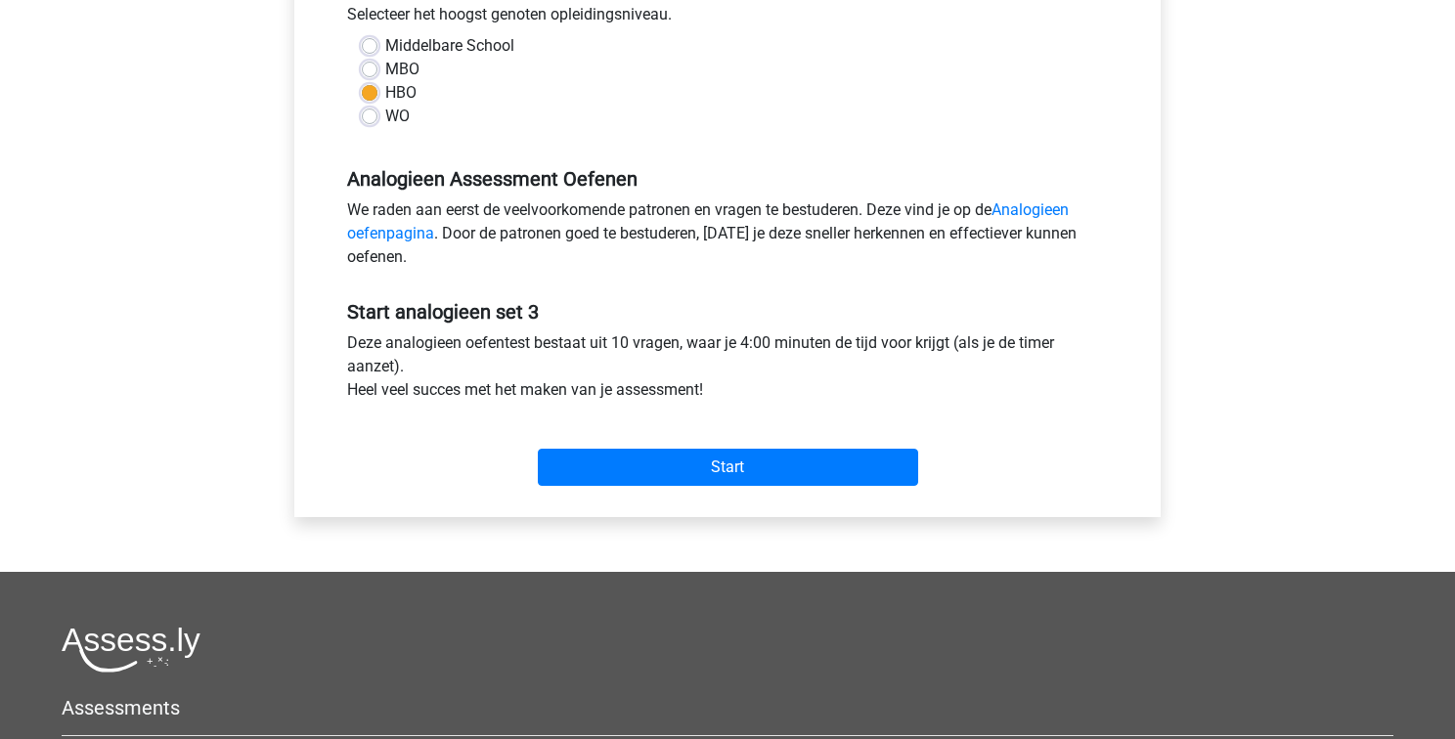
scroll to position [462, 0]
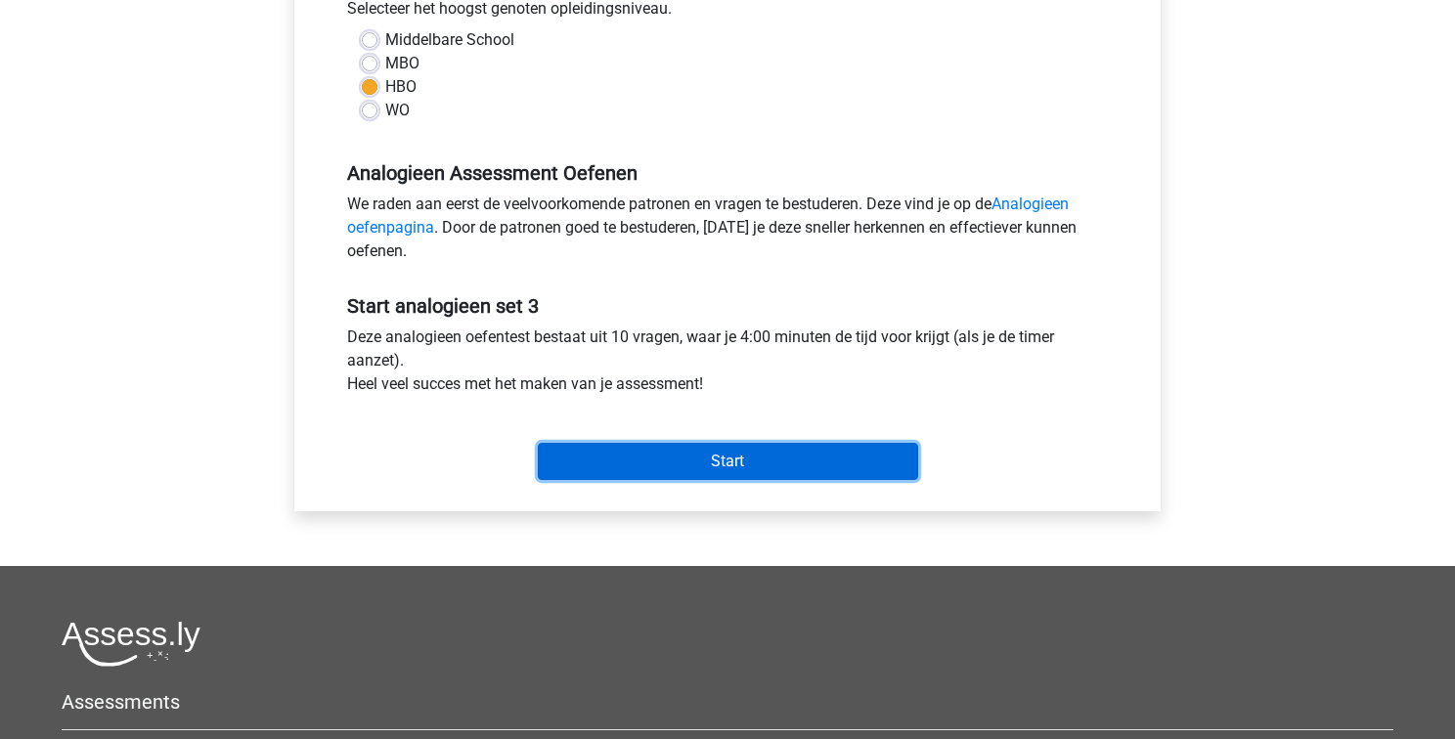
click at [691, 457] on input "Start" at bounding box center [728, 461] width 380 height 37
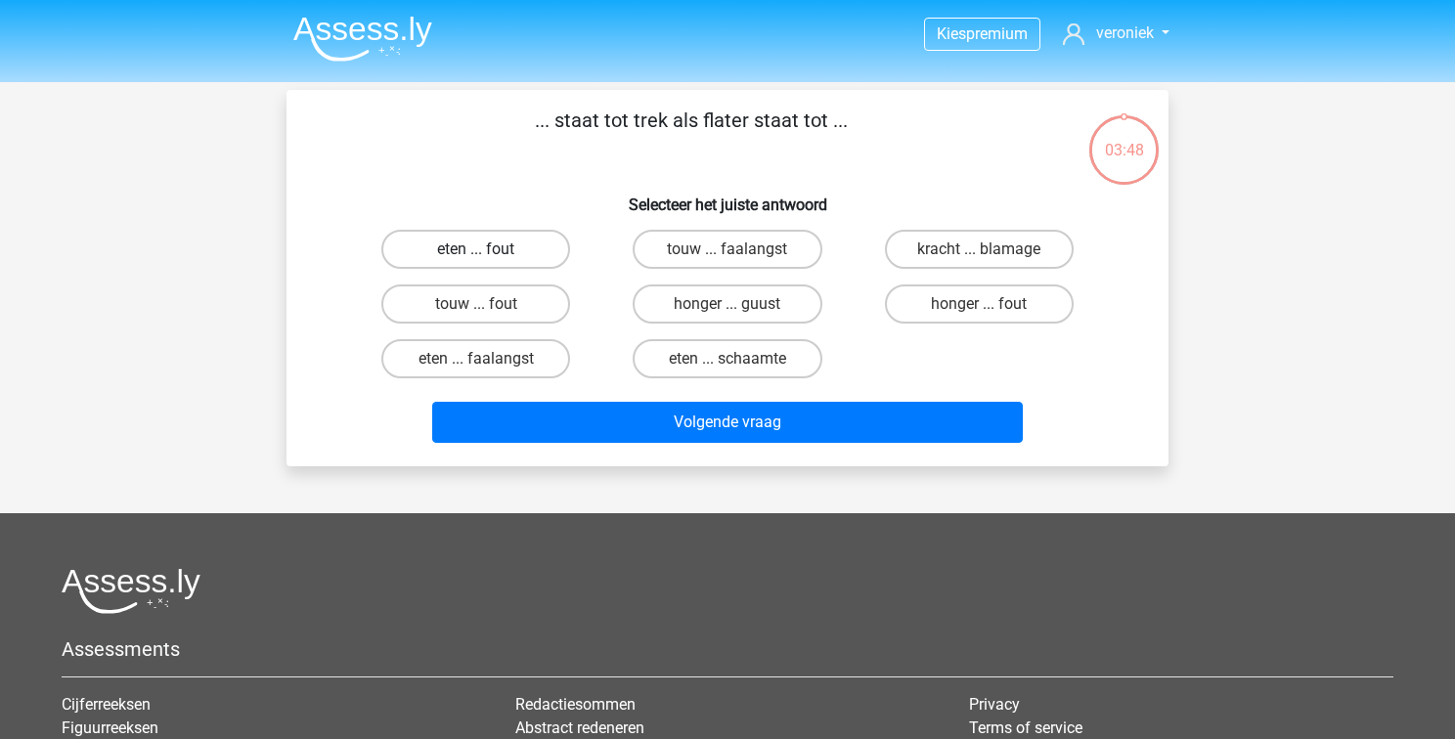
click at [458, 241] on label "eten ... fout" at bounding box center [475, 249] width 189 height 39
click at [476, 249] on input "eten ... fout" at bounding box center [482, 255] width 13 height 13
radio input "true"
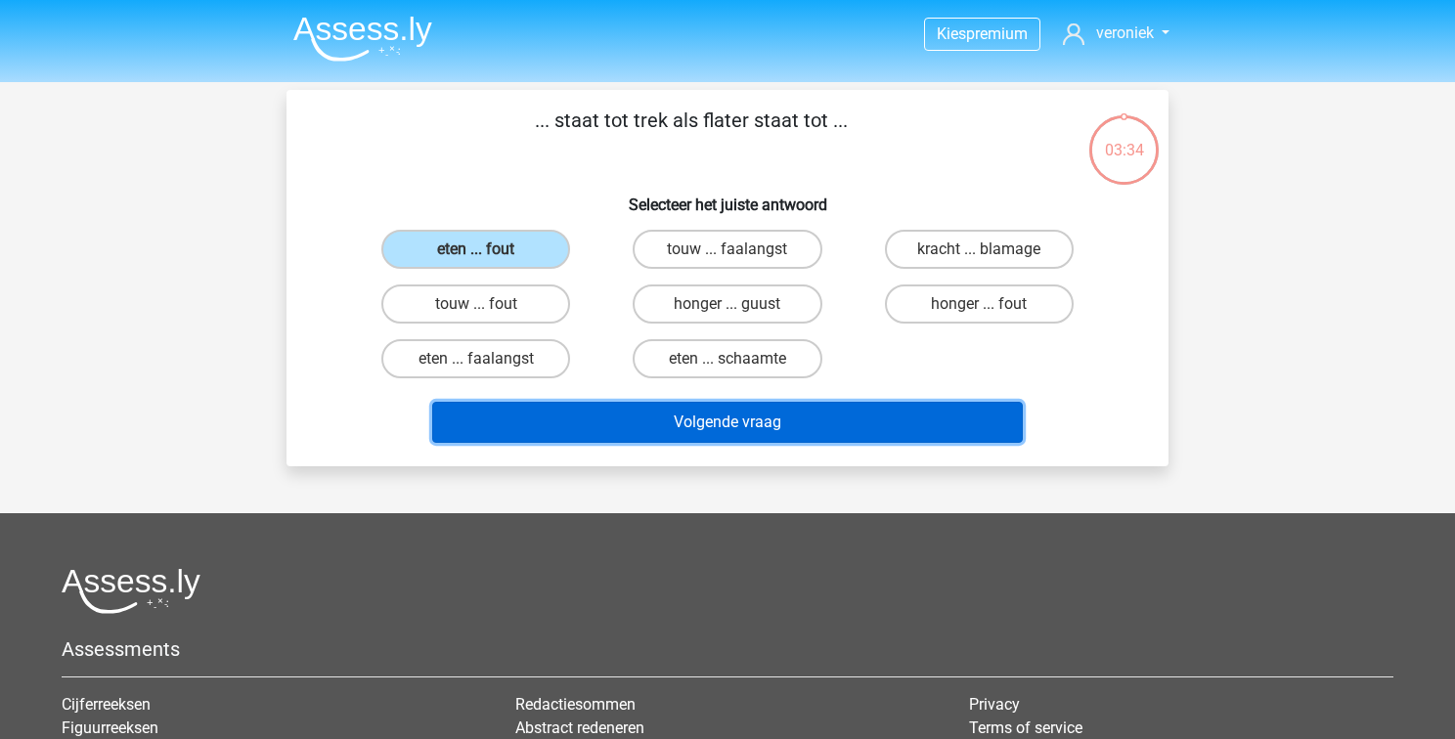
click at [684, 420] on button "Volgende vraag" at bounding box center [727, 422] width 591 height 41
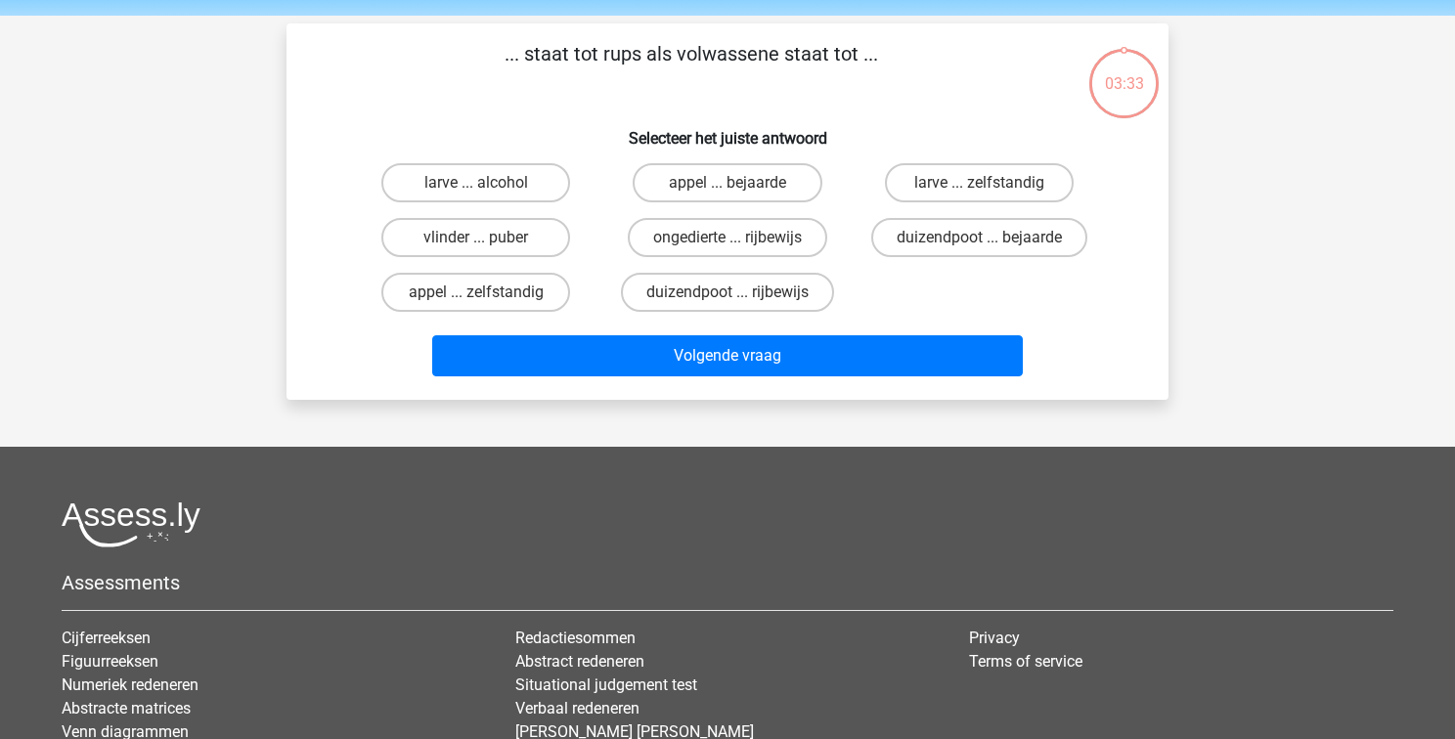
scroll to position [90, 0]
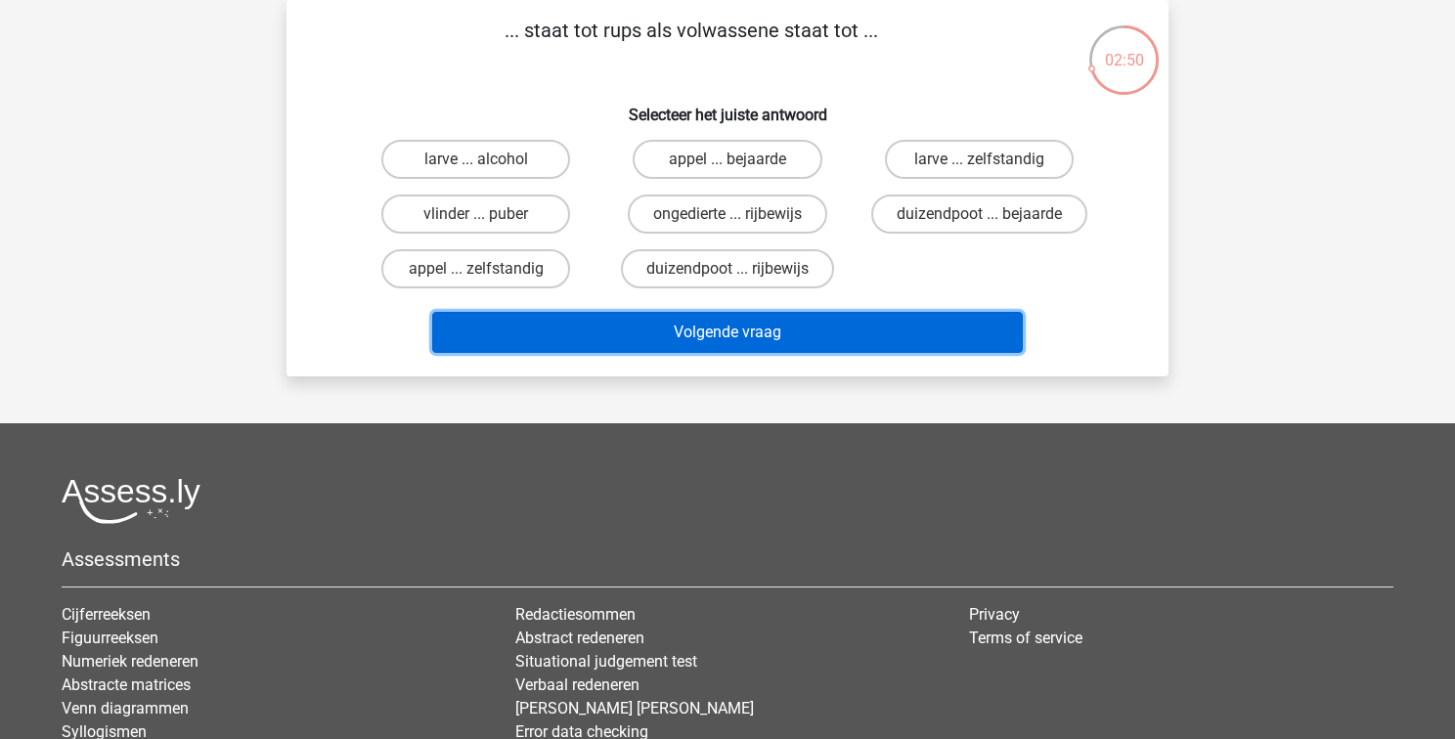
click at [728, 326] on button "Volgende vraag" at bounding box center [727, 332] width 591 height 41
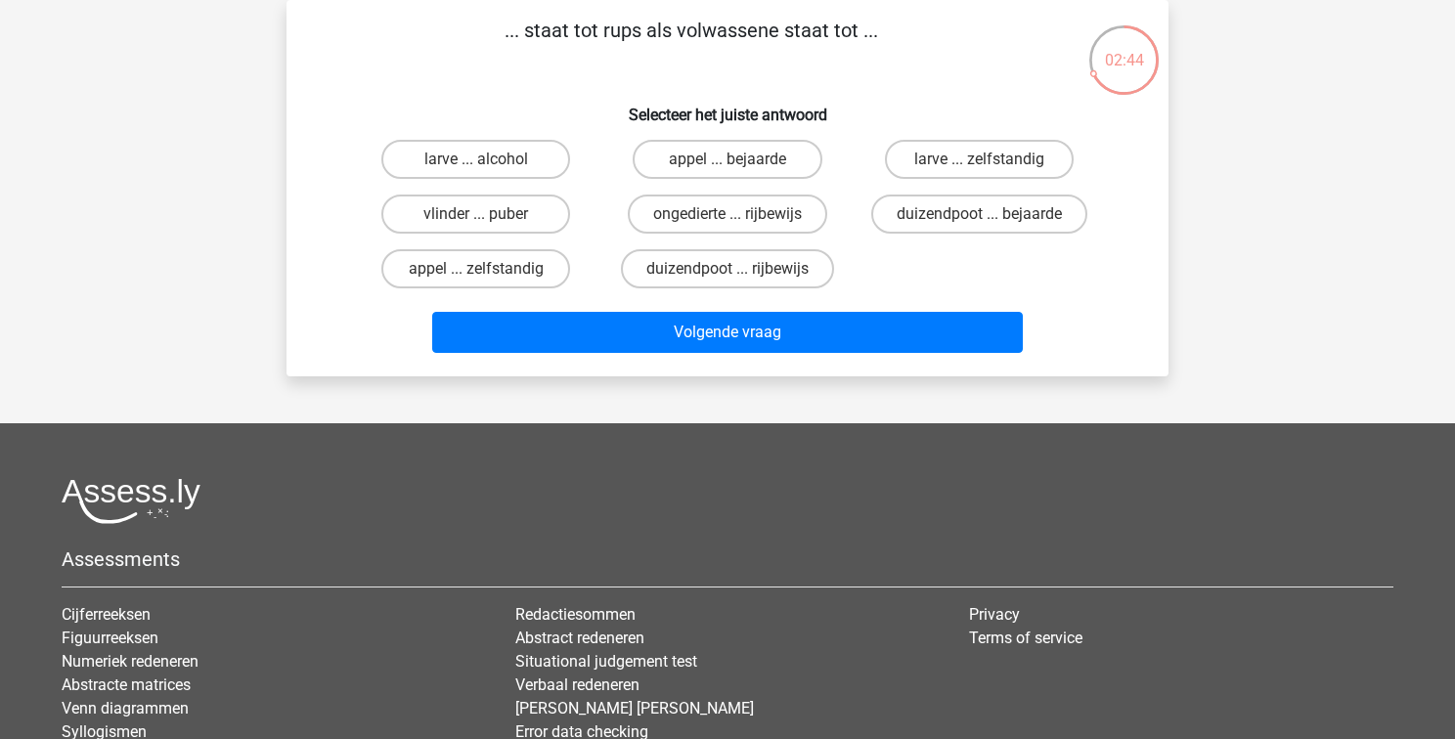
click at [598, 296] on div "Volgende vraag" at bounding box center [727, 328] width 819 height 65
click at [503, 220] on label "vlinder ... puber" at bounding box center [475, 214] width 189 height 39
click at [489, 220] on input "vlinder ... puber" at bounding box center [482, 220] width 13 height 13
radio input "true"
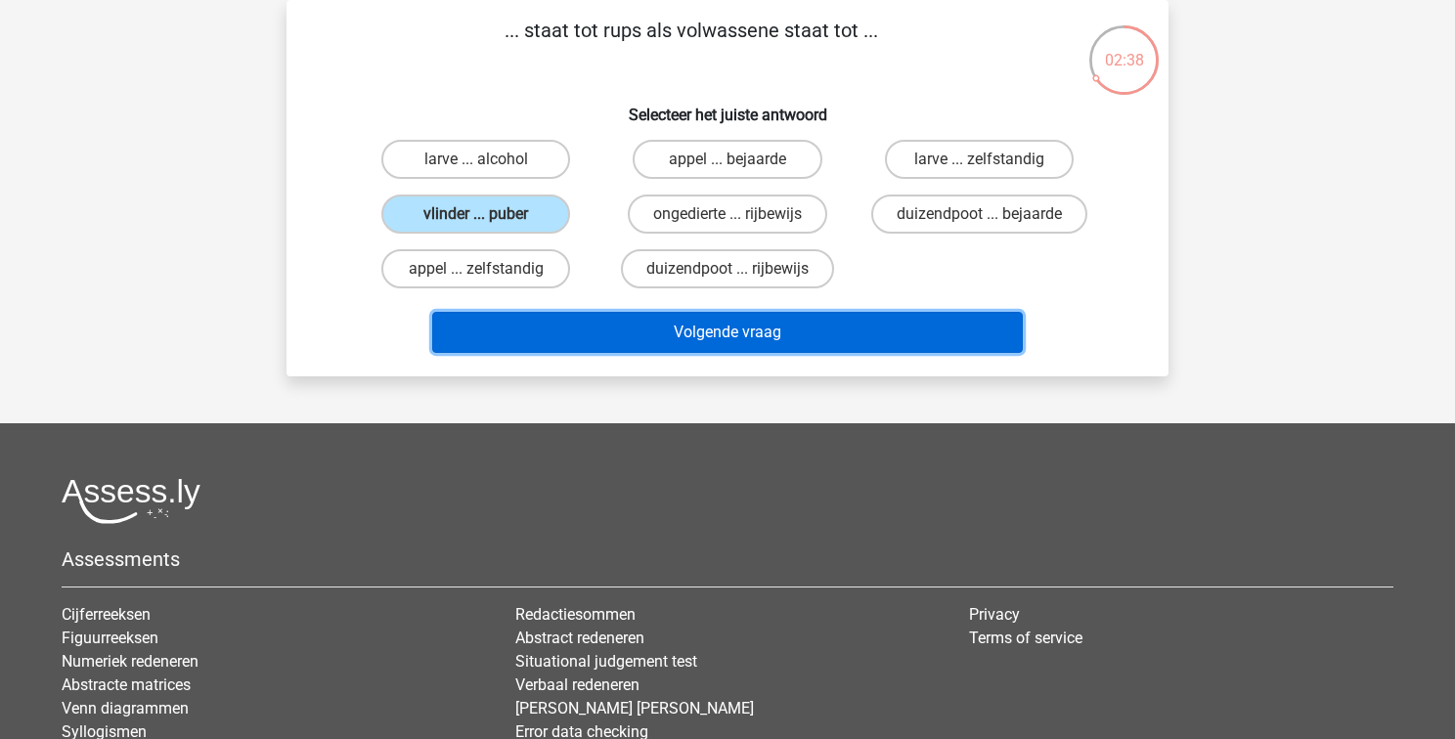
click at [713, 327] on button "Volgende vraag" at bounding box center [727, 332] width 591 height 41
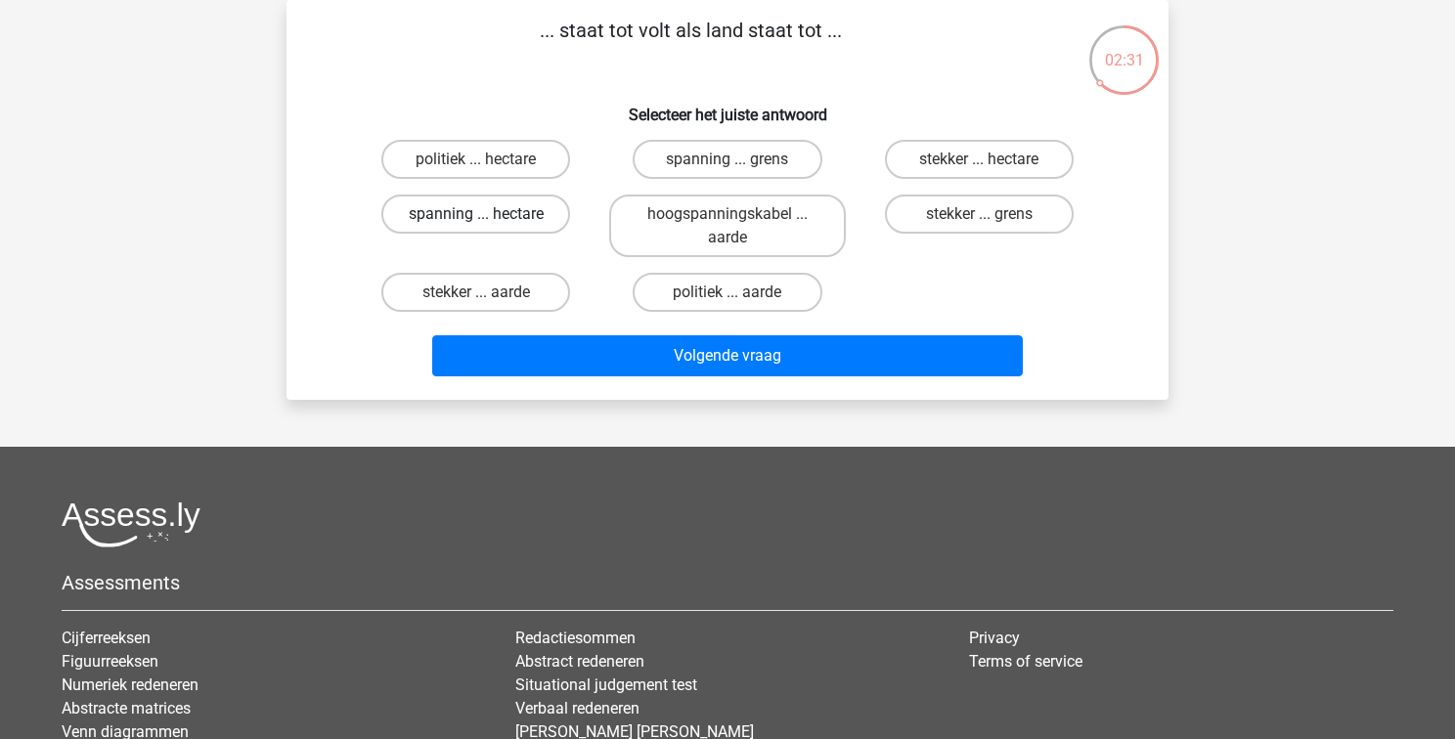
click at [433, 216] on label "spanning ... hectare" at bounding box center [475, 214] width 189 height 39
click at [476, 216] on input "spanning ... hectare" at bounding box center [482, 220] width 13 height 13
radio input "true"
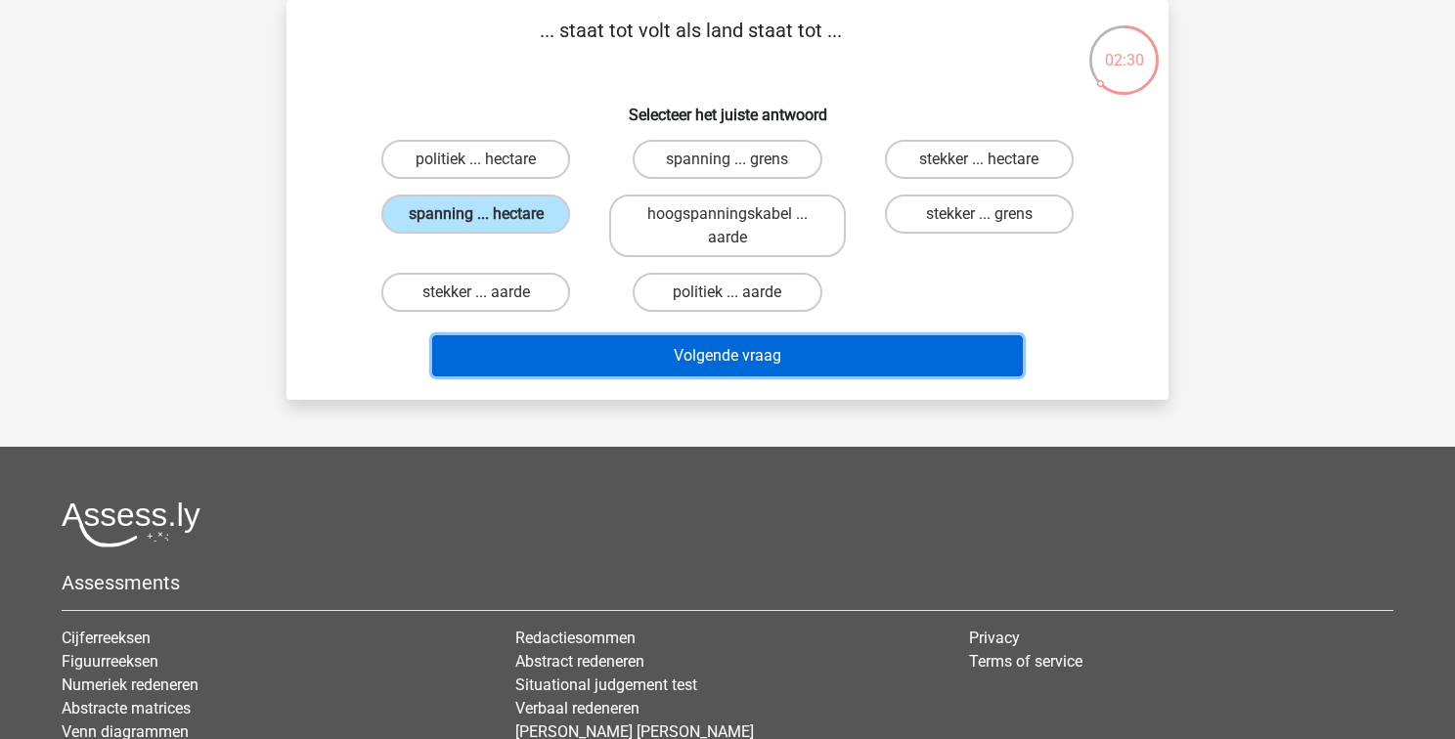
click at [752, 364] on button "Volgende vraag" at bounding box center [727, 355] width 591 height 41
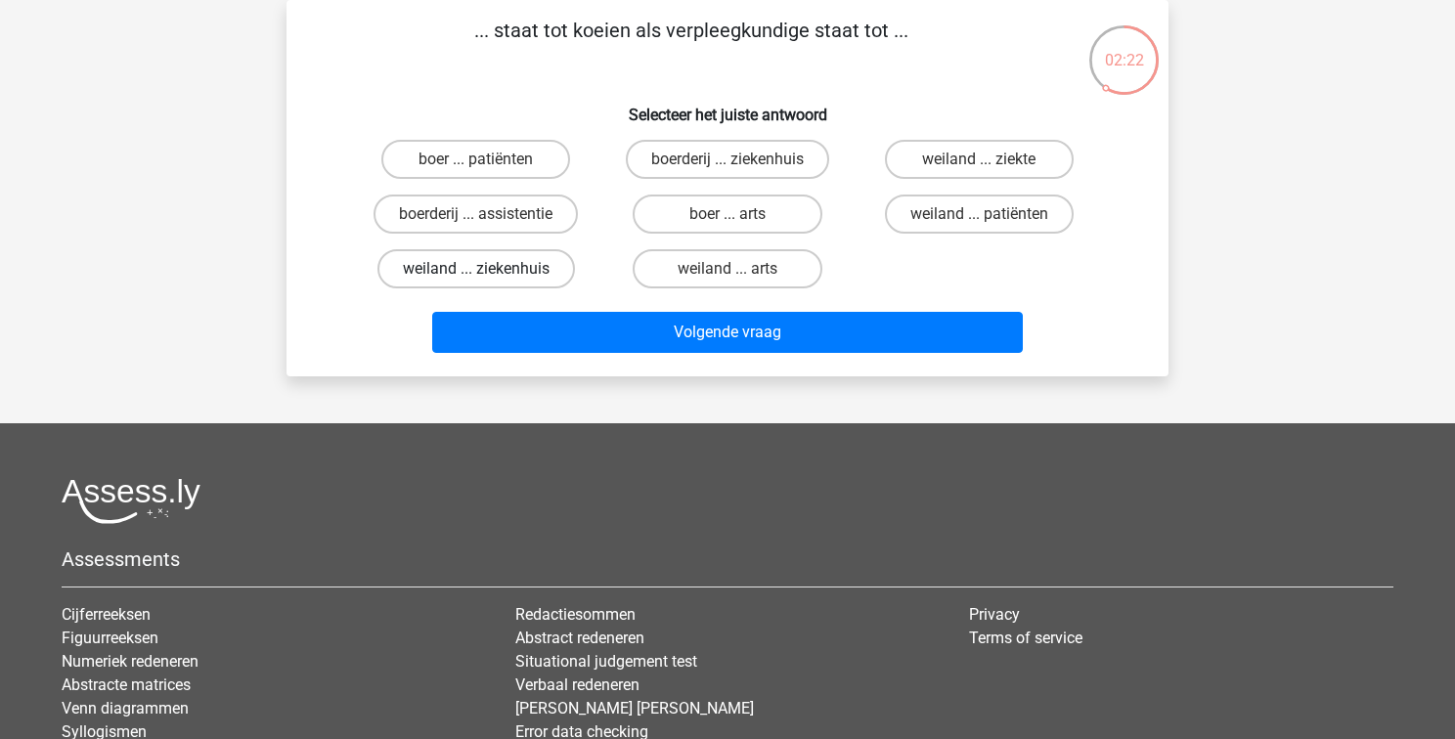
click at [478, 266] on label "weiland ... ziekenhuis" at bounding box center [475, 268] width 197 height 39
click at [478, 269] on input "weiland ... ziekenhuis" at bounding box center [482, 275] width 13 height 13
radio input "true"
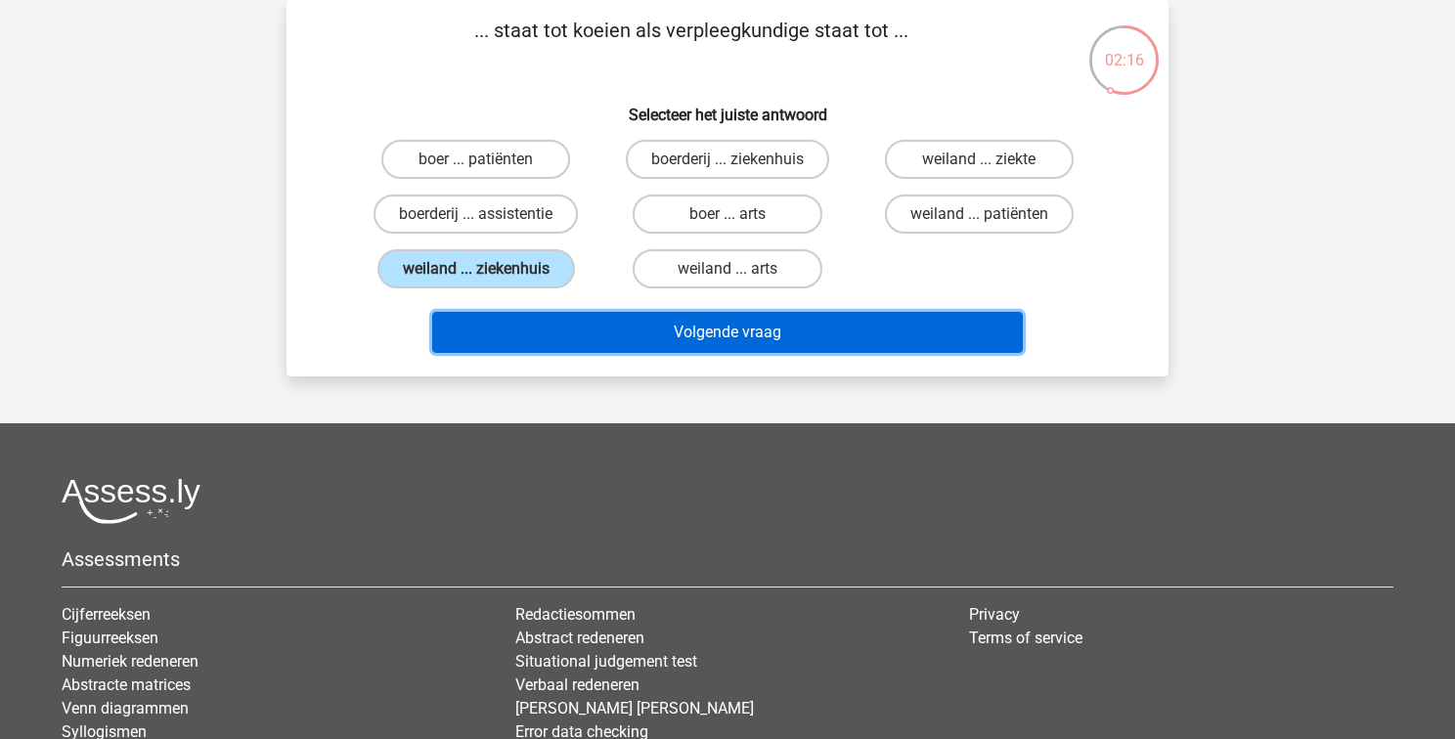
click at [724, 327] on button "Volgende vraag" at bounding box center [727, 332] width 591 height 41
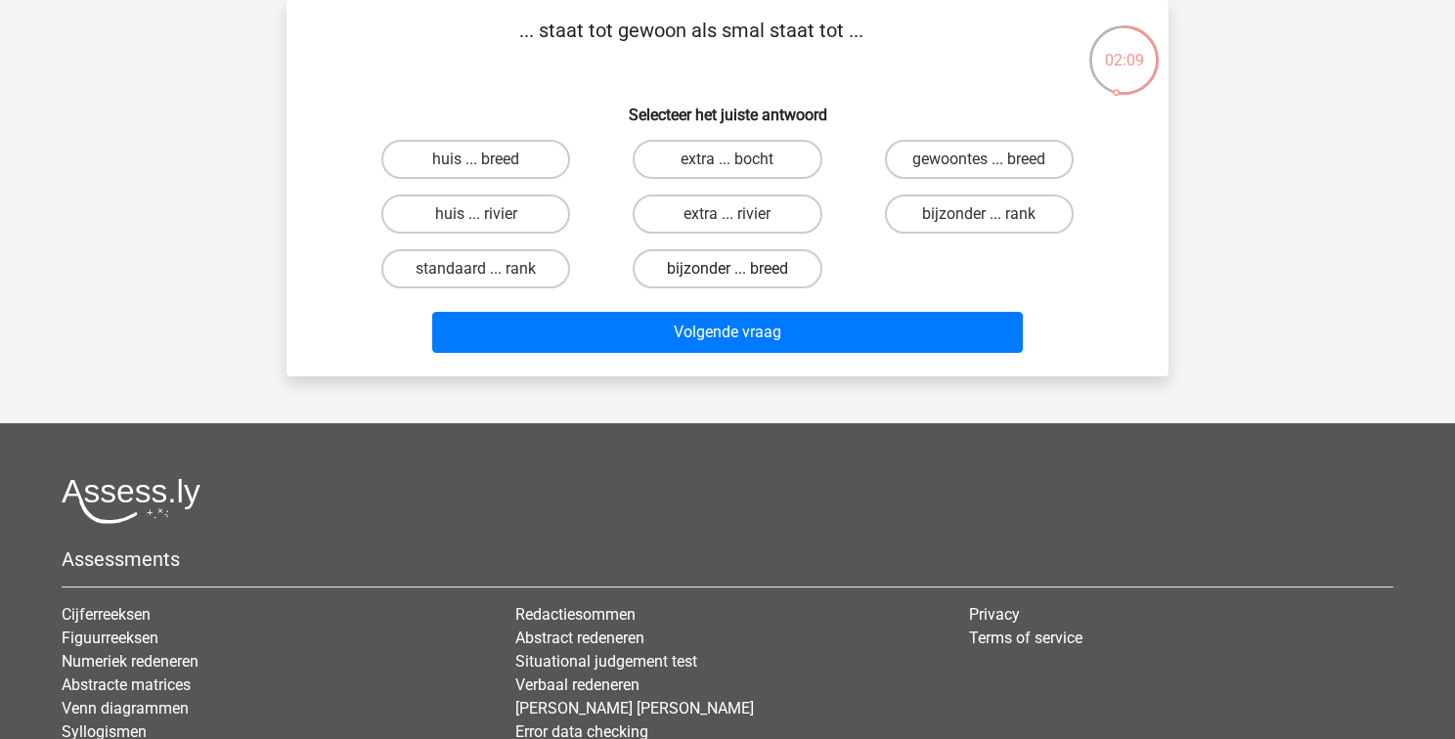
click at [716, 267] on label "bijzonder ... breed" at bounding box center [726, 268] width 189 height 39
click at [727, 269] on input "bijzonder ... breed" at bounding box center [733, 275] width 13 height 13
radio input "true"
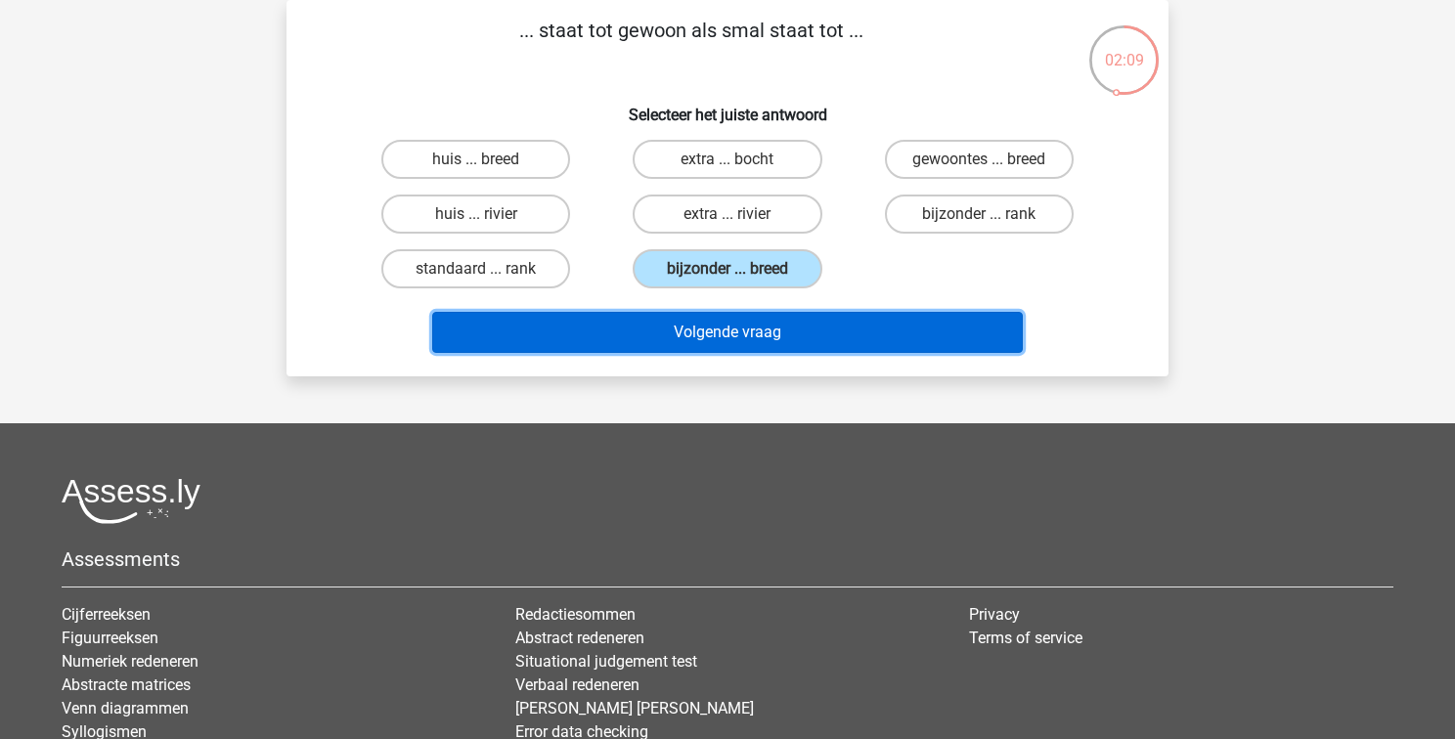
click at [719, 333] on button "Volgende vraag" at bounding box center [727, 332] width 591 height 41
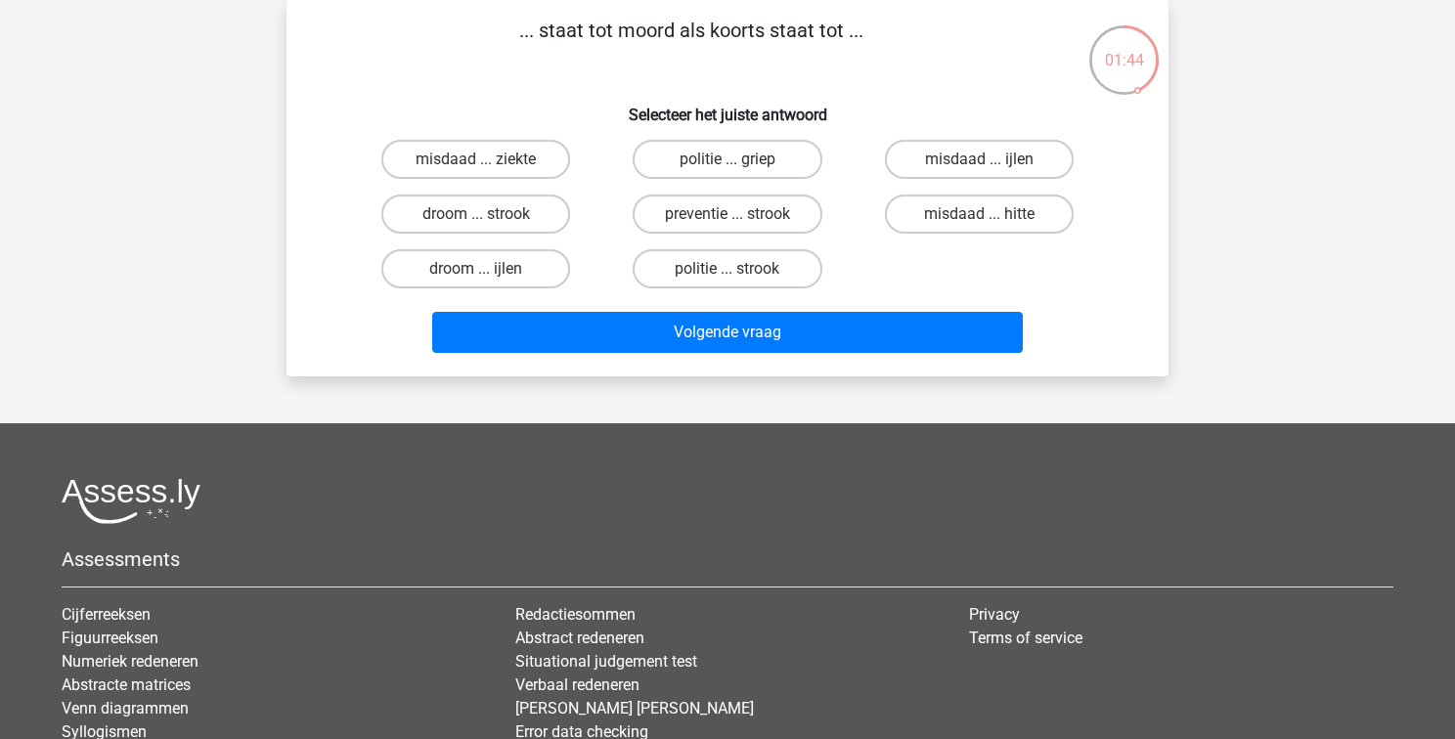
click at [980, 160] on input "misdaad ... ijlen" at bounding box center [984, 165] width 13 height 13
radio input "true"
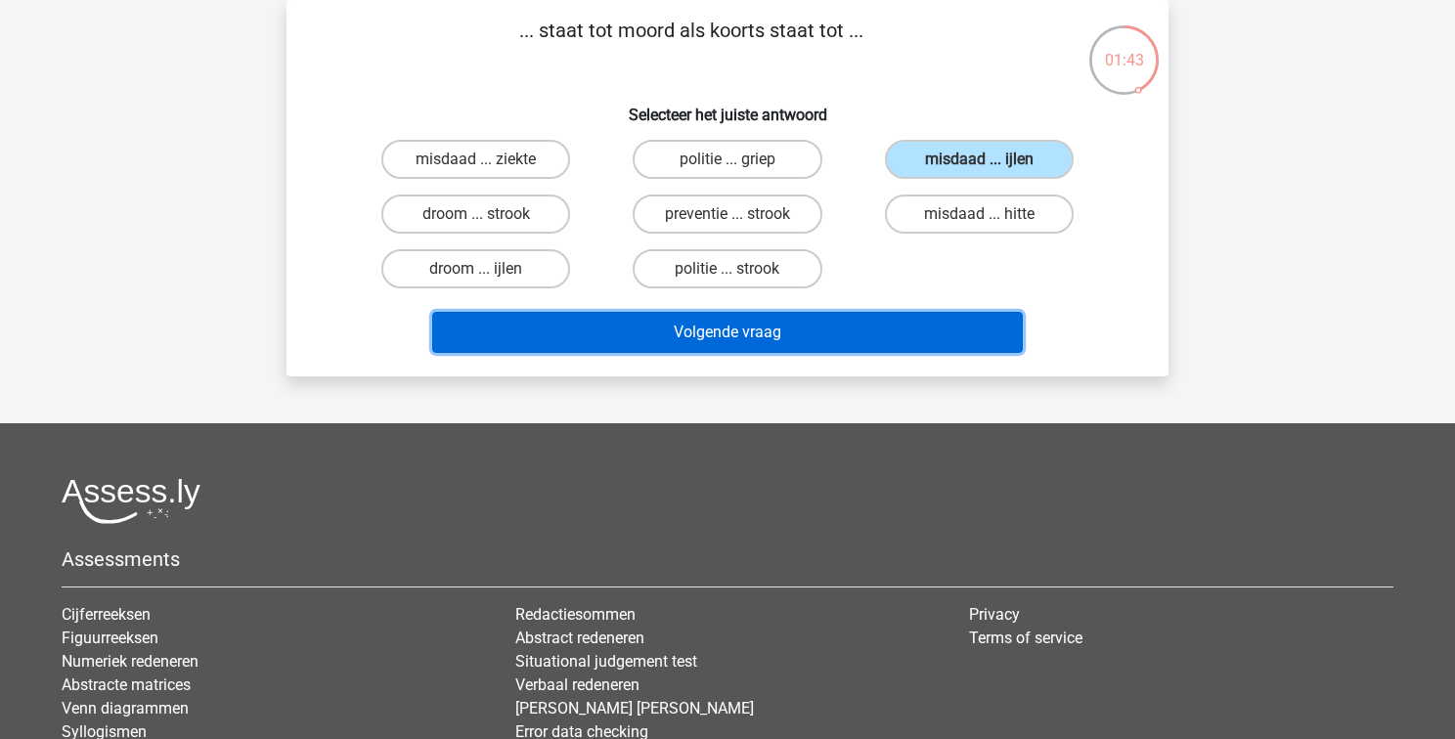
click at [842, 334] on button "Volgende vraag" at bounding box center [727, 332] width 591 height 41
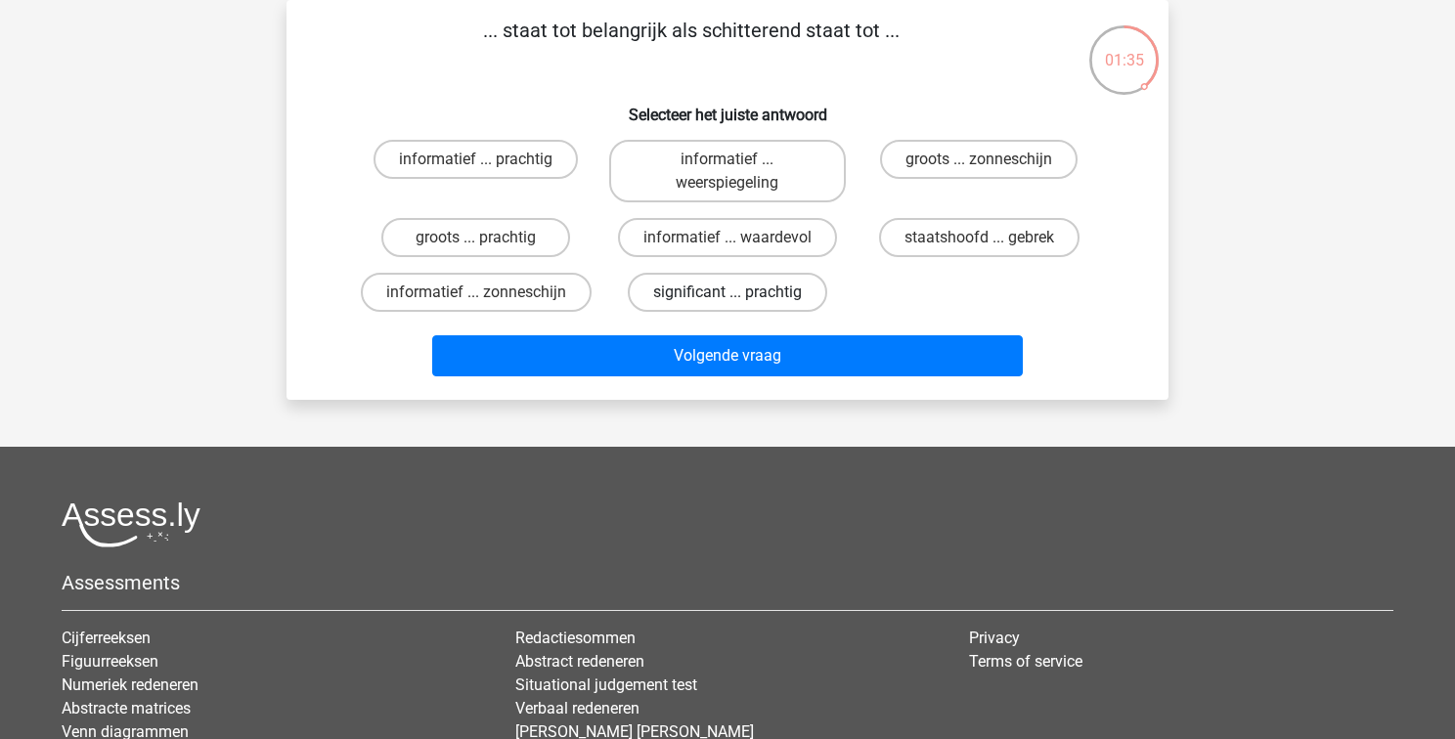
click at [698, 295] on label "significant ... prachtig" at bounding box center [727, 292] width 199 height 39
click at [727, 295] on input "significant ... prachtig" at bounding box center [733, 298] width 13 height 13
radio input "true"
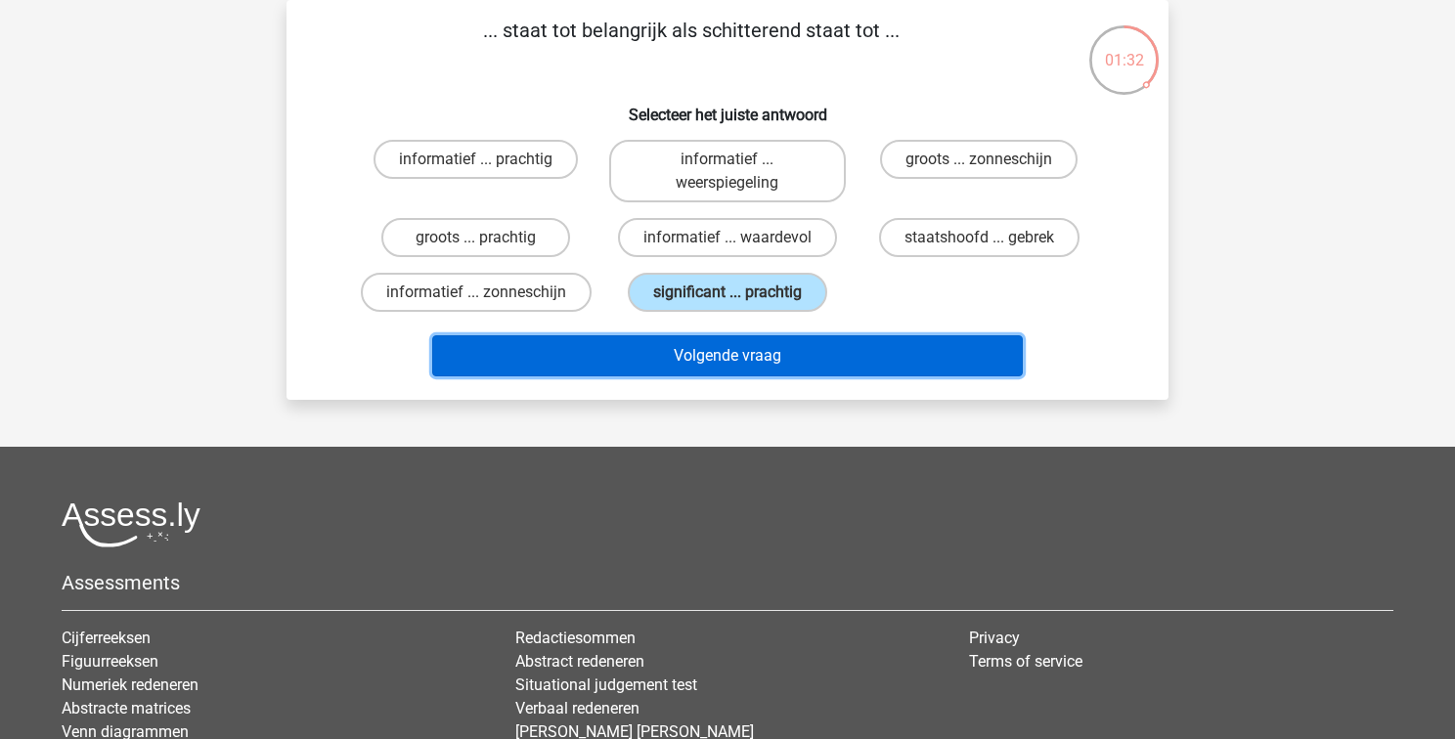
click at [753, 352] on button "Volgende vraag" at bounding box center [727, 355] width 591 height 41
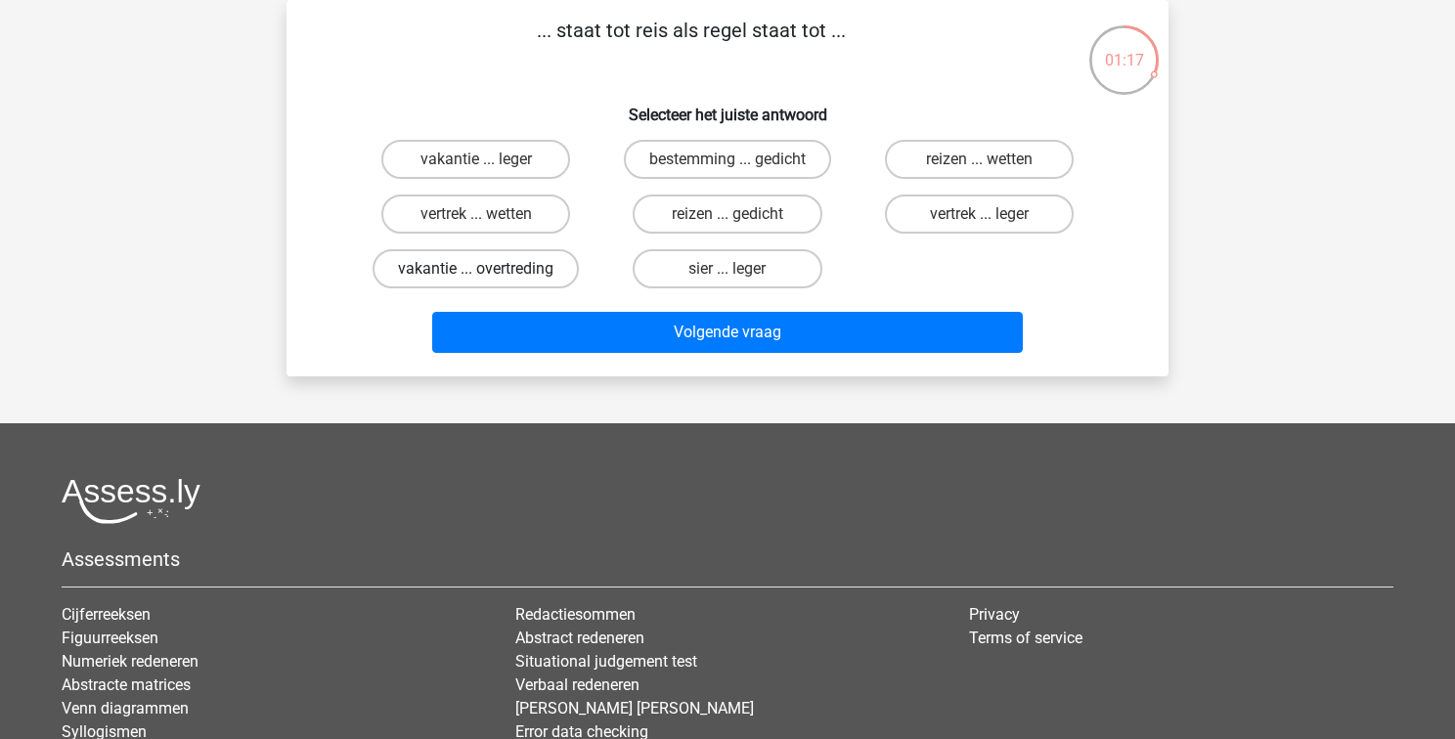
click at [449, 271] on label "vakantie ... overtreding" at bounding box center [475, 268] width 206 height 39
click at [476, 271] on input "vakantie ... overtreding" at bounding box center [482, 275] width 13 height 13
radio input "true"
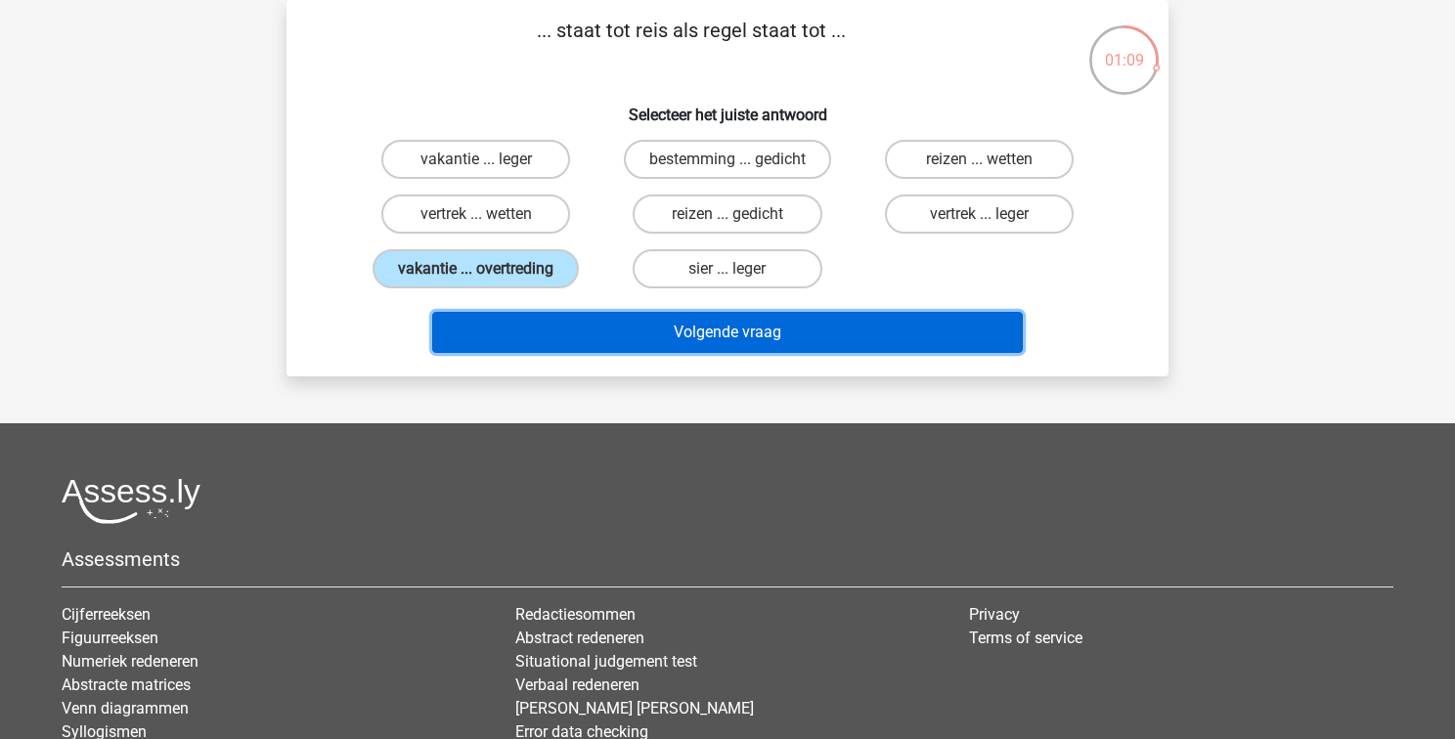
click at [751, 329] on button "Volgende vraag" at bounding box center [727, 332] width 591 height 41
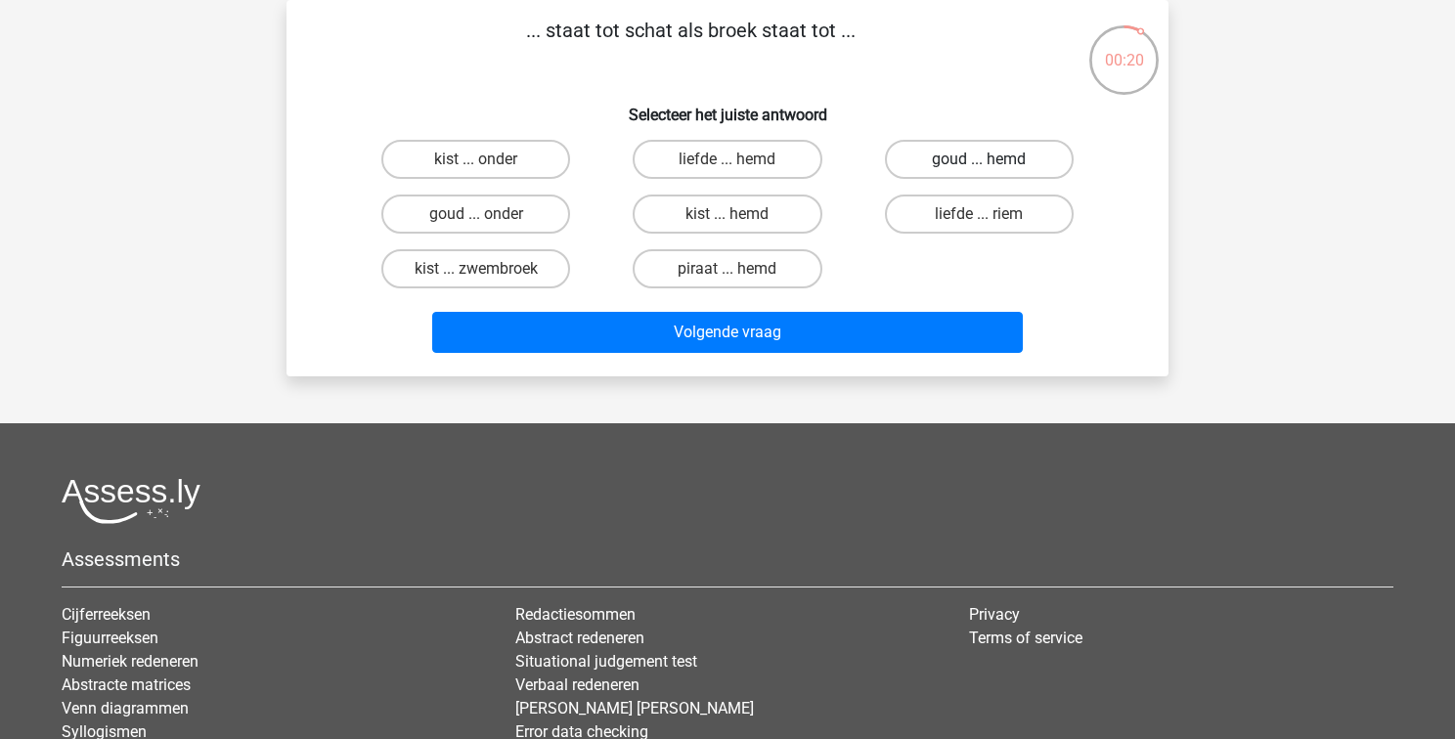
click at [1014, 163] on label "goud ... hemd" at bounding box center [979, 159] width 189 height 39
click at [991, 163] on input "goud ... hemd" at bounding box center [984, 165] width 13 height 13
radio input "true"
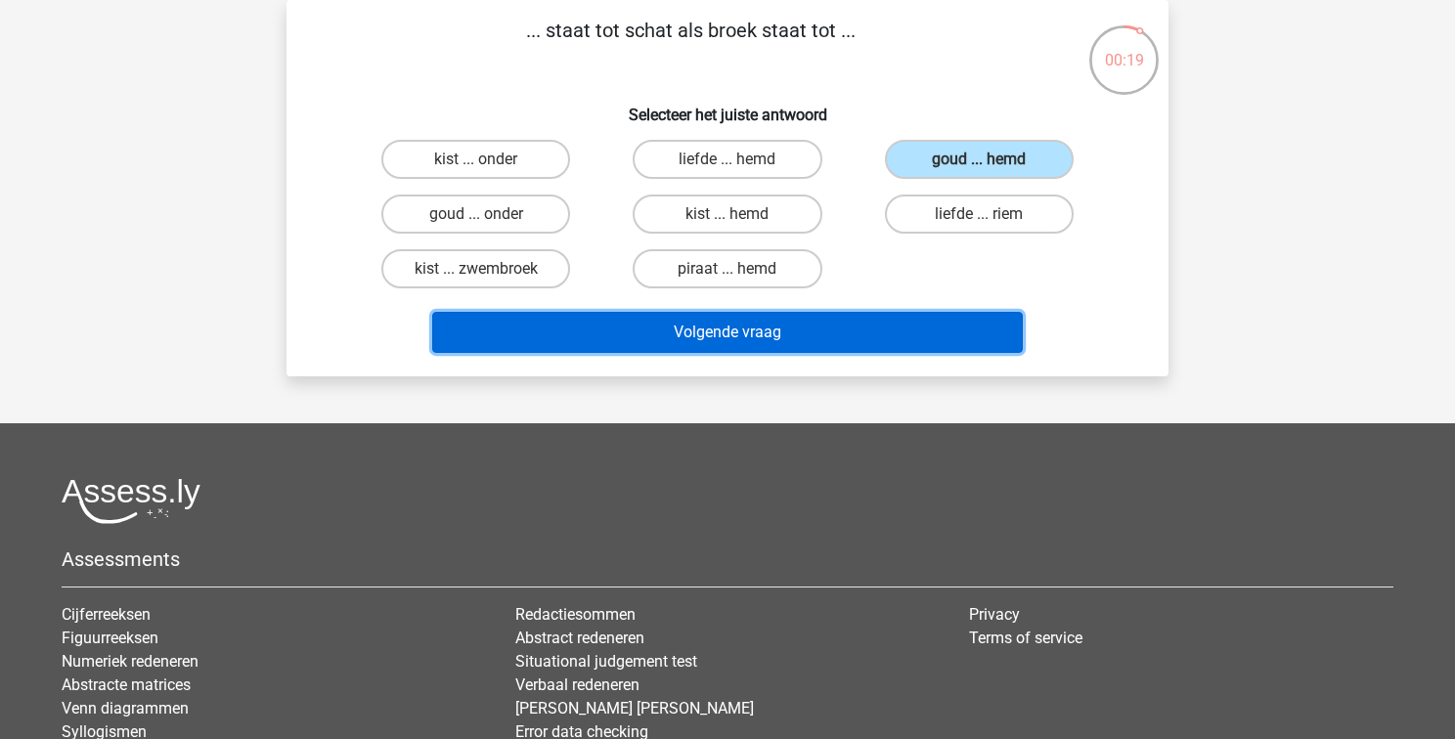
click at [911, 321] on button "Volgende vraag" at bounding box center [727, 332] width 591 height 41
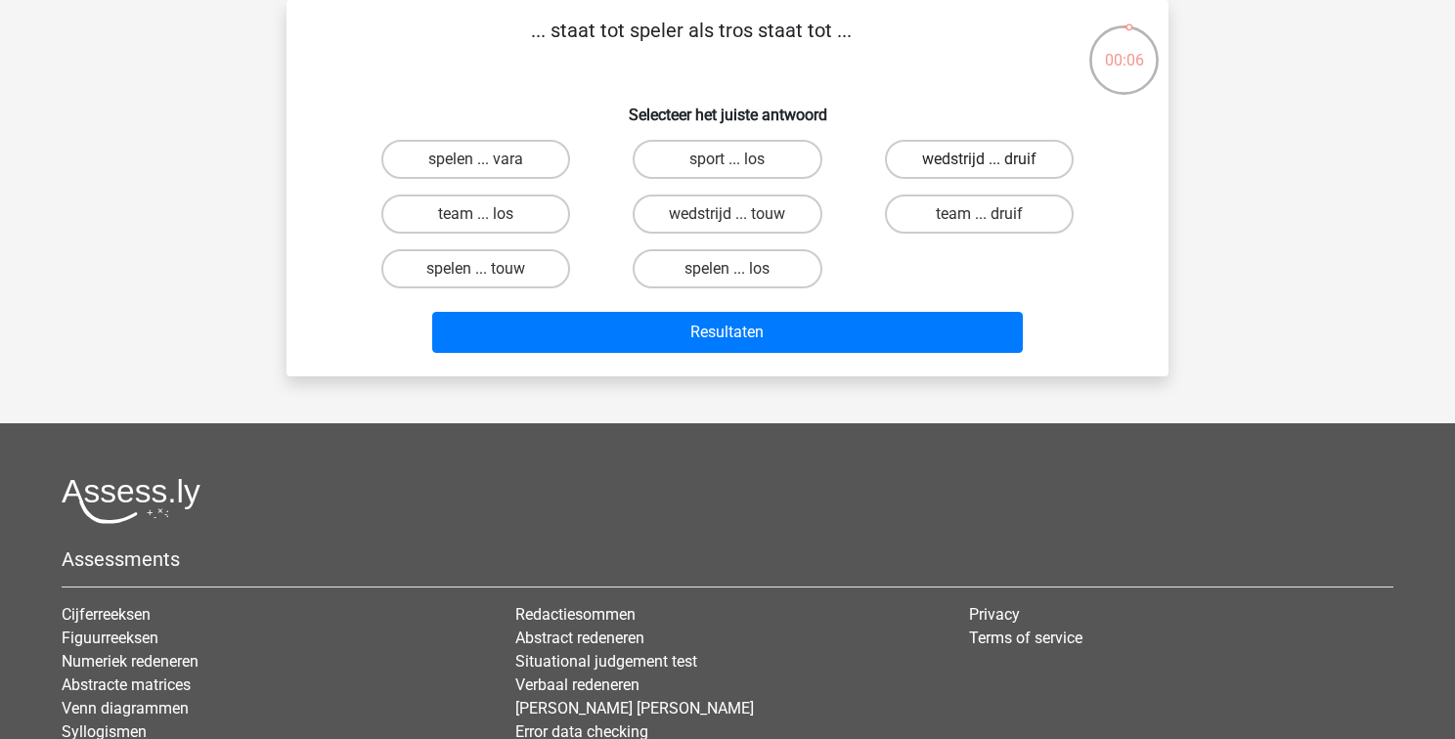
click at [998, 153] on label "wedstrijd ... druif" at bounding box center [979, 159] width 189 height 39
click at [991, 159] on input "wedstrijd ... druif" at bounding box center [984, 165] width 13 height 13
radio input "true"
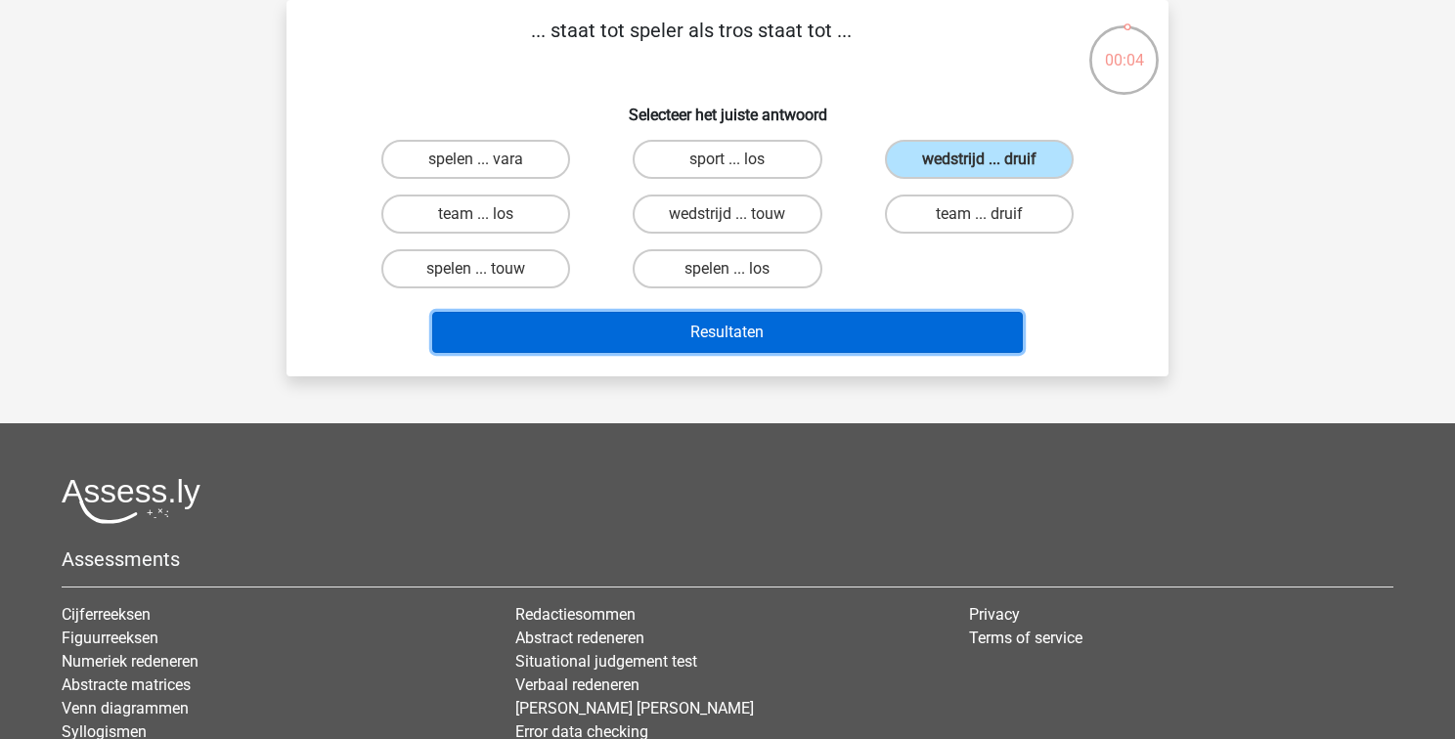
click at [774, 328] on button "Resultaten" at bounding box center [727, 332] width 591 height 41
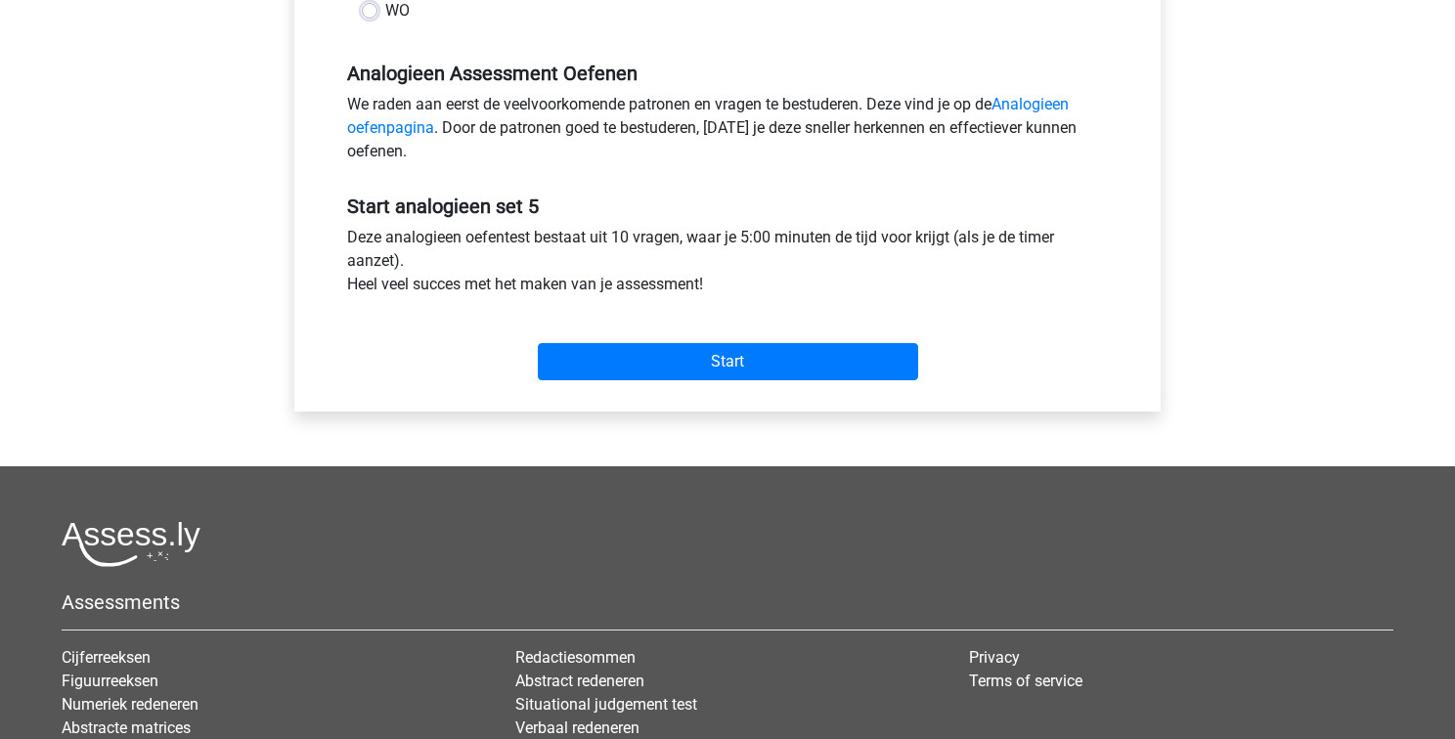
scroll to position [565, 0]
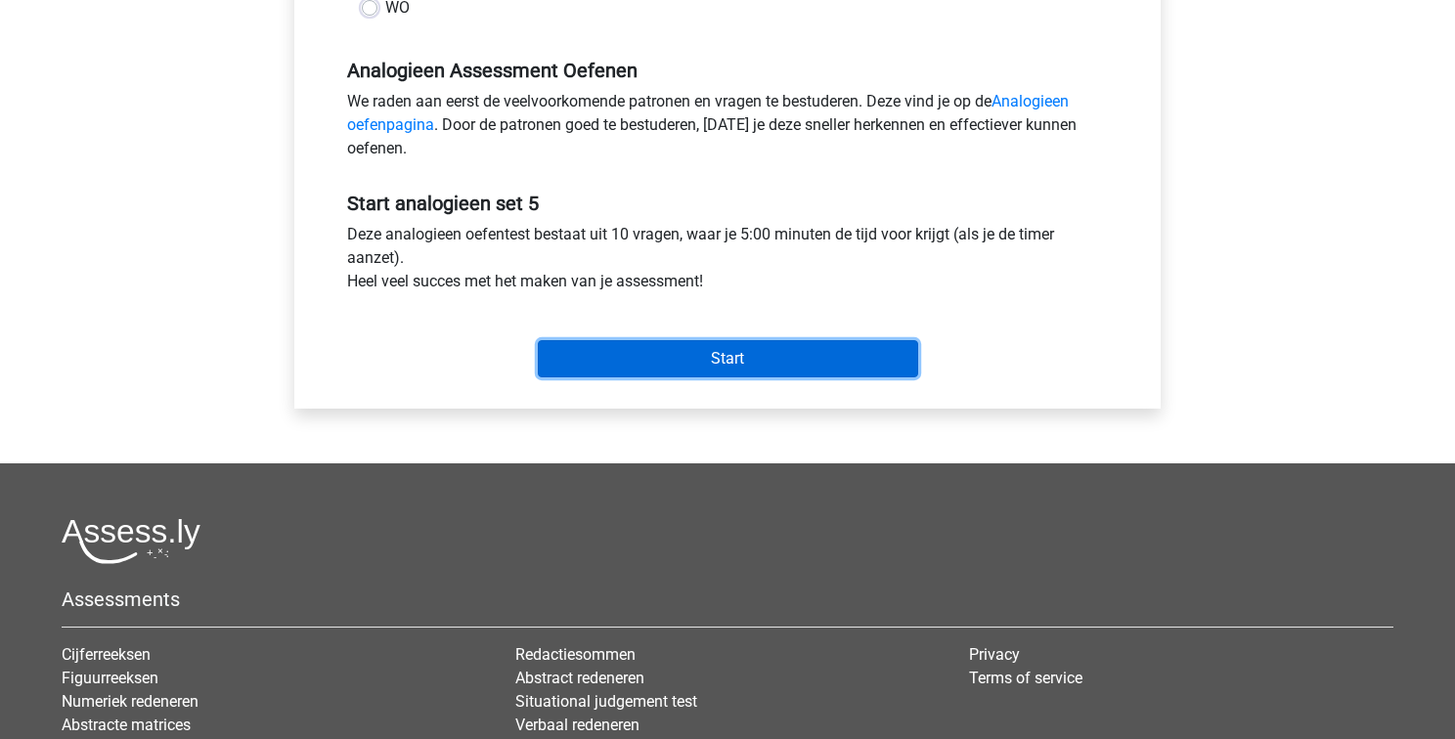
click at [721, 359] on input "Start" at bounding box center [728, 358] width 380 height 37
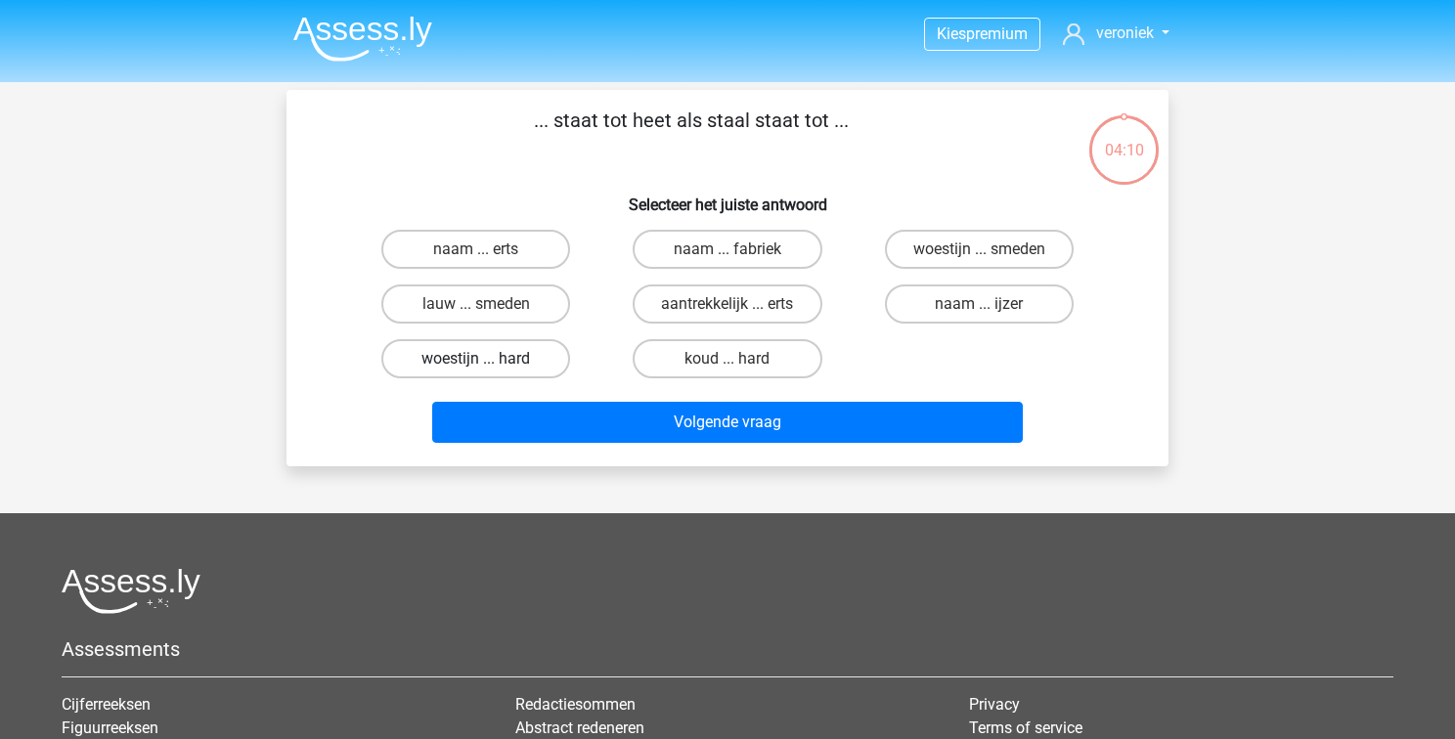
click at [492, 348] on label "woestijn ... hard" at bounding box center [475, 358] width 189 height 39
click at [489, 359] on input "woestijn ... hard" at bounding box center [482, 365] width 13 height 13
radio input "true"
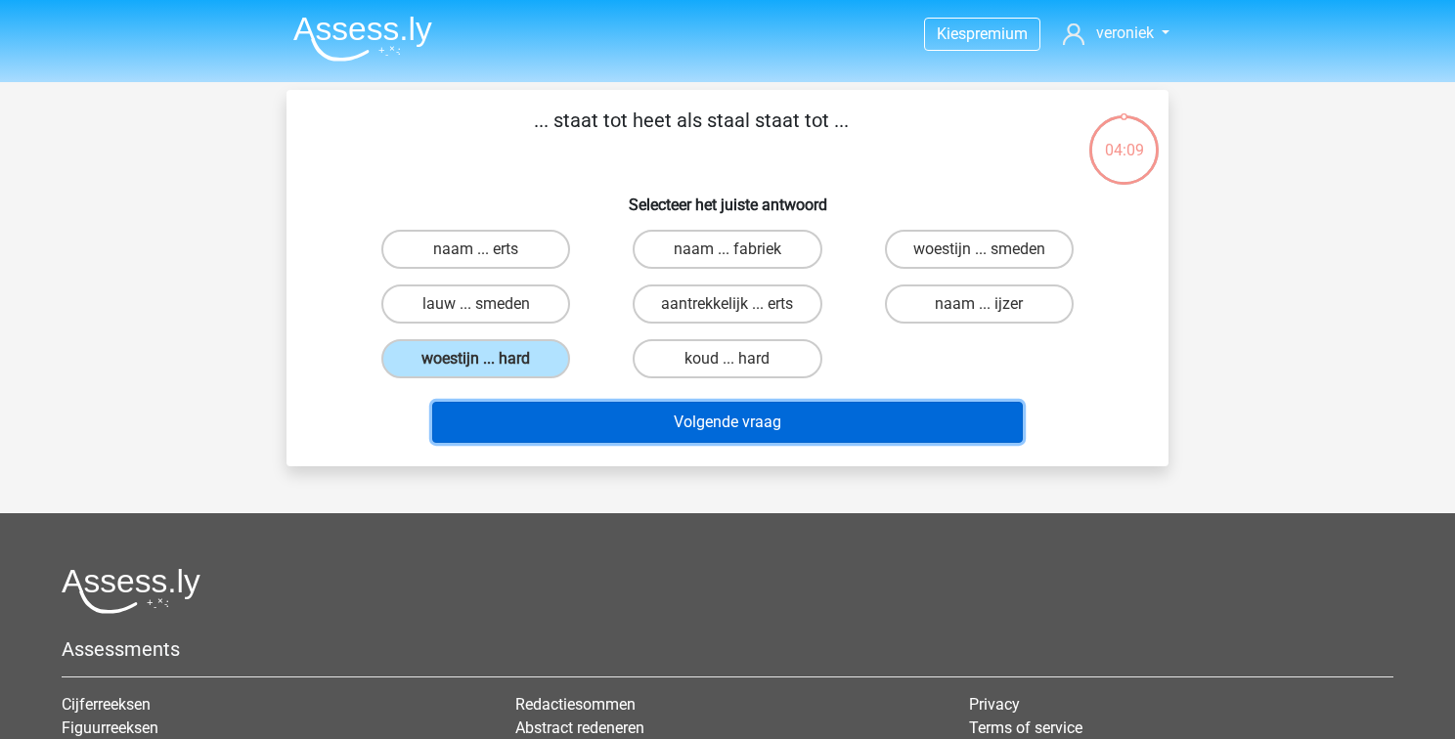
click at [774, 426] on button "Volgende vraag" at bounding box center [727, 422] width 591 height 41
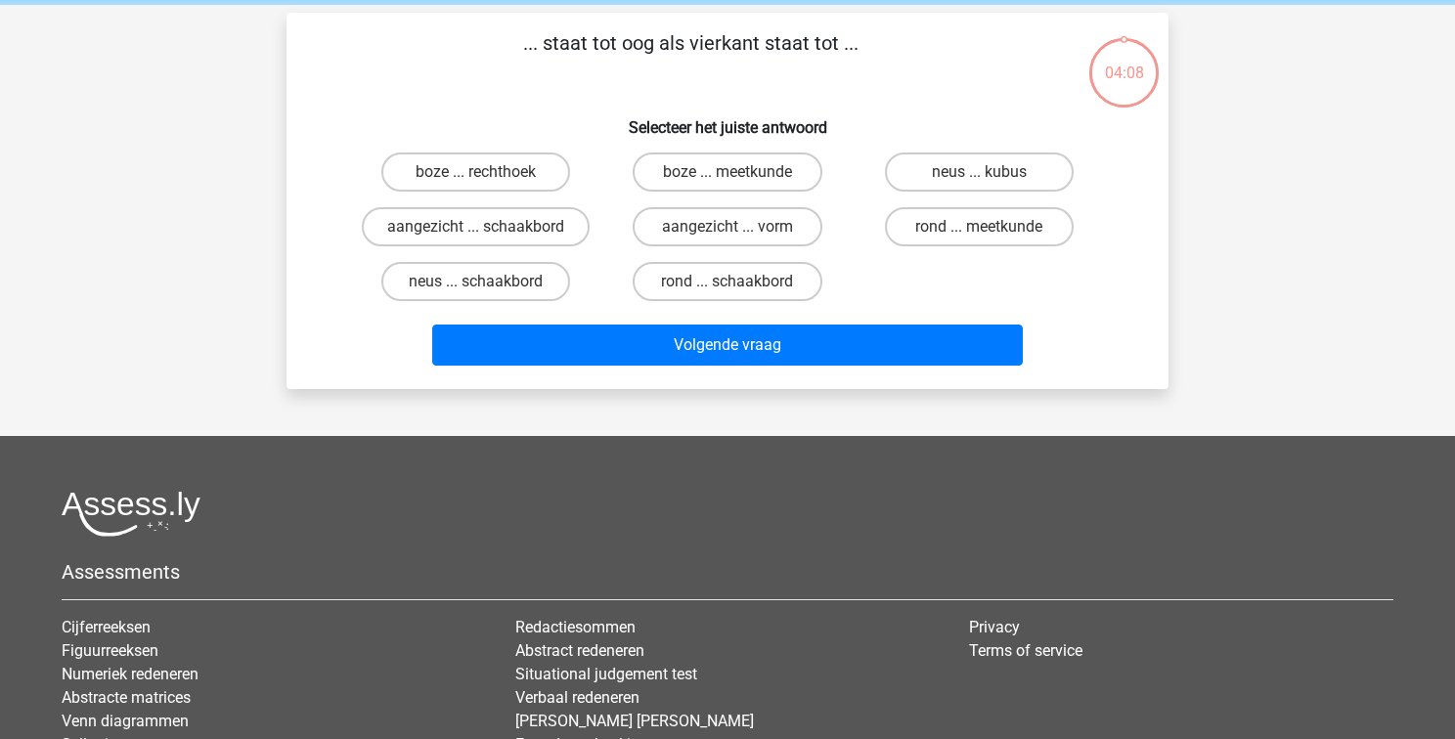
scroll to position [90, 0]
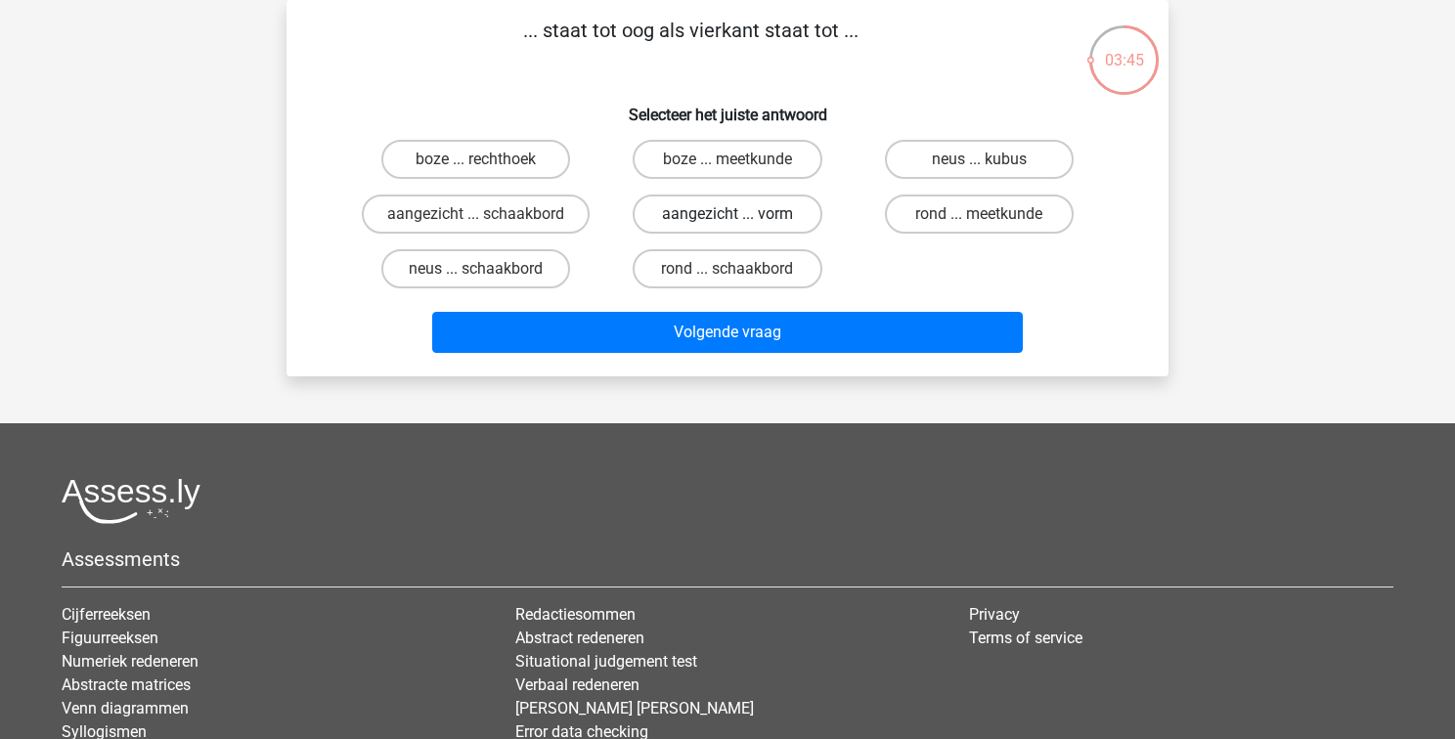
click at [756, 211] on label "aangezicht ... vorm" at bounding box center [726, 214] width 189 height 39
click at [740, 214] on input "aangezicht ... vorm" at bounding box center [733, 220] width 13 height 13
radio input "true"
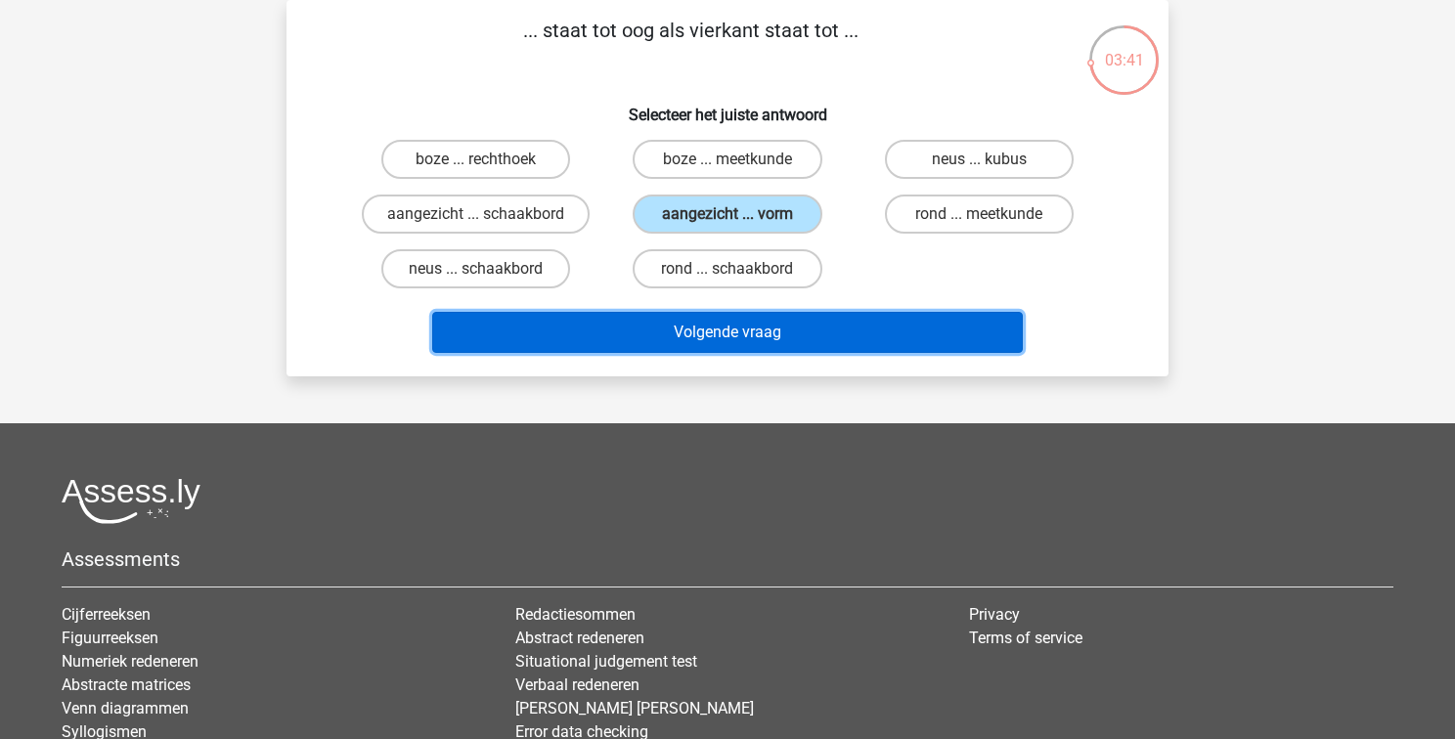
click at [764, 331] on button "Volgende vraag" at bounding box center [727, 332] width 591 height 41
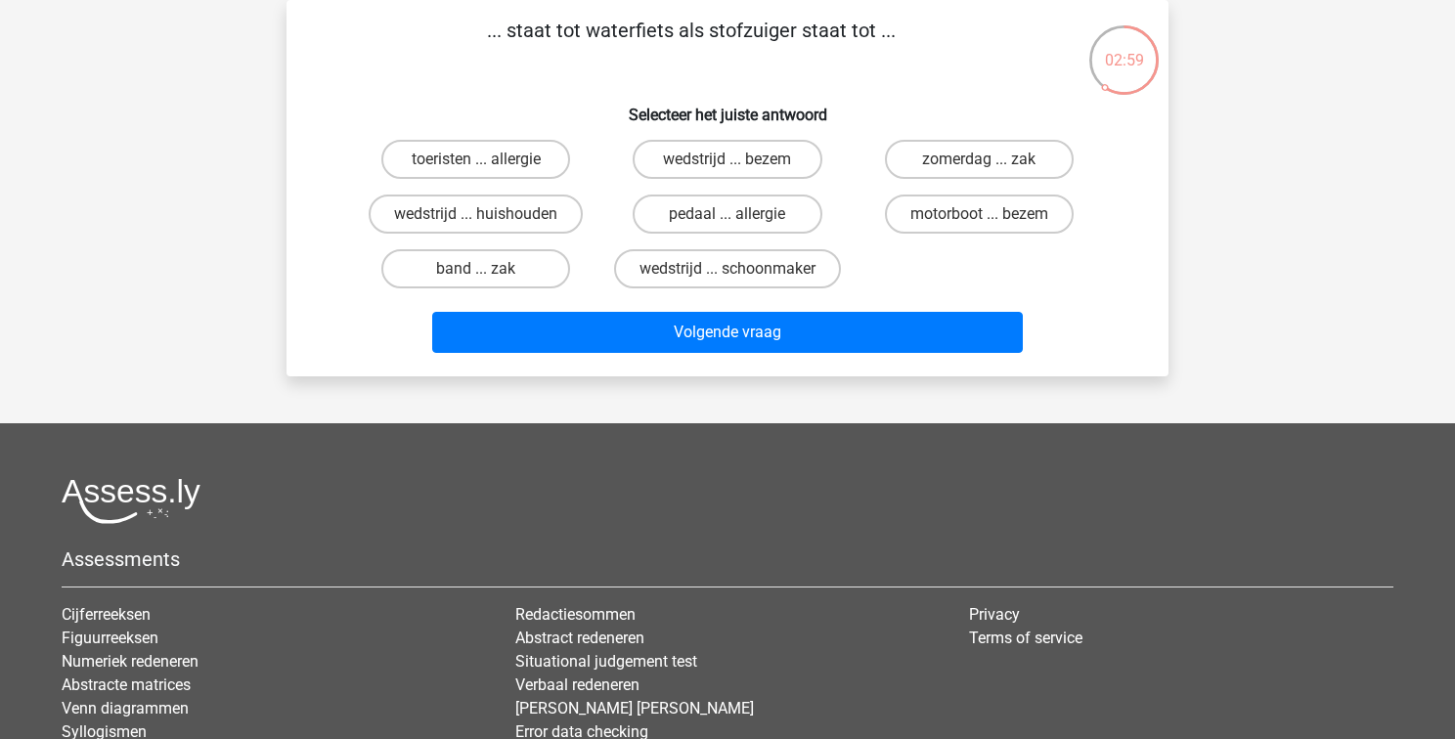
click at [978, 159] on input "zomerdag ... zak" at bounding box center [984, 165] width 13 height 13
radio input "true"
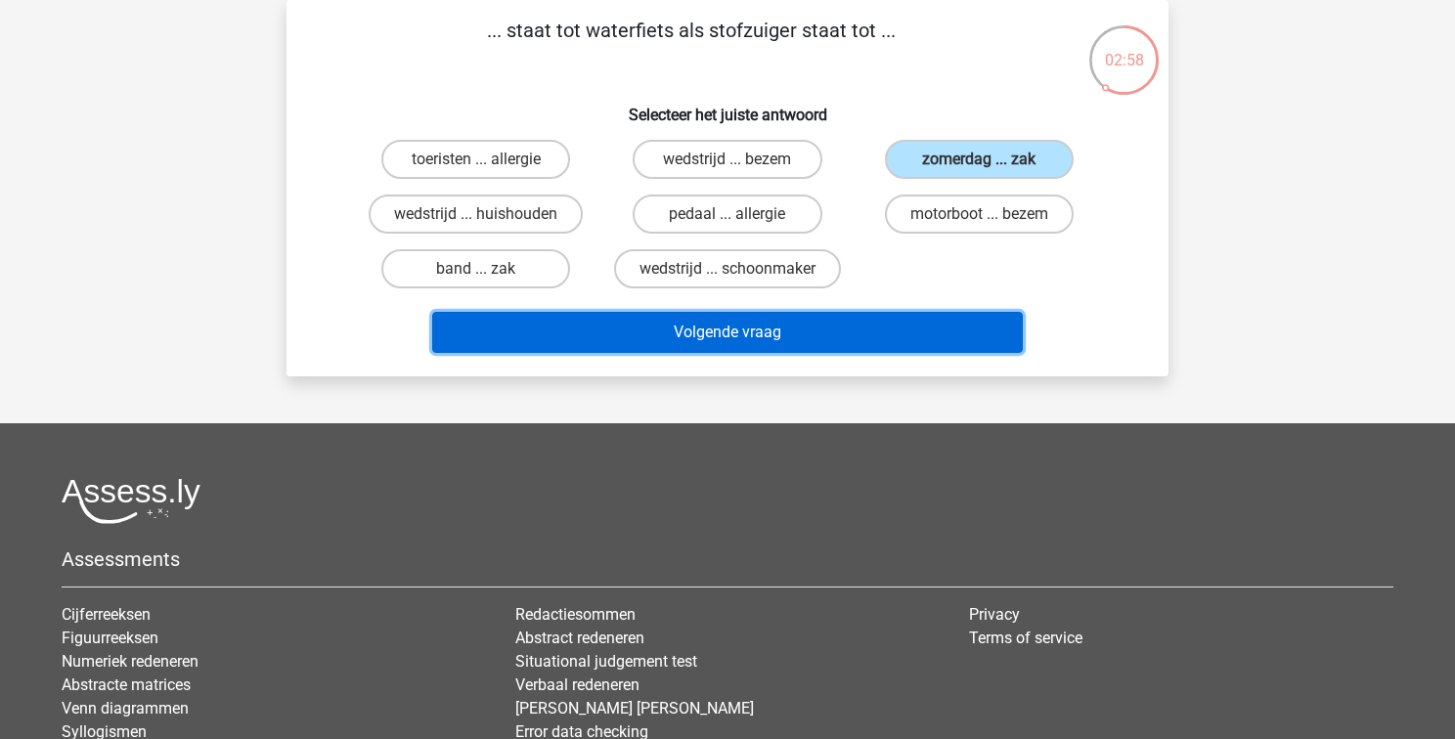
click at [676, 330] on button "Volgende vraag" at bounding box center [727, 332] width 591 height 41
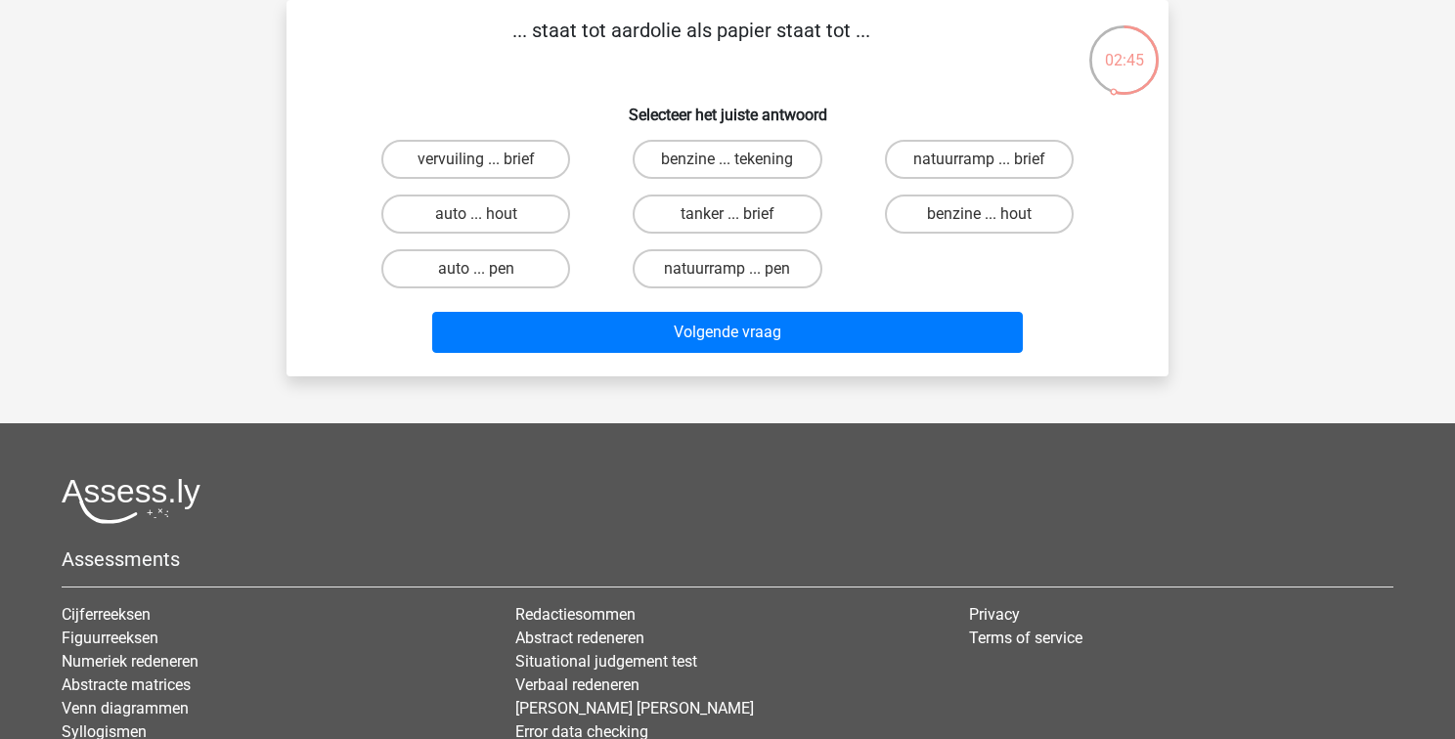
click at [980, 214] on input "benzine ... hout" at bounding box center [984, 220] width 13 height 13
radio input "true"
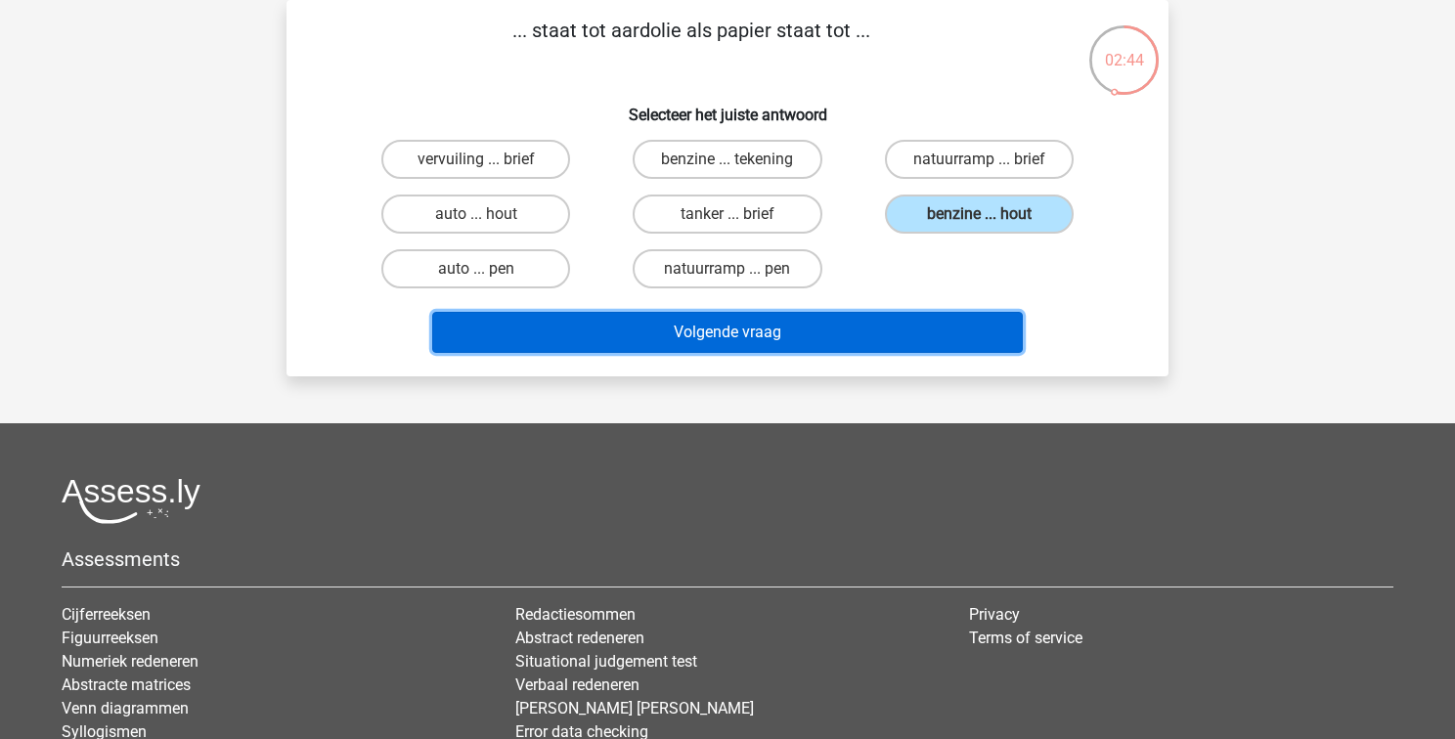
click at [692, 349] on button "Volgende vraag" at bounding box center [727, 332] width 591 height 41
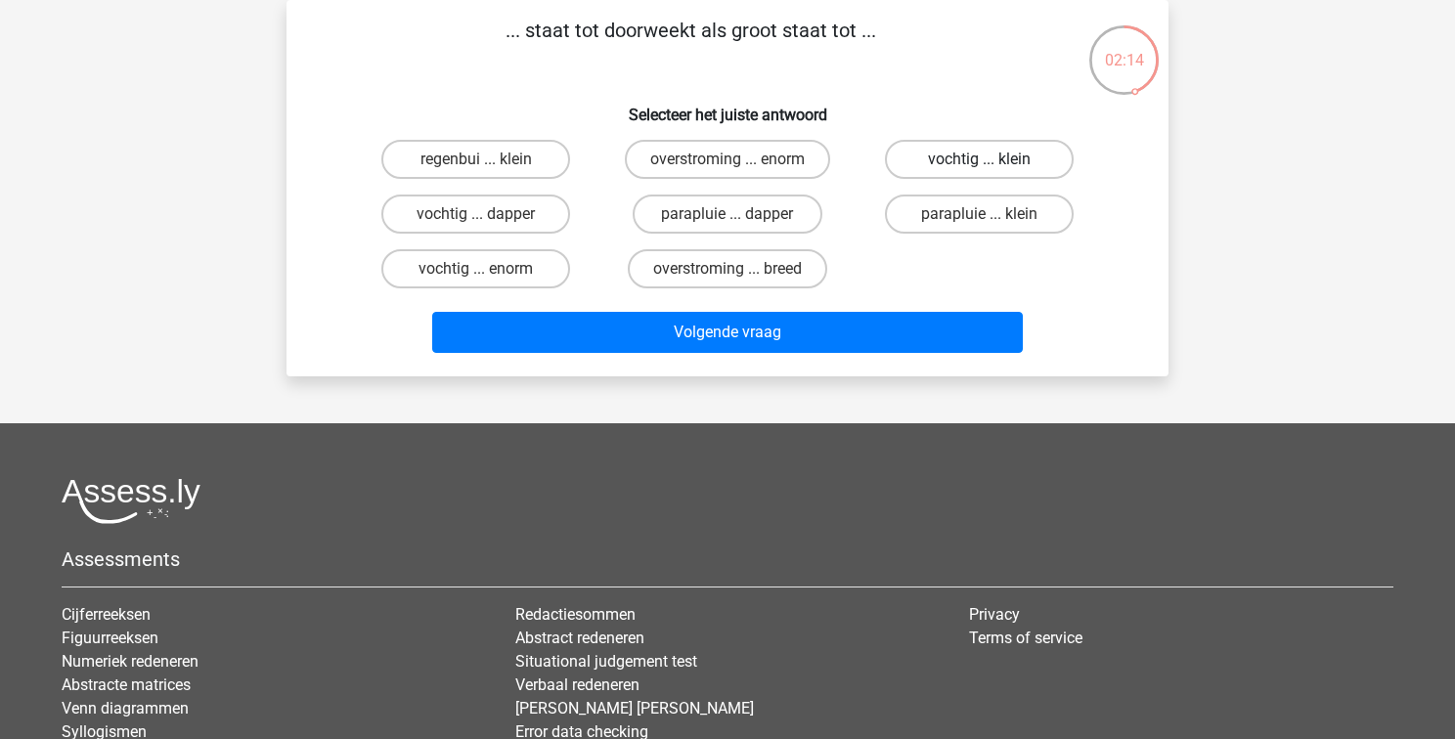
click at [974, 162] on label "vochtig ... klein" at bounding box center [979, 159] width 189 height 39
click at [978, 162] on input "vochtig ... klein" at bounding box center [984, 165] width 13 height 13
radio input "true"
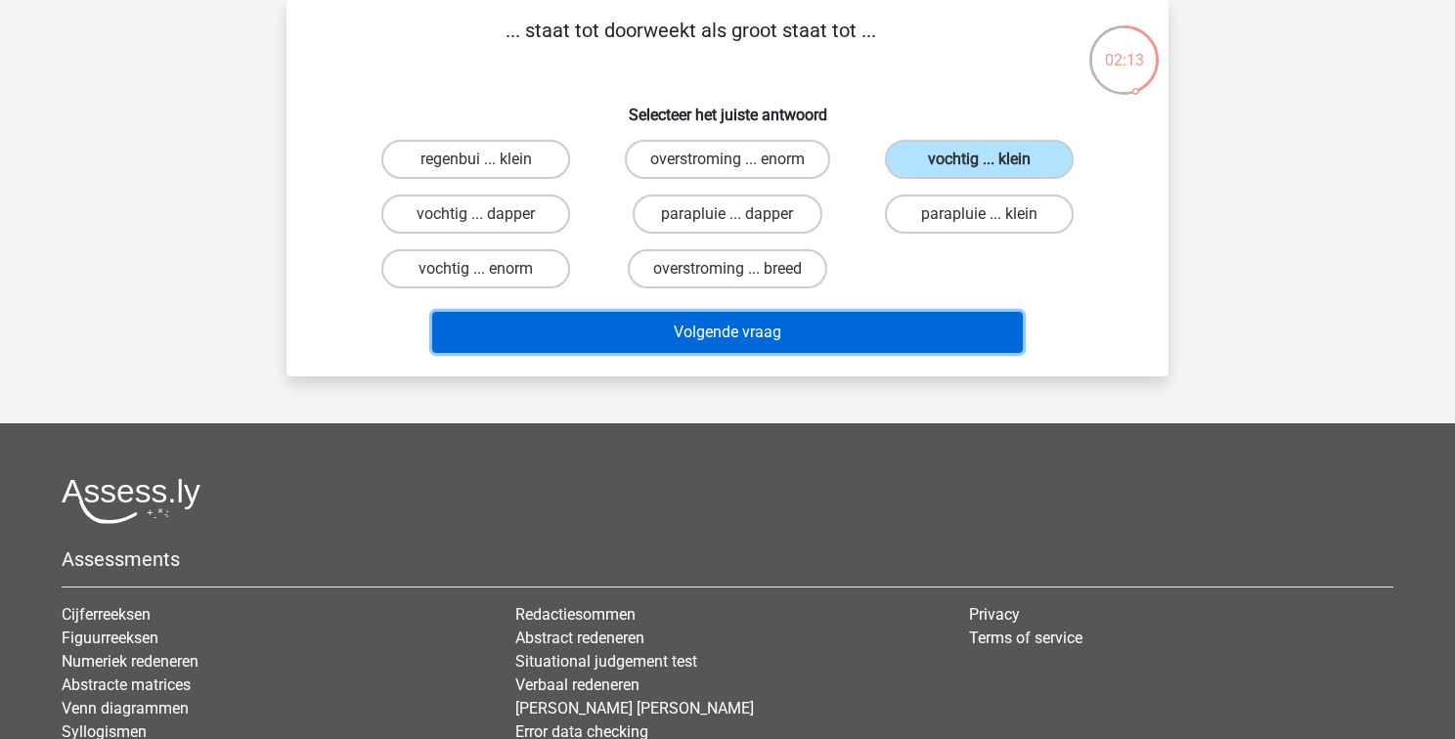
click at [719, 332] on button "Volgende vraag" at bounding box center [727, 332] width 591 height 41
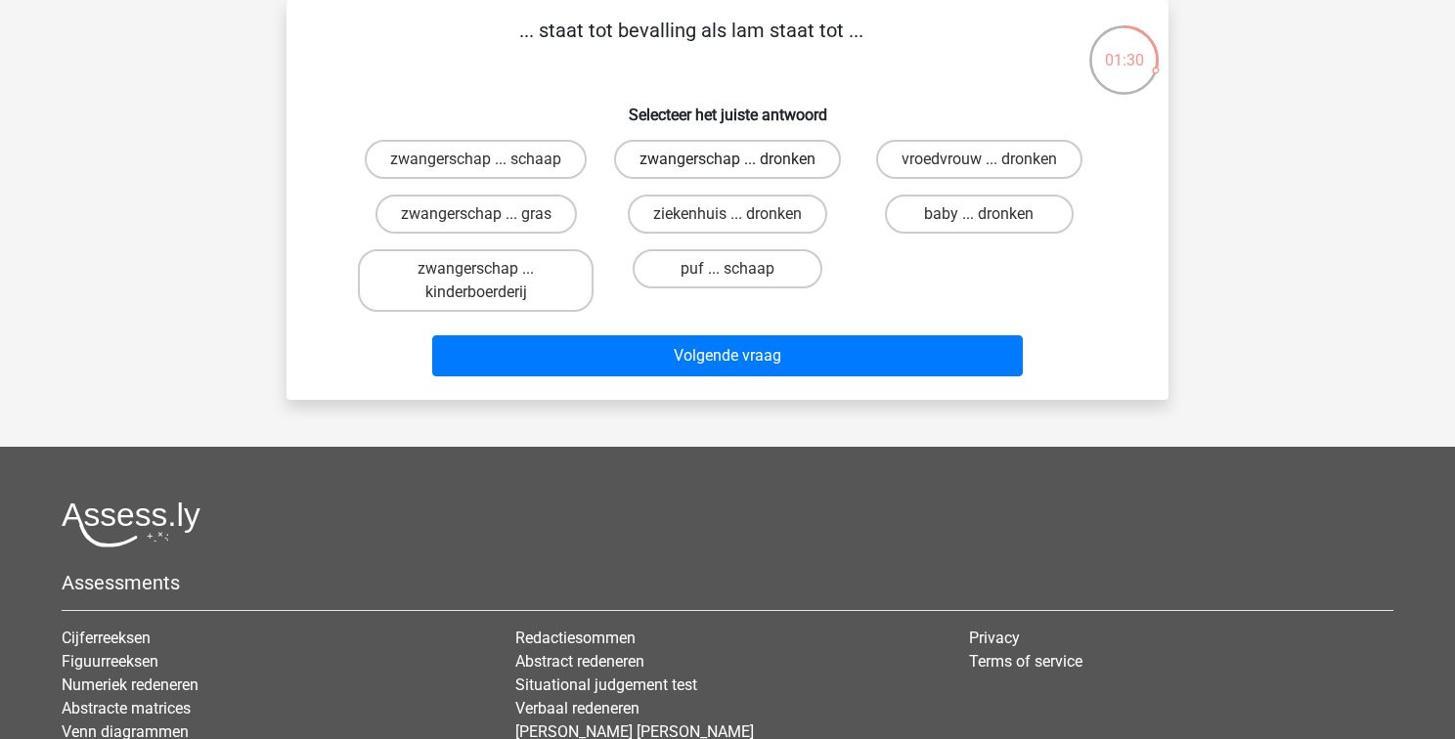
click at [780, 158] on label "zwangerschap ... dronken" at bounding box center [727, 159] width 227 height 39
click at [740, 159] on input "zwangerschap ... dronken" at bounding box center [733, 165] width 13 height 13
radio input "true"
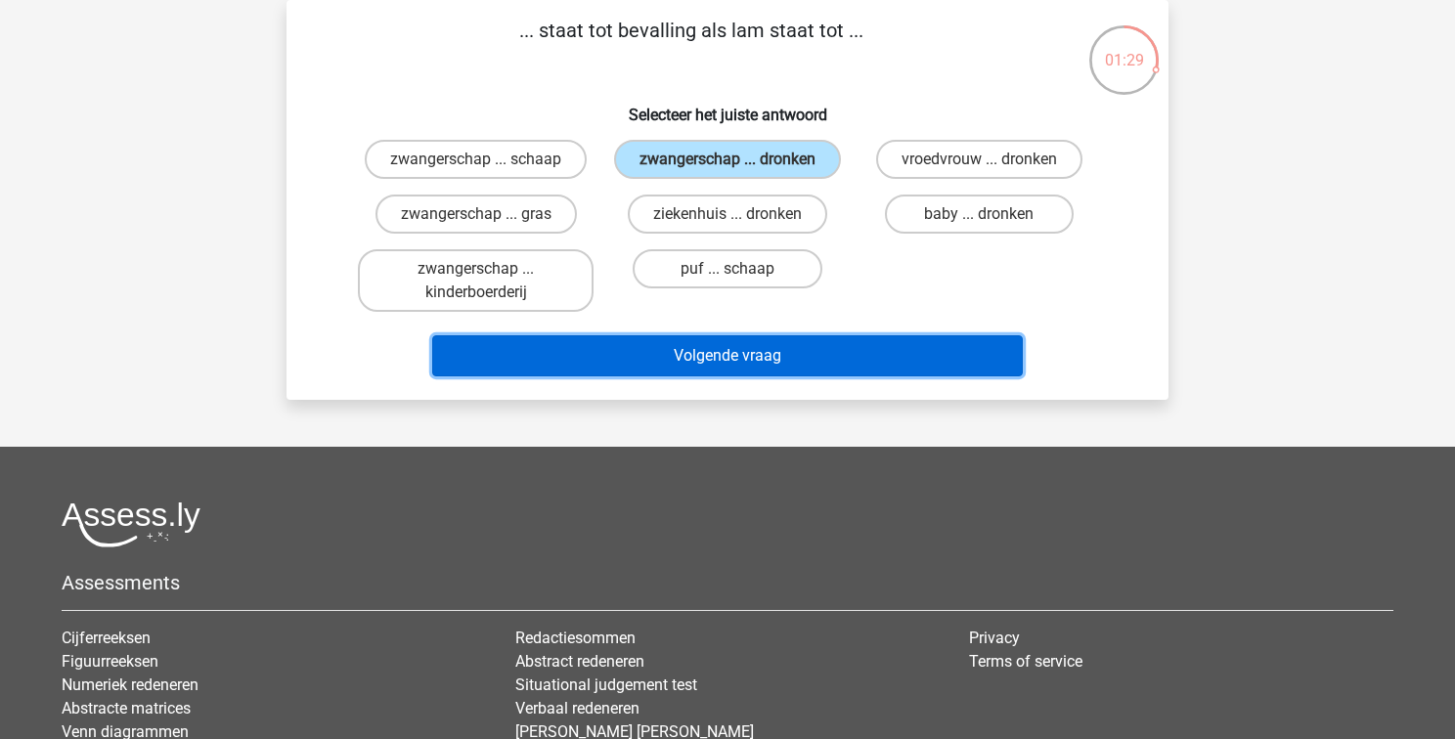
click at [713, 352] on button "Volgende vraag" at bounding box center [727, 355] width 591 height 41
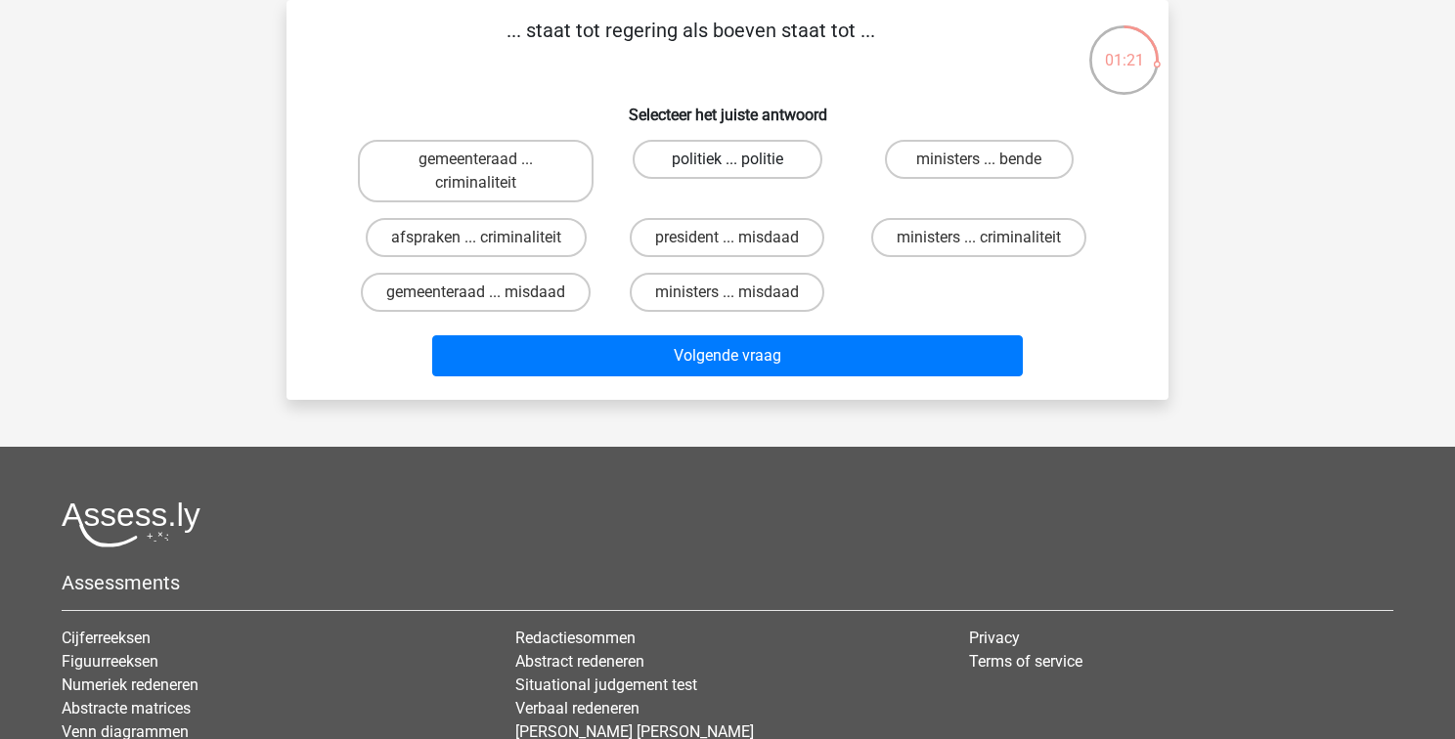
click at [705, 159] on label "politiek ... politie" at bounding box center [726, 159] width 189 height 39
click at [727, 159] on input "politiek ... politie" at bounding box center [733, 165] width 13 height 13
radio input "true"
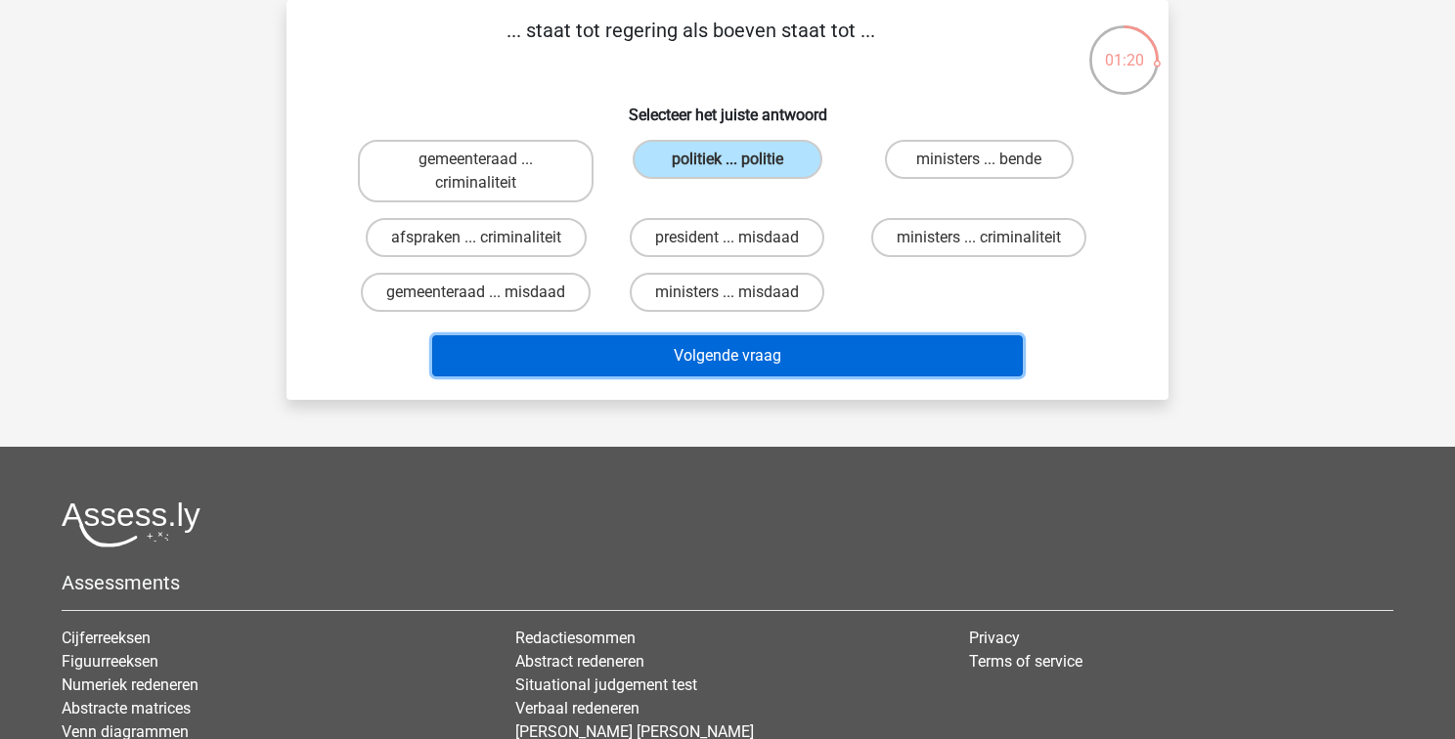
click at [699, 350] on button "Volgende vraag" at bounding box center [727, 355] width 591 height 41
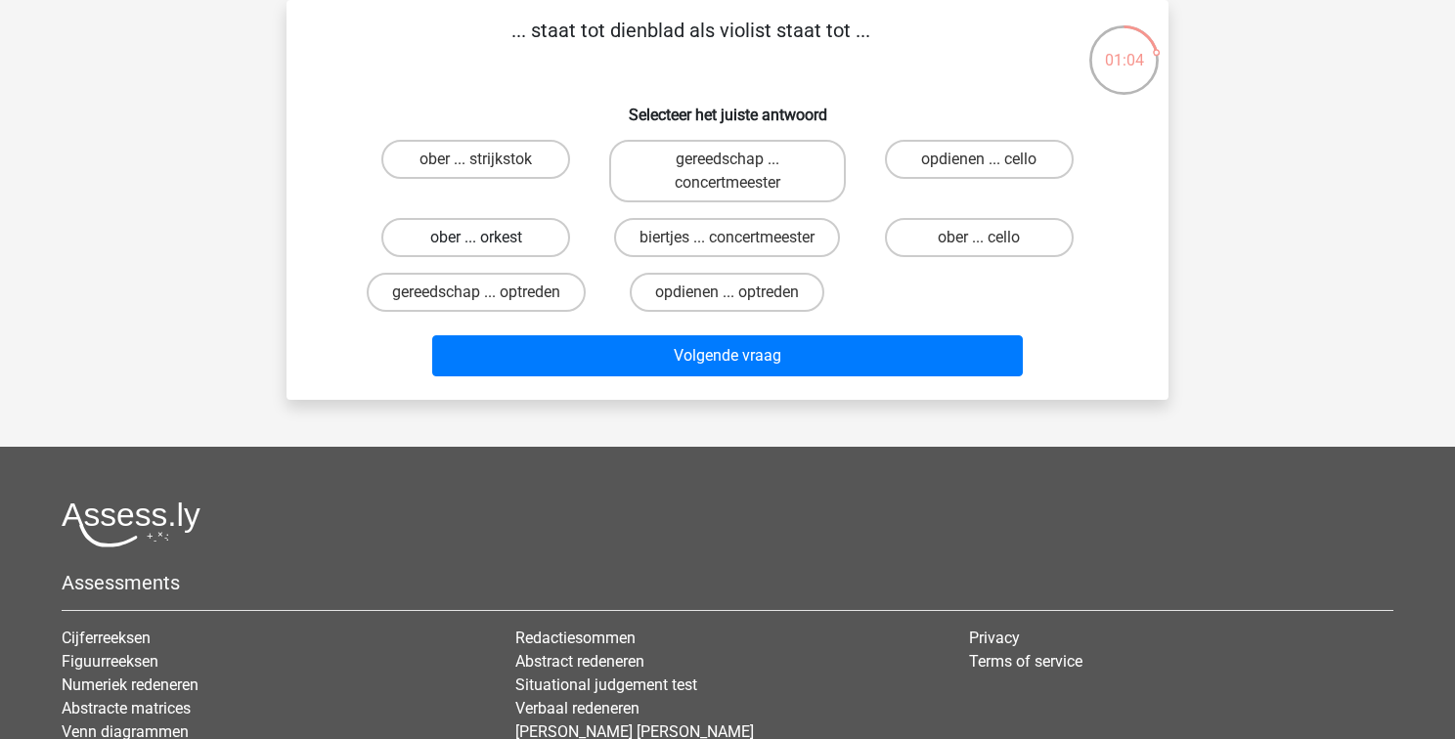
click at [504, 239] on label "ober ... orkest" at bounding box center [475, 237] width 189 height 39
click at [489, 239] on input "ober ... orkest" at bounding box center [482, 244] width 13 height 13
radio input "true"
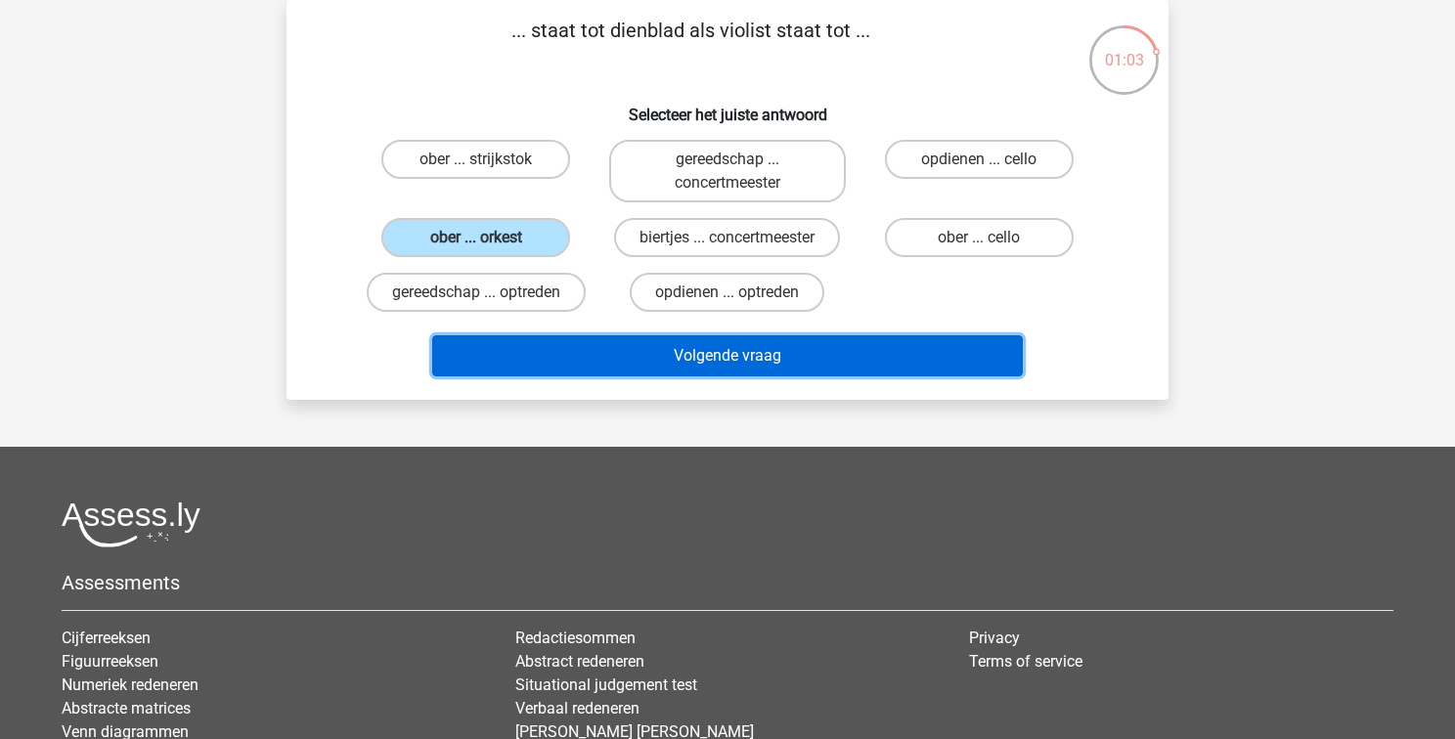
click at [760, 360] on button "Volgende vraag" at bounding box center [727, 355] width 591 height 41
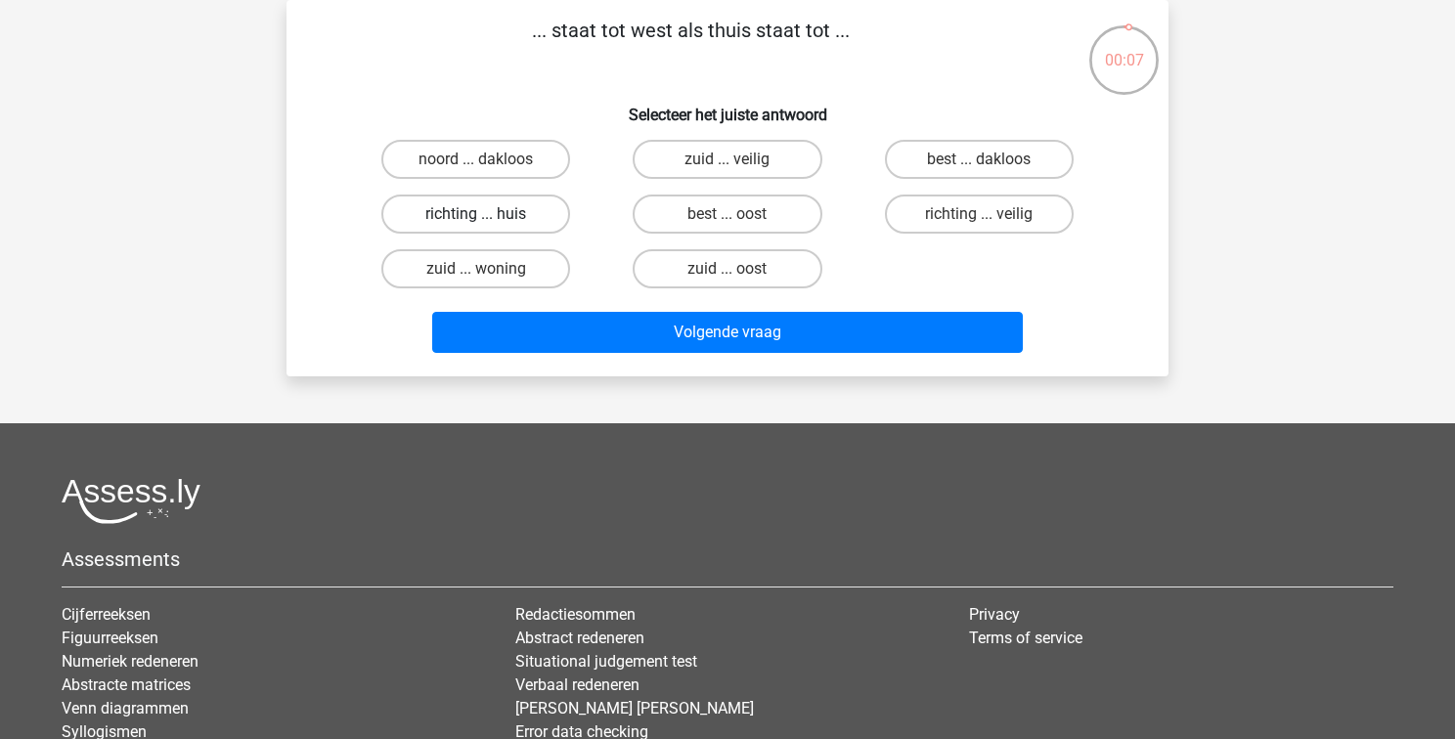
click at [448, 214] on label "richting ... huis" at bounding box center [475, 214] width 189 height 39
click at [476, 214] on input "richting ... huis" at bounding box center [482, 220] width 13 height 13
radio input "true"
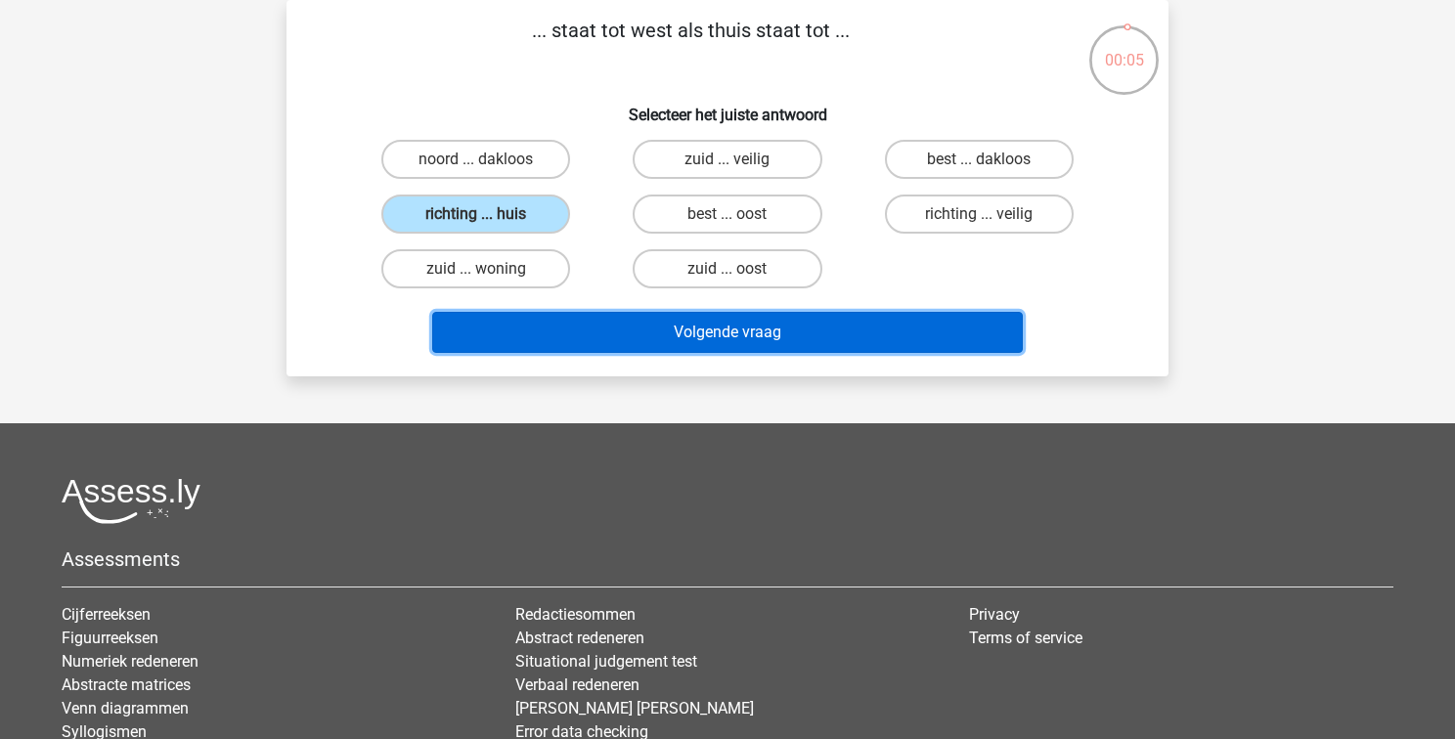
click at [705, 337] on button "Volgende vraag" at bounding box center [727, 332] width 591 height 41
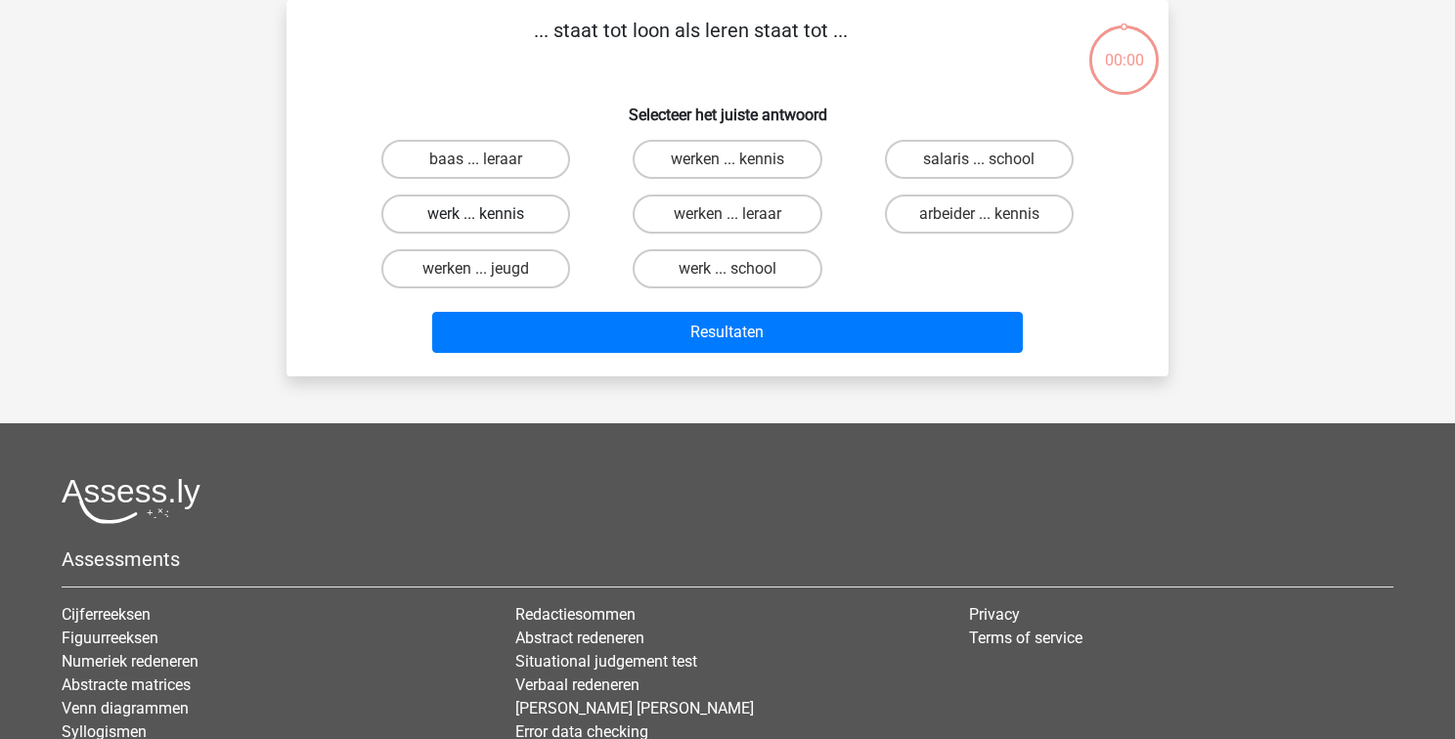
click at [519, 214] on label "werk ... kennis" at bounding box center [475, 214] width 189 height 39
click at [489, 214] on input "werk ... kennis" at bounding box center [482, 220] width 13 height 13
radio input "true"
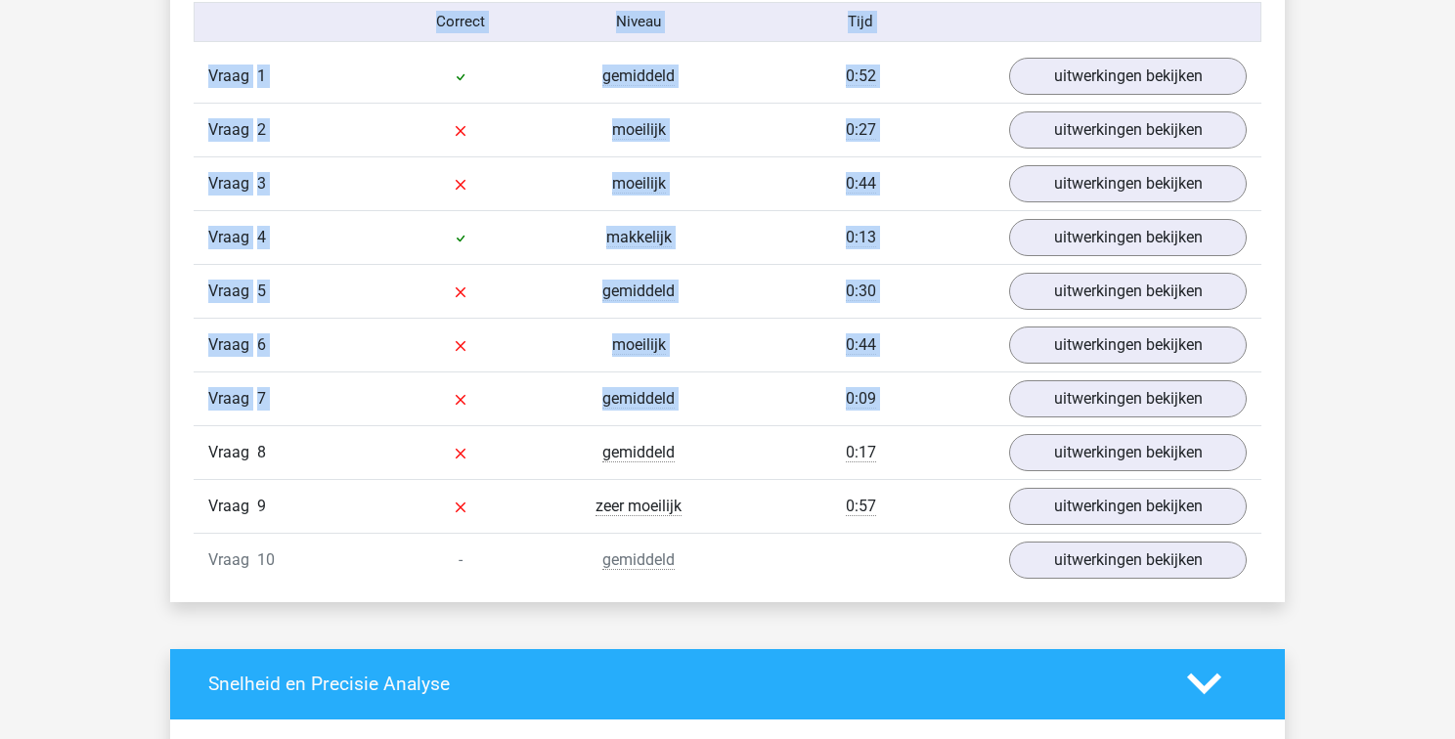
drag, startPoint x: 1450, startPoint y: 89, endPoint x: 1436, endPoint y: 372, distance: 283.8
click at [1436, 372] on div "Kies premium veroniek [EMAIL_ADDRESS][DOMAIN_NAME]" at bounding box center [727, 516] width 1455 height 4306
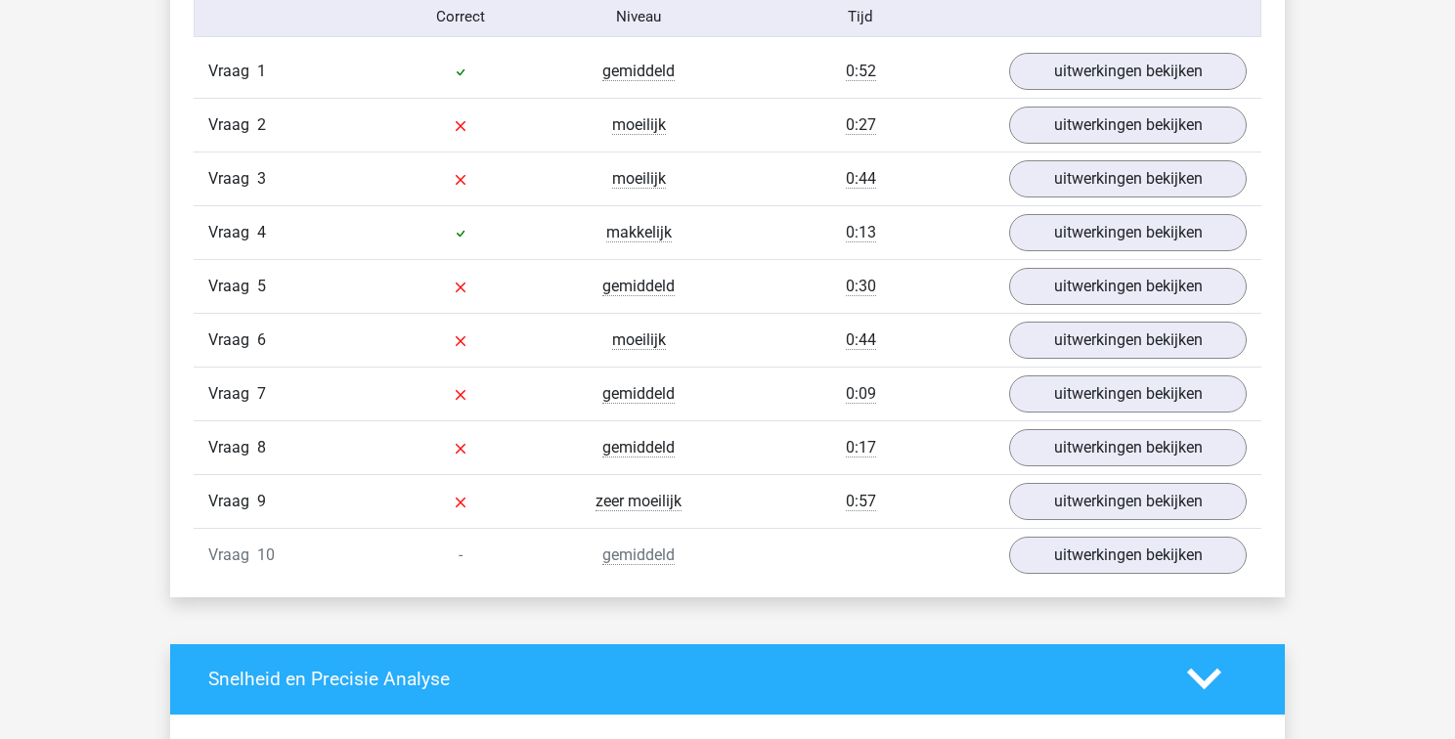
click at [1388, 434] on div "Kies premium veroniek [EMAIL_ADDRESS][DOMAIN_NAME]" at bounding box center [727, 511] width 1455 height 4306
click at [1154, 492] on link "uitwerkingen bekijken" at bounding box center [1127, 501] width 273 height 43
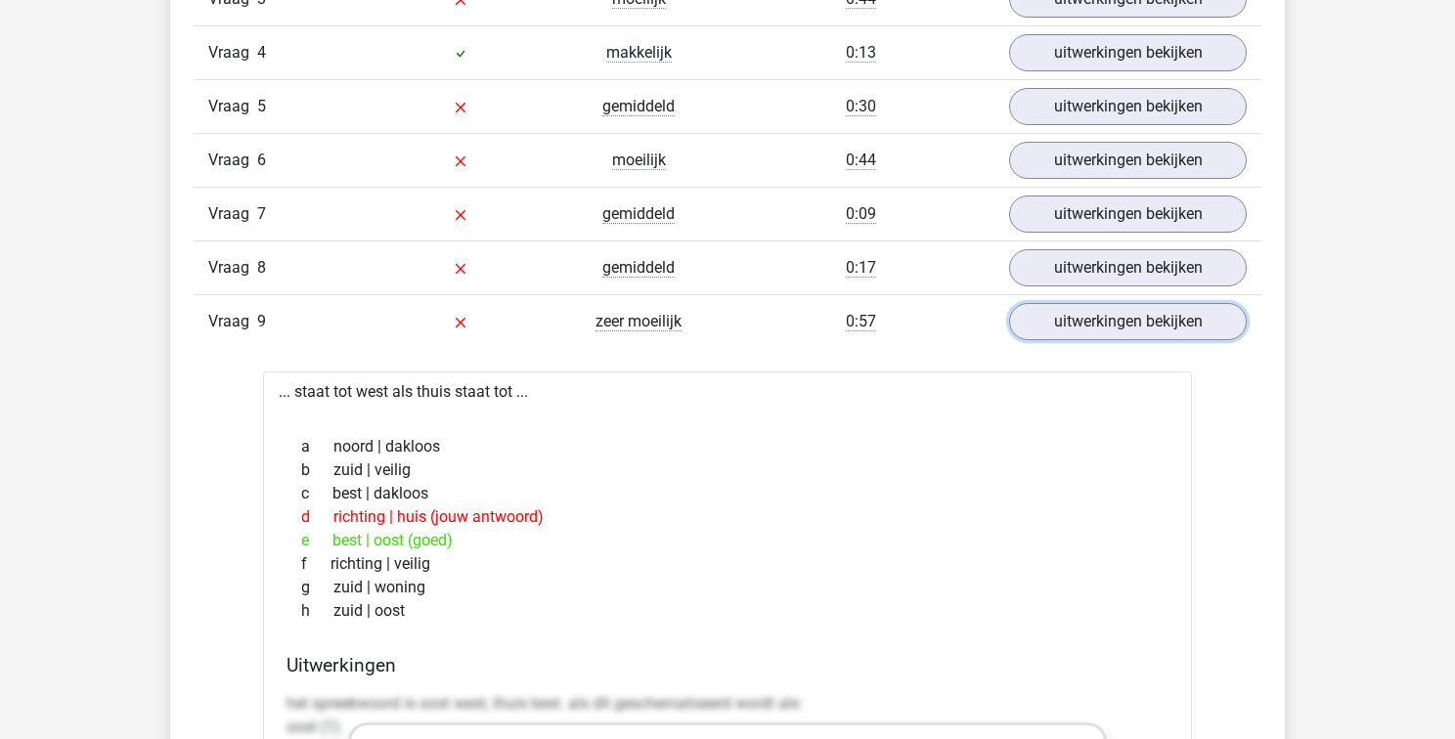
scroll to position [1759, 0]
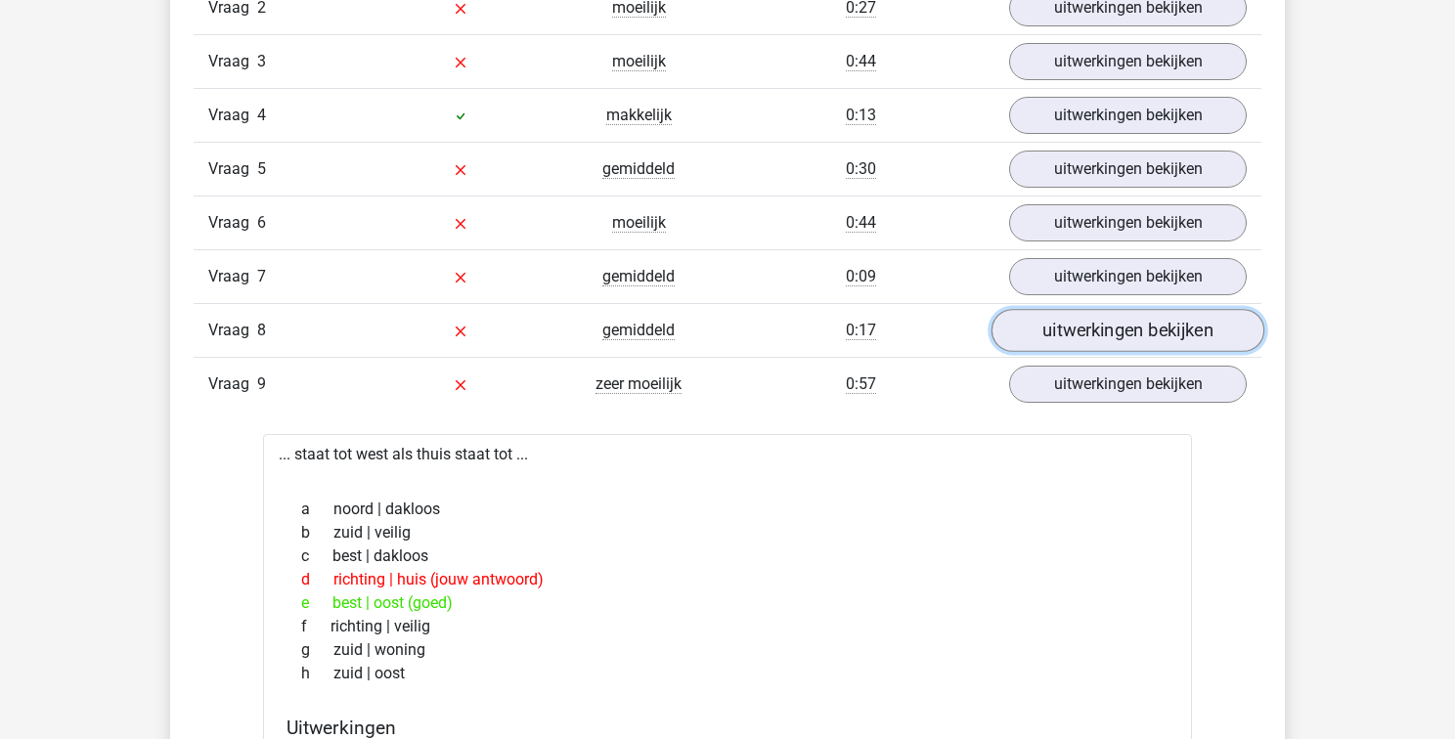
click at [1169, 338] on link "uitwerkingen bekijken" at bounding box center [1127, 330] width 273 height 43
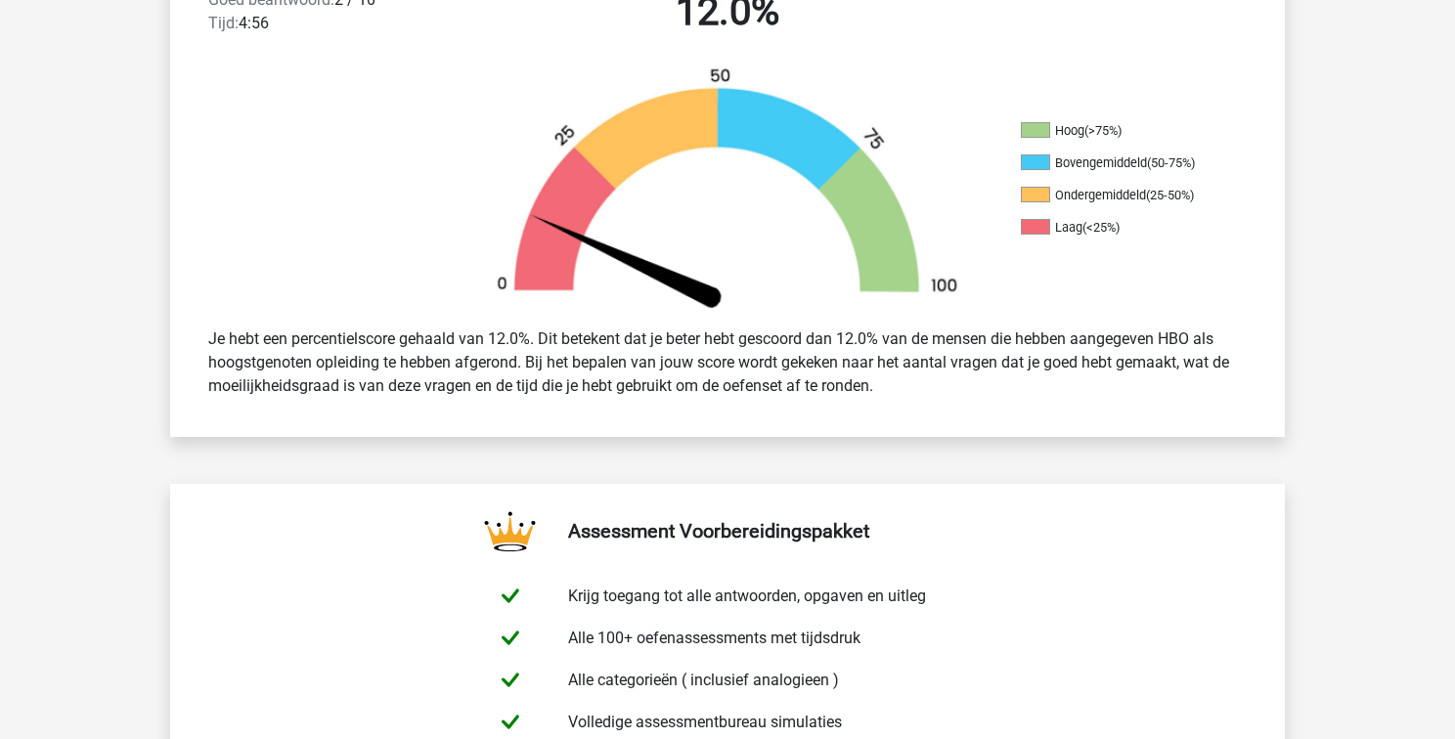
scroll to position [0, 0]
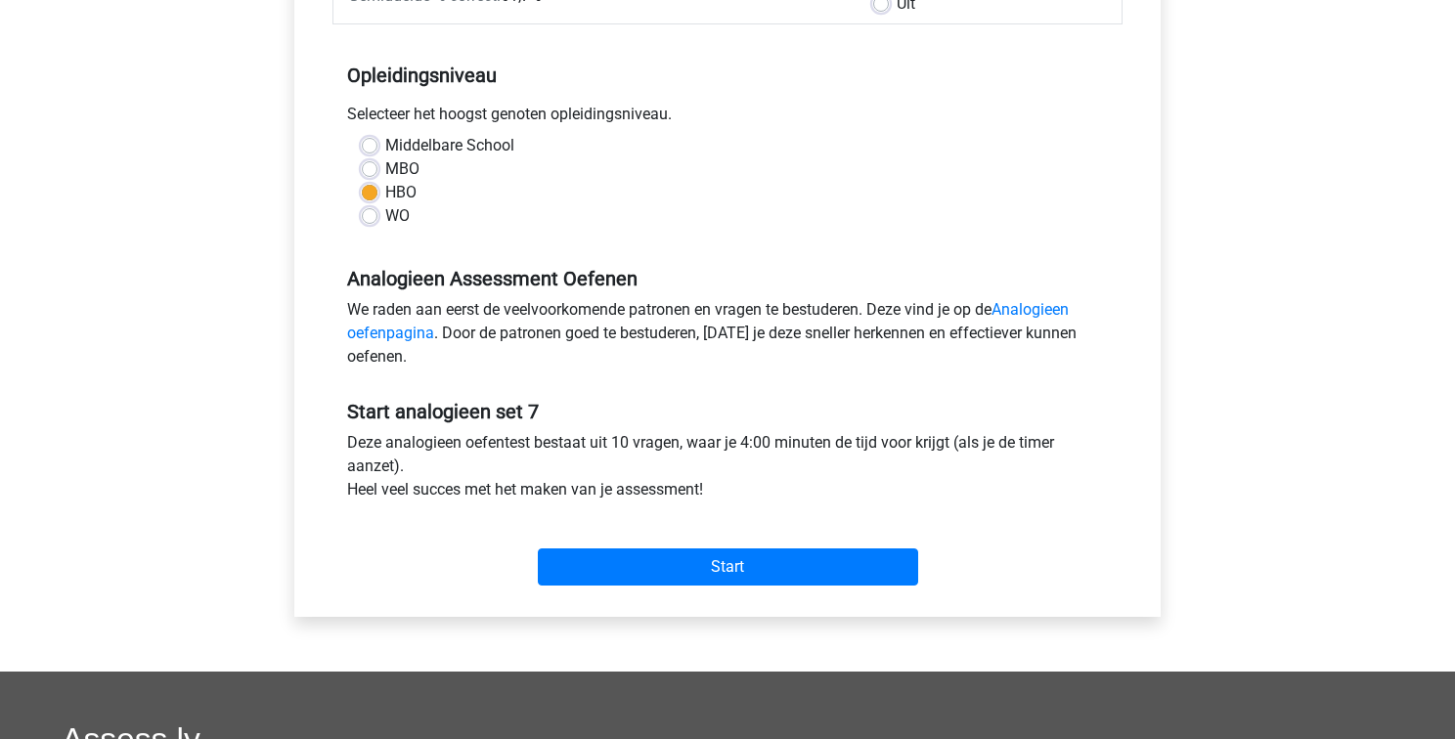
scroll to position [396, 0]
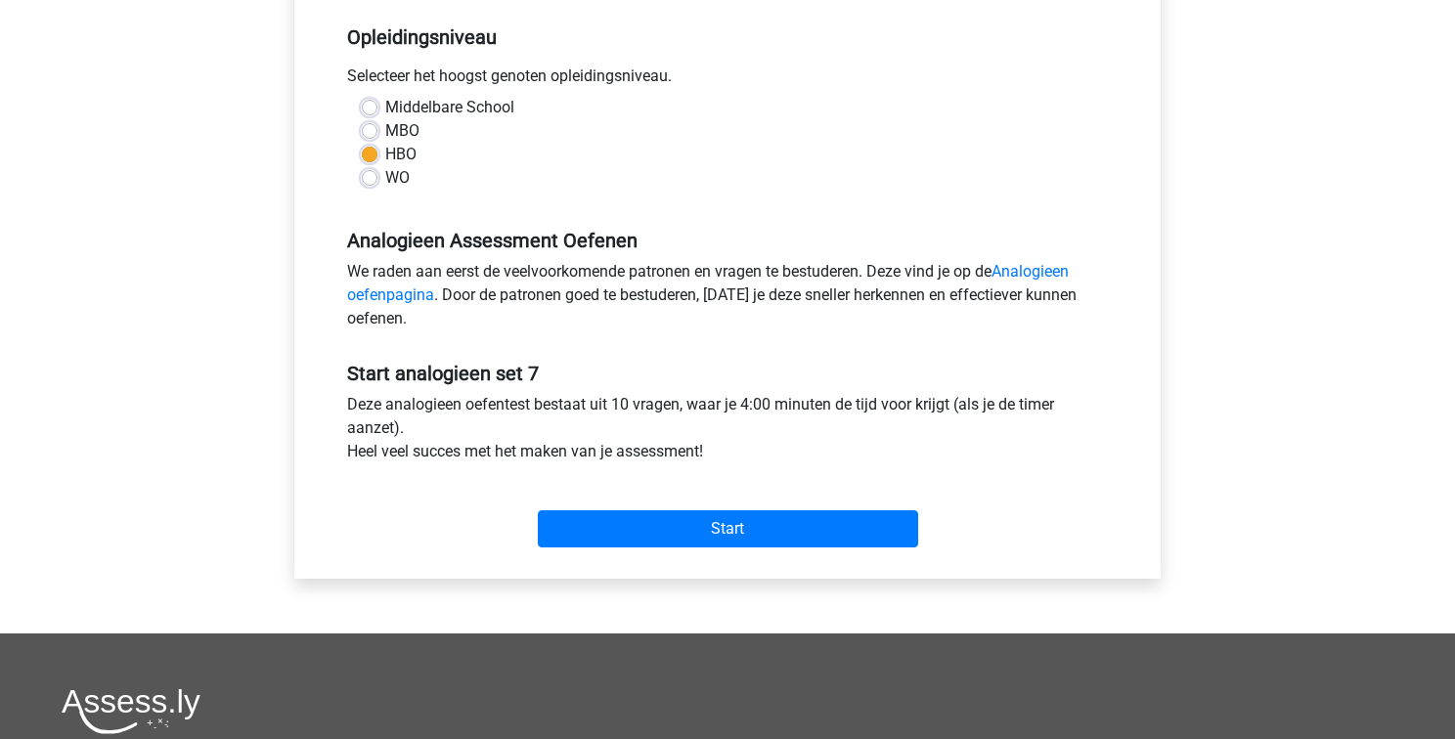
drag, startPoint x: 1450, startPoint y: 227, endPoint x: 1439, endPoint y: 417, distance: 190.9
click at [1439, 417] on div "Kies premium veroniek [EMAIL_ADDRESS][DOMAIN_NAME]" at bounding box center [727, 377] width 1455 height 1544
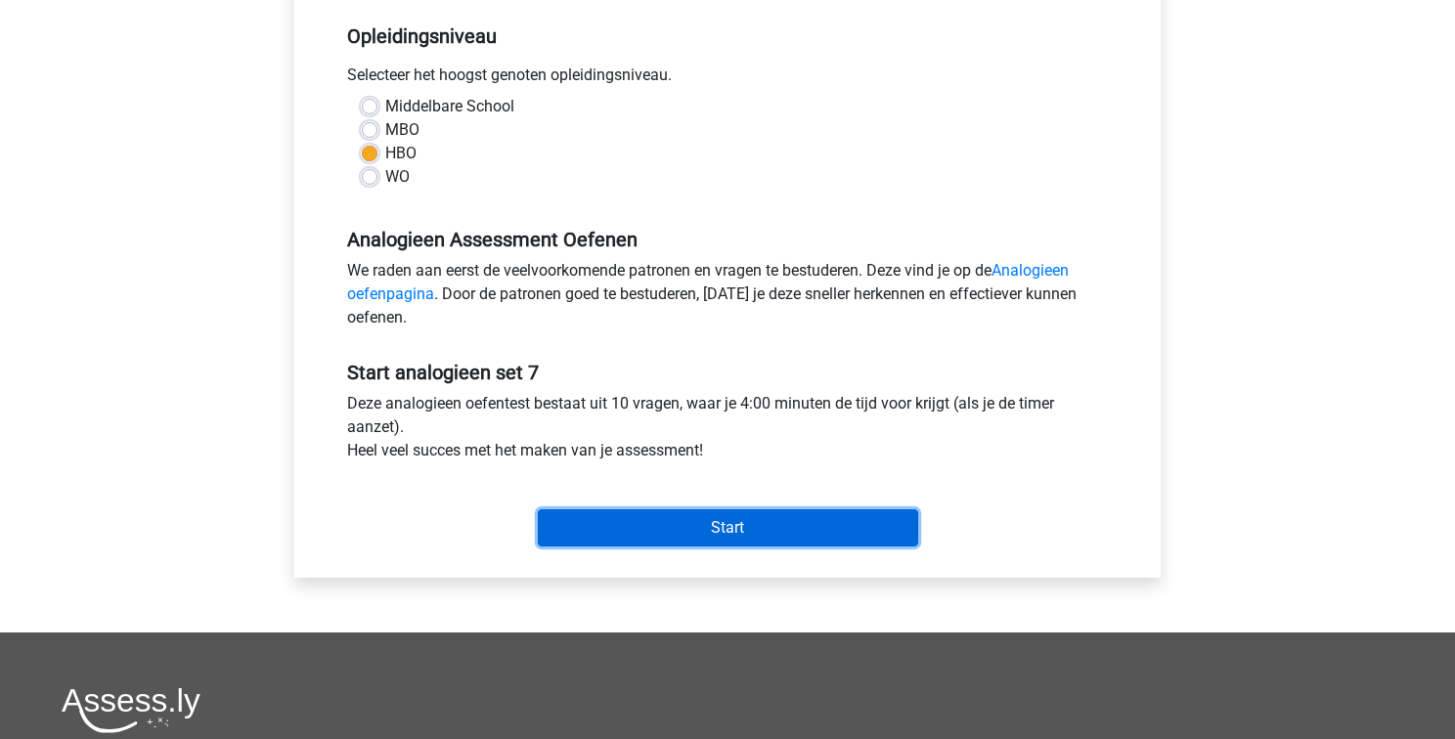
click at [730, 542] on input "Start" at bounding box center [728, 527] width 380 height 37
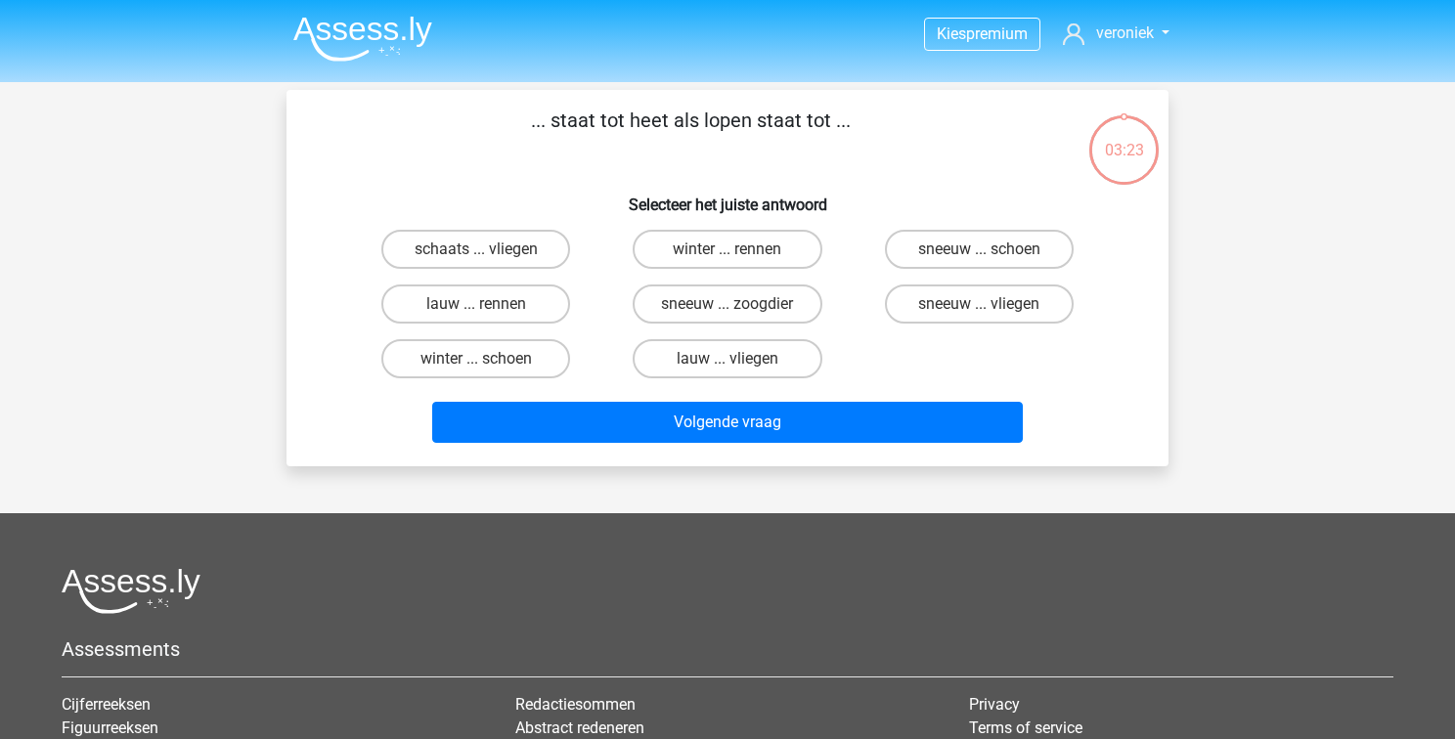
click at [481, 304] on input "lauw ... rennen" at bounding box center [482, 310] width 13 height 13
radio input "true"
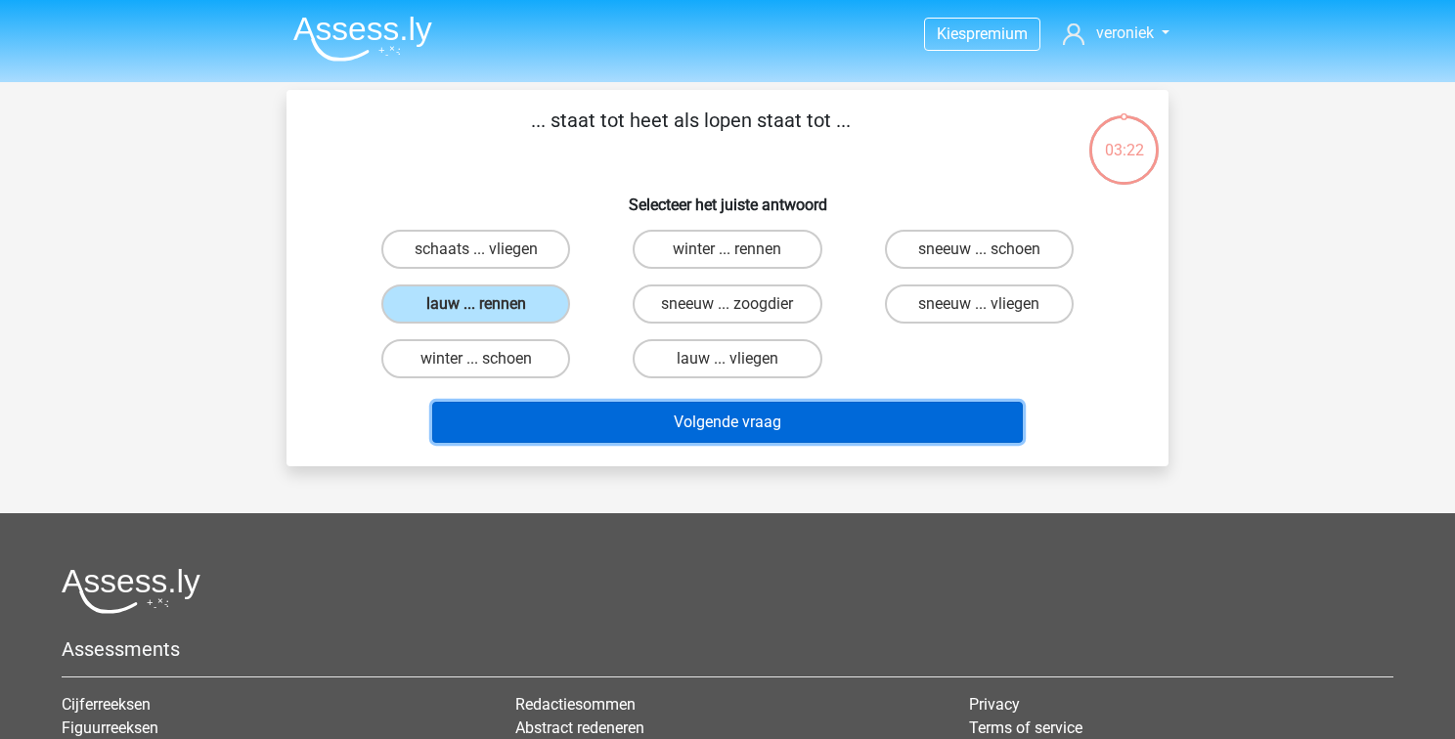
click at [731, 423] on button "Volgende vraag" at bounding box center [727, 422] width 591 height 41
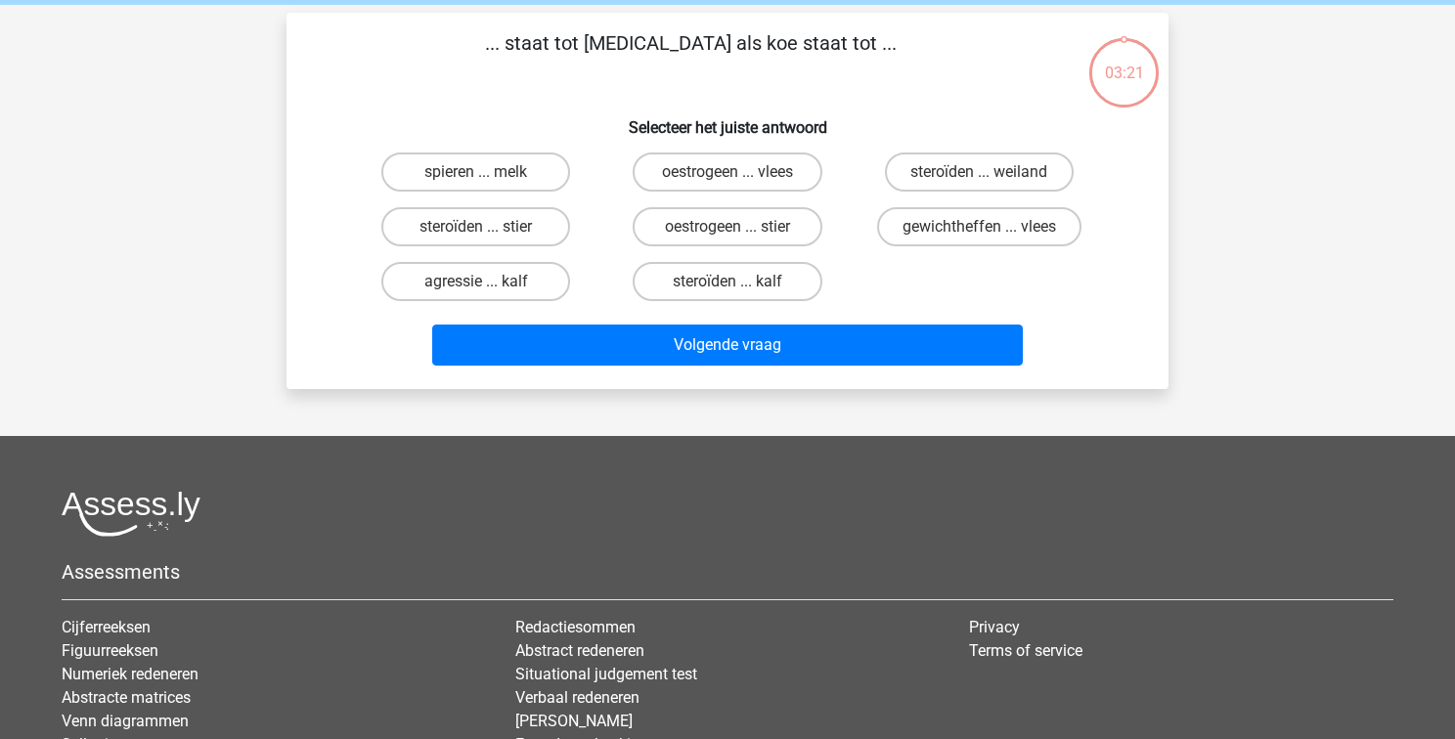
scroll to position [90, 0]
